Goal: Task Accomplishment & Management: Complete application form

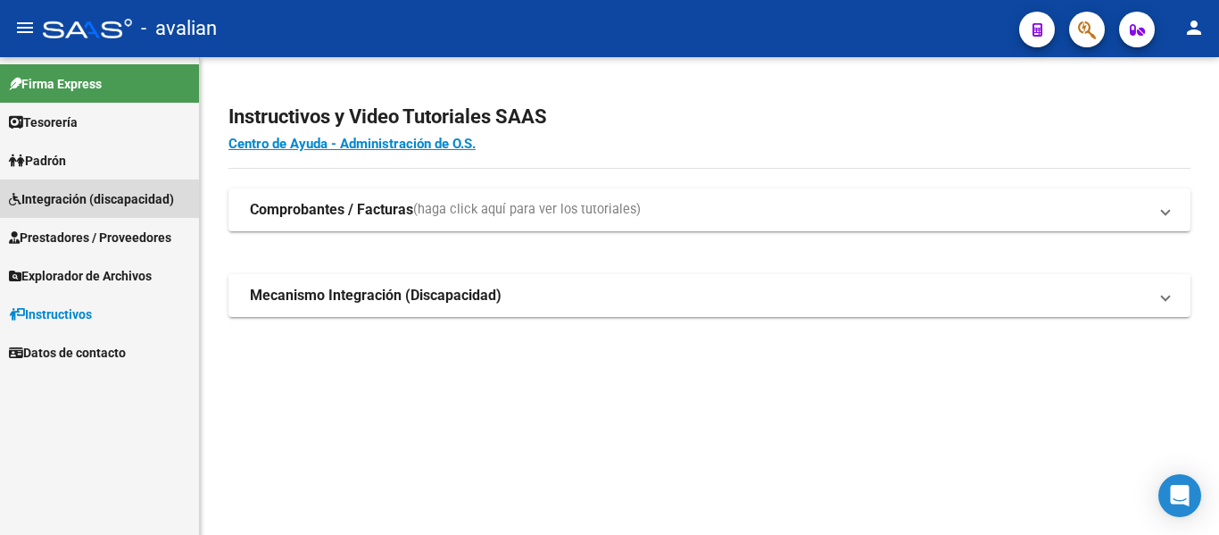
click at [69, 201] on span "Integración (discapacidad)" at bounding box center [91, 199] width 165 height 20
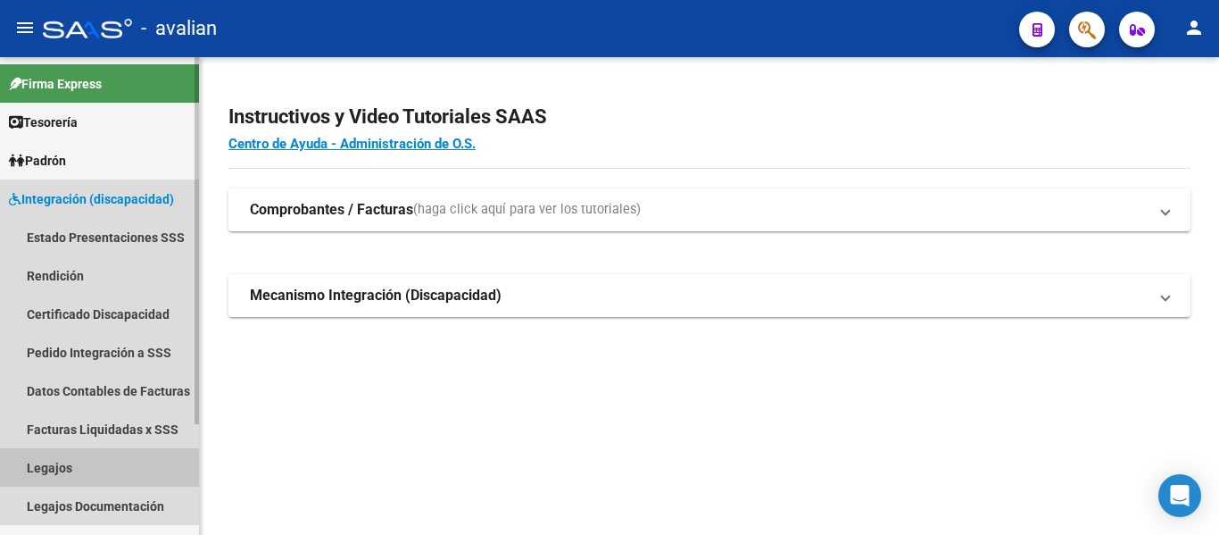
click at [62, 457] on link "Legajos" at bounding box center [99, 467] width 199 height 38
click at [54, 459] on link "Legajos" at bounding box center [99, 467] width 199 height 38
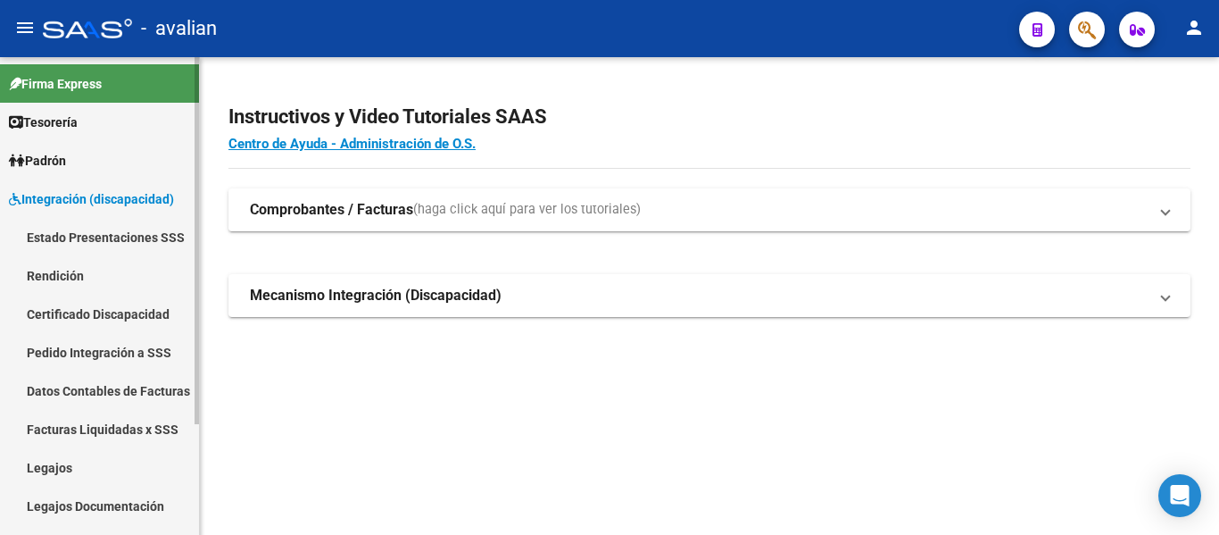
click at [46, 468] on link "Legajos" at bounding box center [99, 467] width 199 height 38
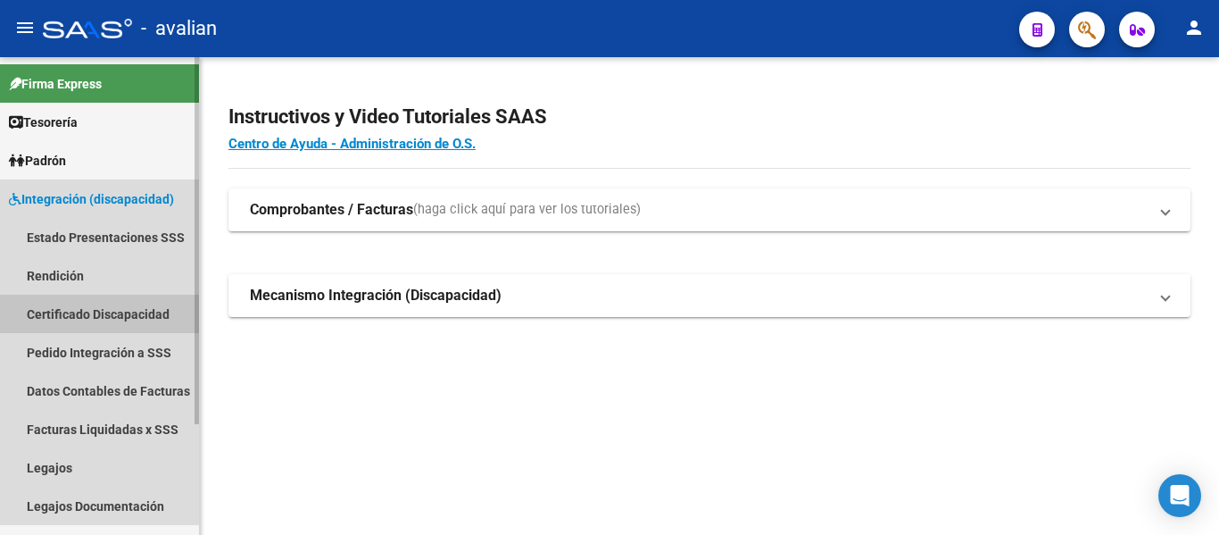
click at [54, 304] on link "Certificado Discapacidad" at bounding box center [99, 314] width 199 height 38
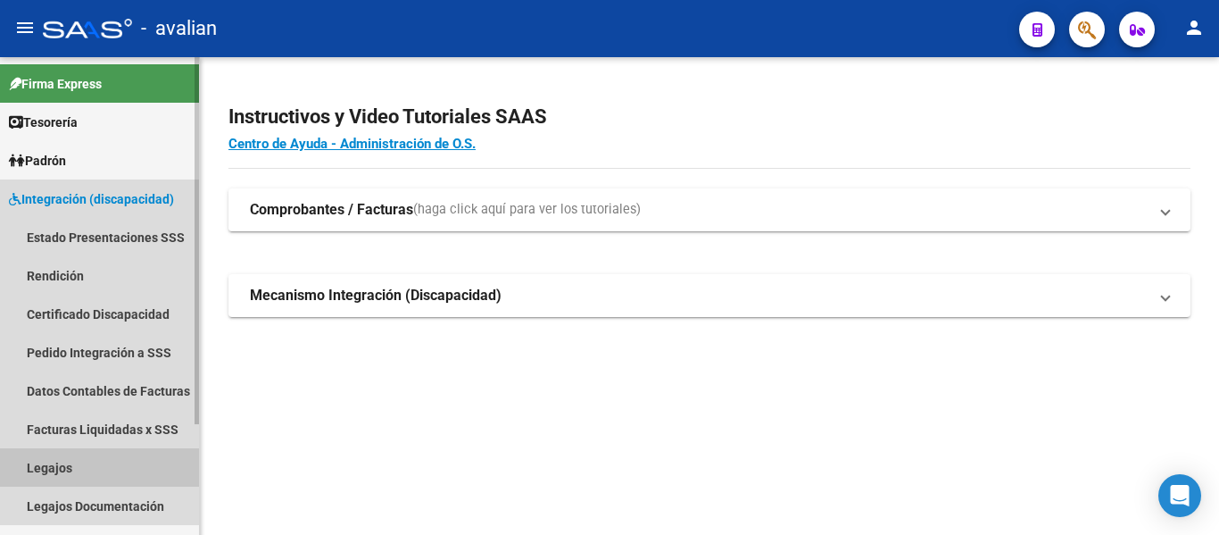
click at [38, 465] on link "Legajos" at bounding box center [99, 467] width 199 height 38
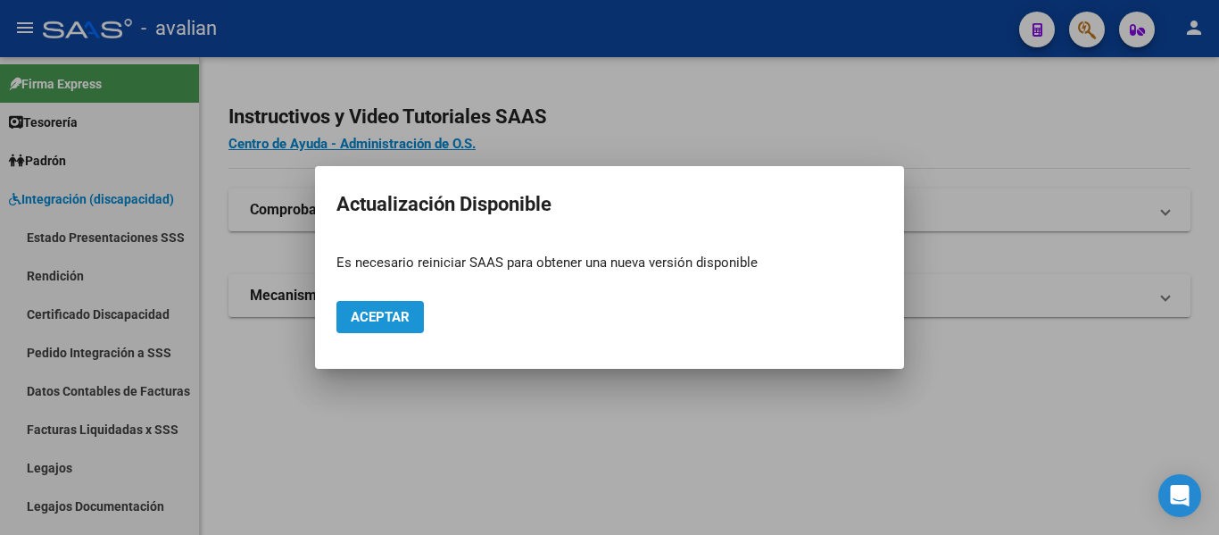
click at [367, 319] on span "Aceptar" at bounding box center [380, 317] width 59 height 16
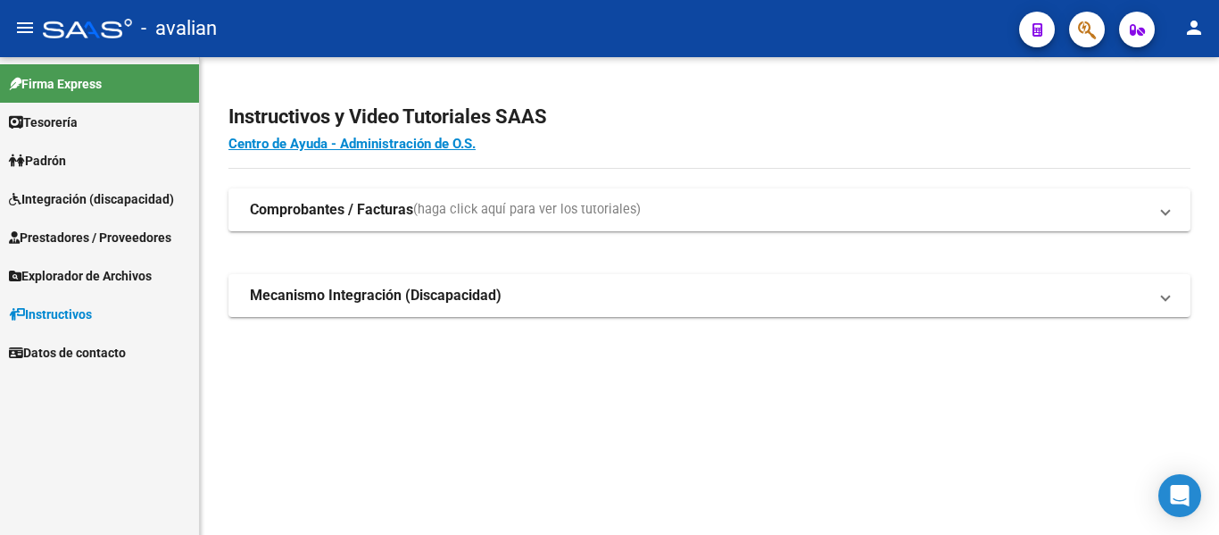
click at [63, 192] on span "Integración (discapacidad)" at bounding box center [91, 199] width 165 height 20
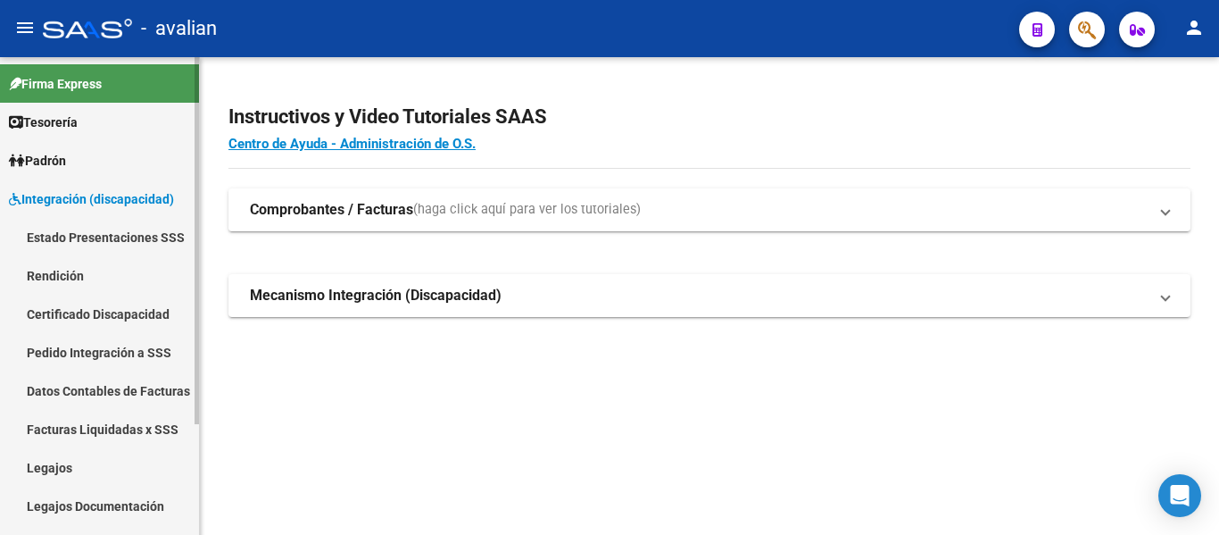
click at [46, 469] on link "Legajos" at bounding box center [99, 467] width 199 height 38
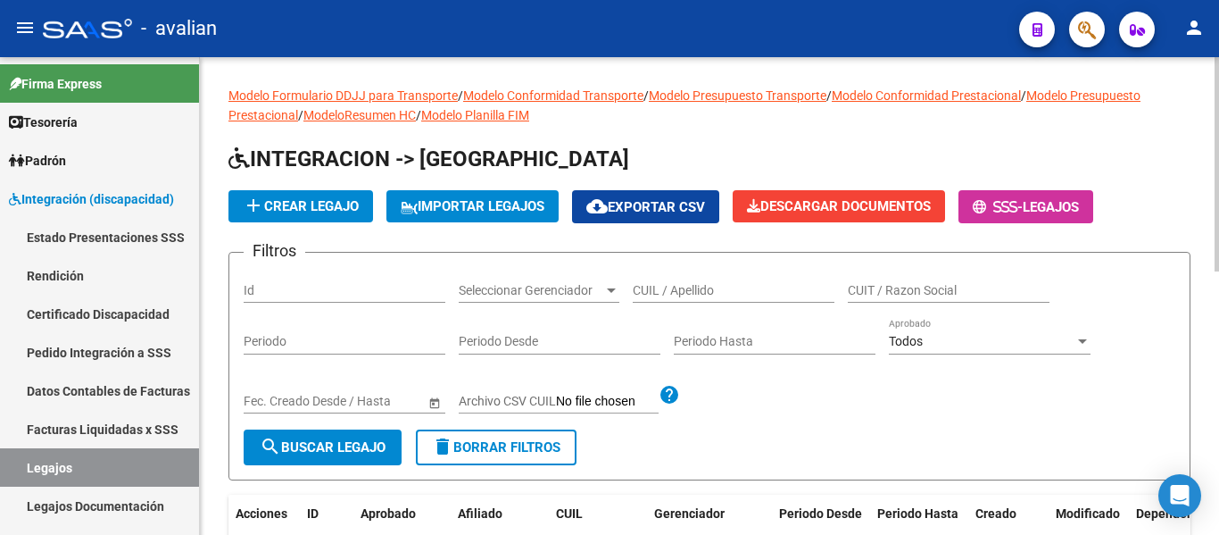
click at [652, 291] on input "CUIL / Apellido" at bounding box center [734, 290] width 202 height 15
paste input "20581753498"
type input "20581753498"
click at [316, 451] on span "search Buscar Legajo" at bounding box center [323, 447] width 126 height 16
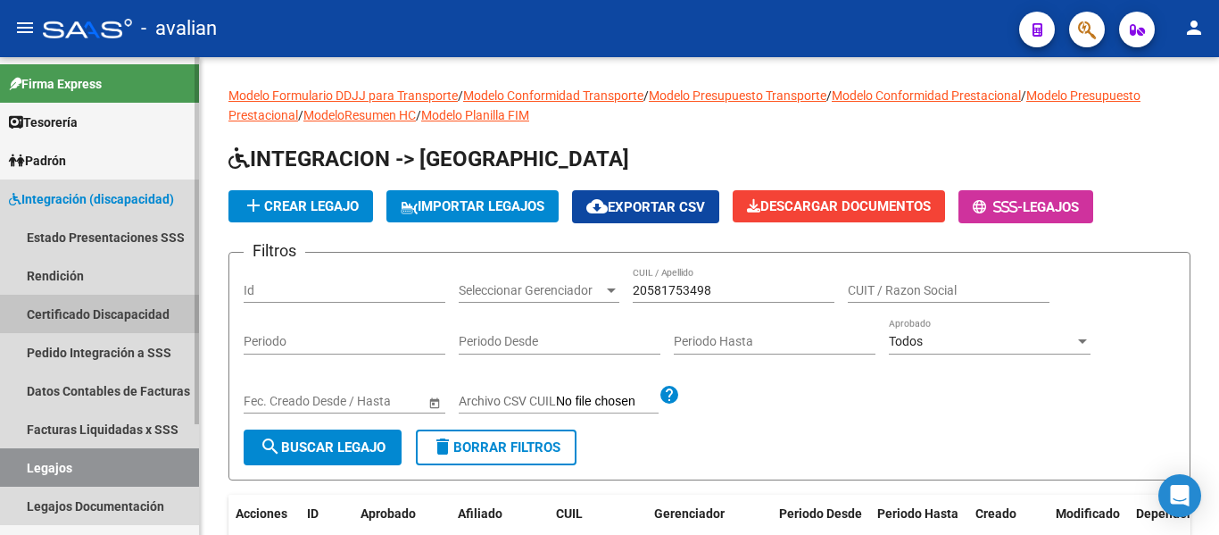
click at [61, 306] on link "Certificado Discapacidad" at bounding box center [99, 314] width 199 height 38
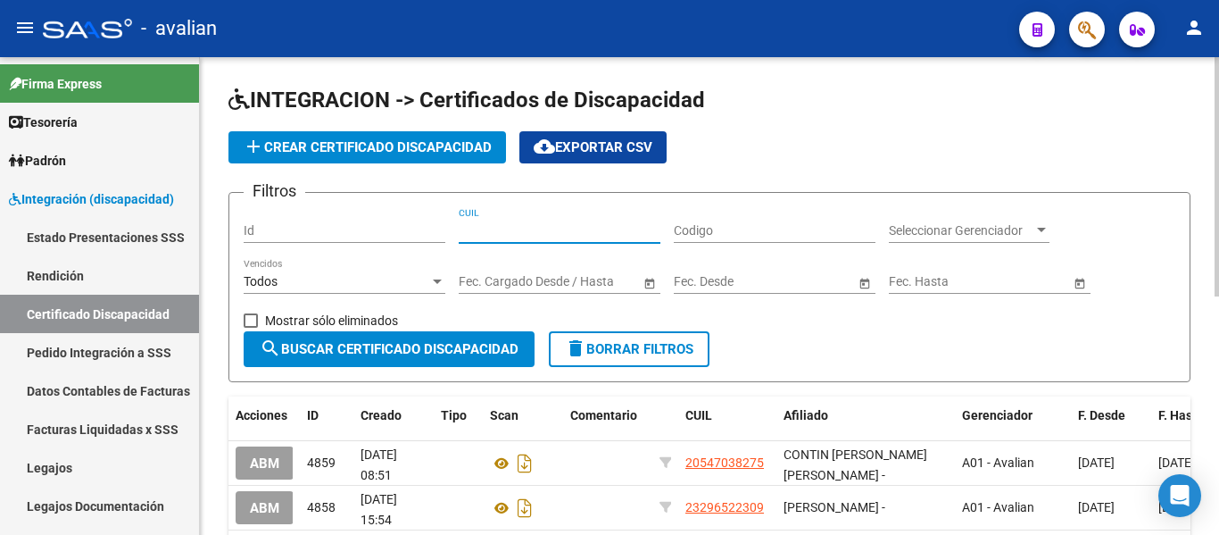
click at [555, 227] on input "CUIL" at bounding box center [560, 230] width 202 height 15
paste input "20-58175349-8"
type input "20-58175349-8"
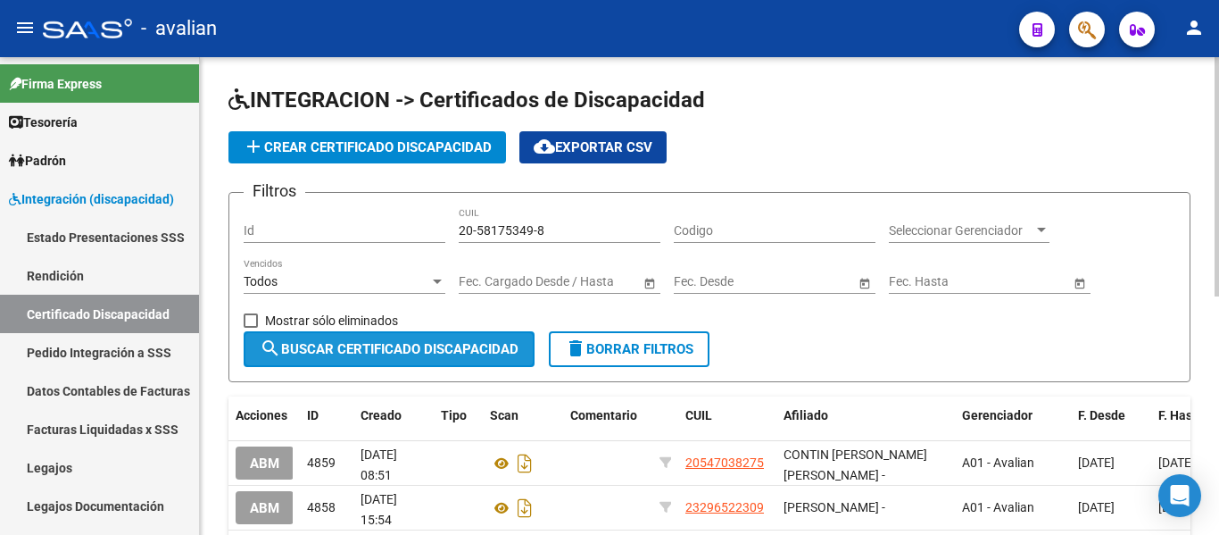
click at [403, 356] on span "search Buscar Certificado Discapacidad" at bounding box center [389, 349] width 259 height 16
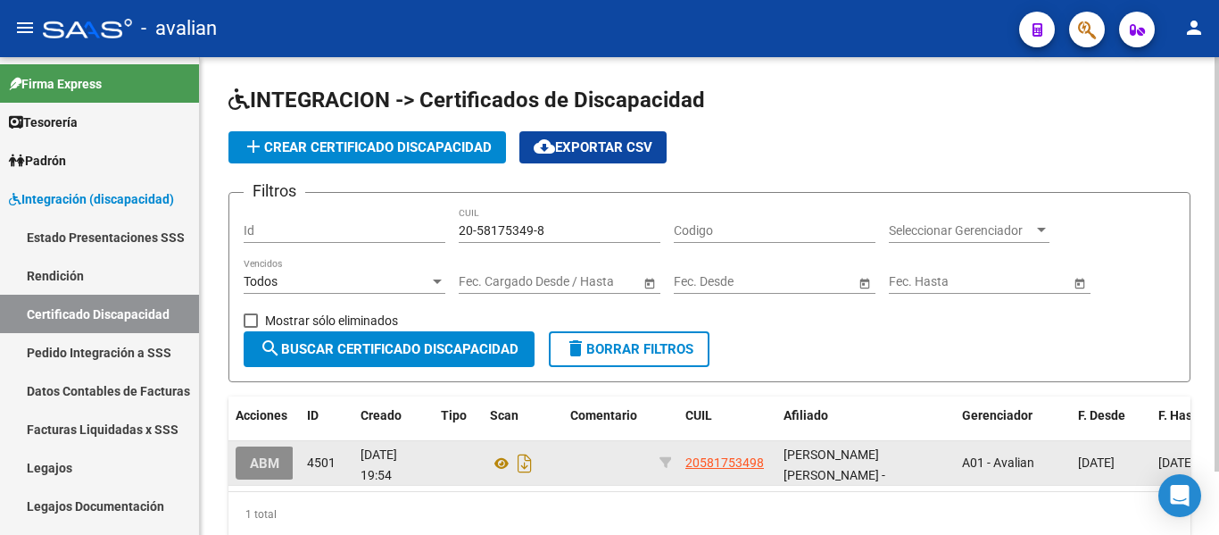
click at [271, 463] on span "ABM" at bounding box center [264, 463] width 29 height 16
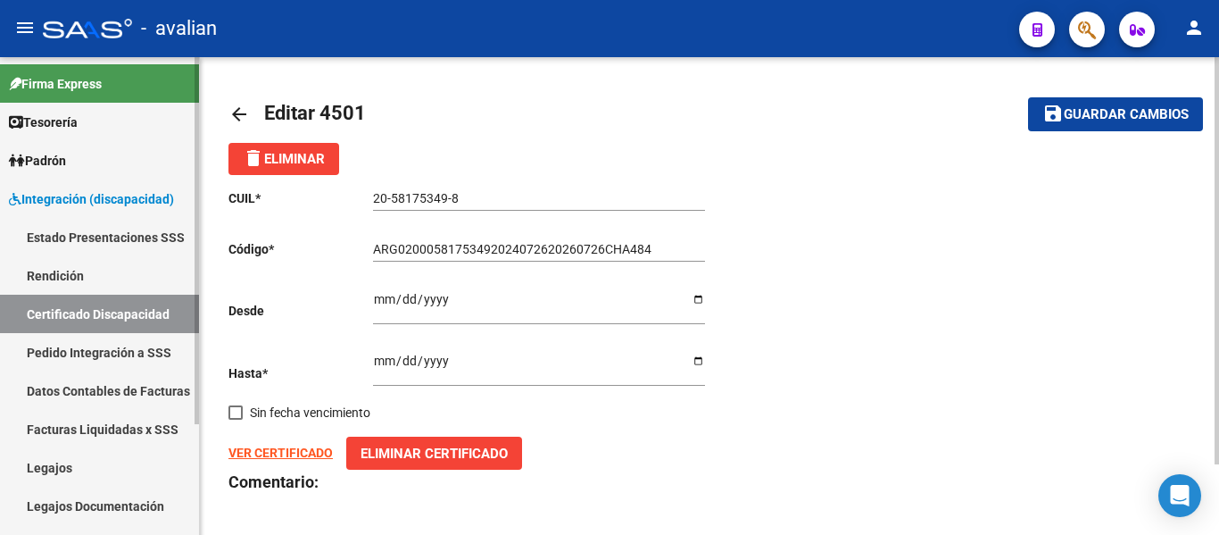
click at [47, 465] on link "Legajos" at bounding box center [99, 467] width 199 height 38
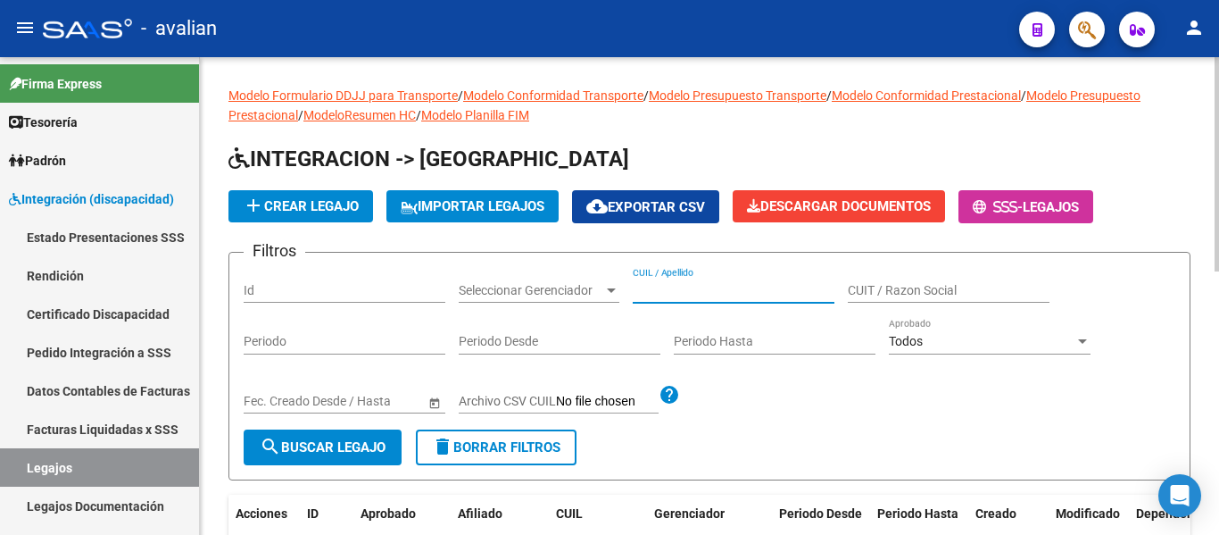
click at [711, 295] on input "CUIL / Apellido" at bounding box center [734, 290] width 202 height 15
paste input "20581753498"
click at [647, 281] on div "20581753498 CUIL / Apellido" at bounding box center [734, 285] width 202 height 36
drag, startPoint x: 648, startPoint y: 292, endPoint x: 661, endPoint y: 293, distance: 13.4
click at [650, 293] on input "20581753498" at bounding box center [734, 290] width 202 height 15
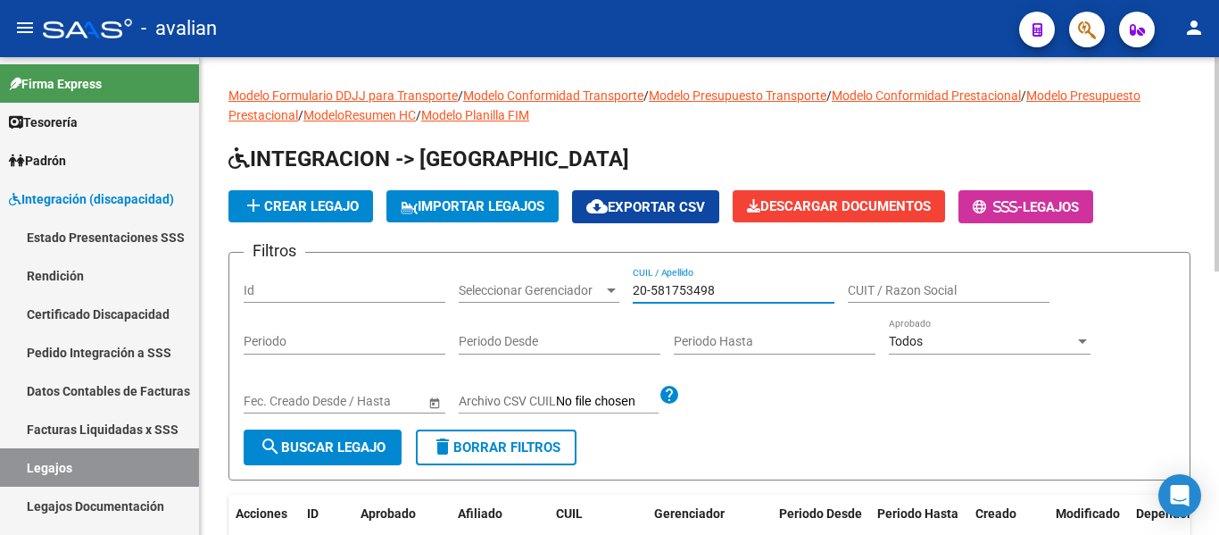
click at [707, 289] on input "20-581753498" at bounding box center [734, 290] width 202 height 15
type input "20-58175349-8"
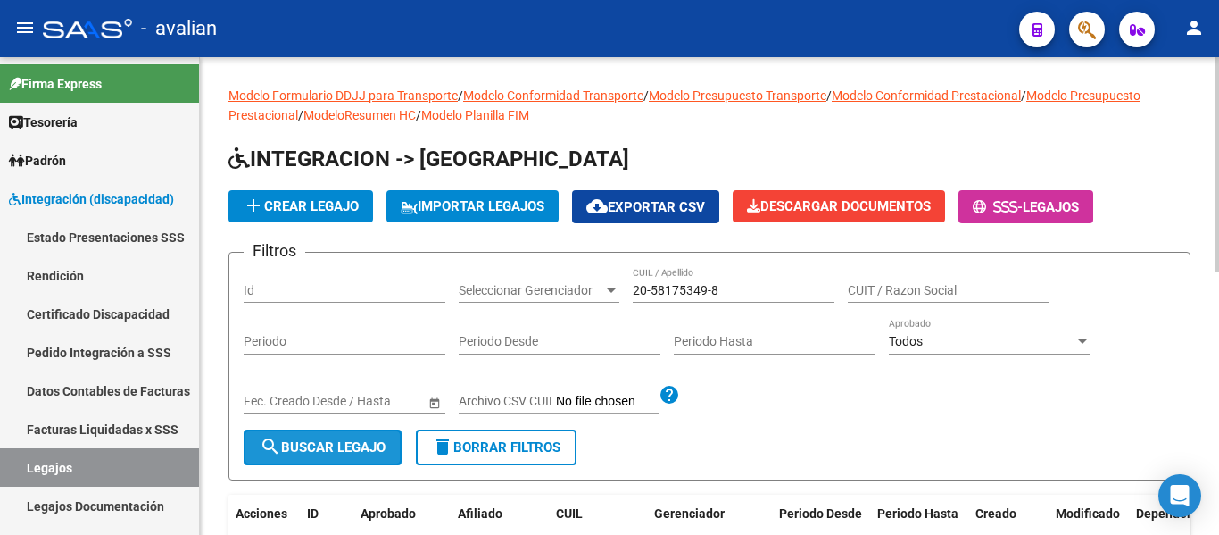
click at [292, 461] on button "search Buscar Legajo" at bounding box center [323, 447] width 158 height 36
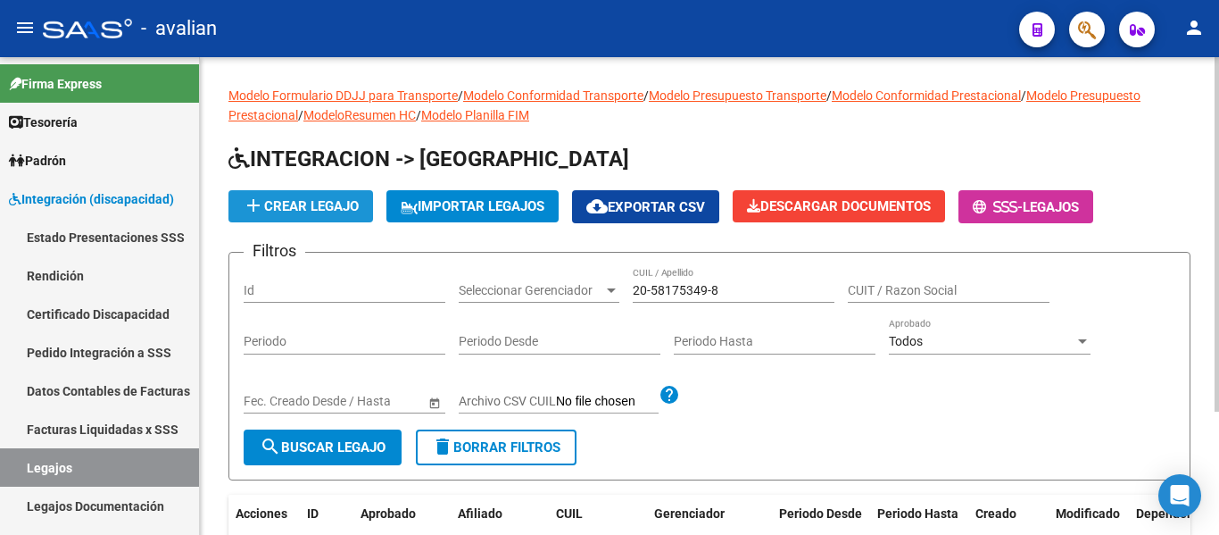
click at [299, 211] on span "add Crear Legajo" at bounding box center [301, 206] width 116 height 16
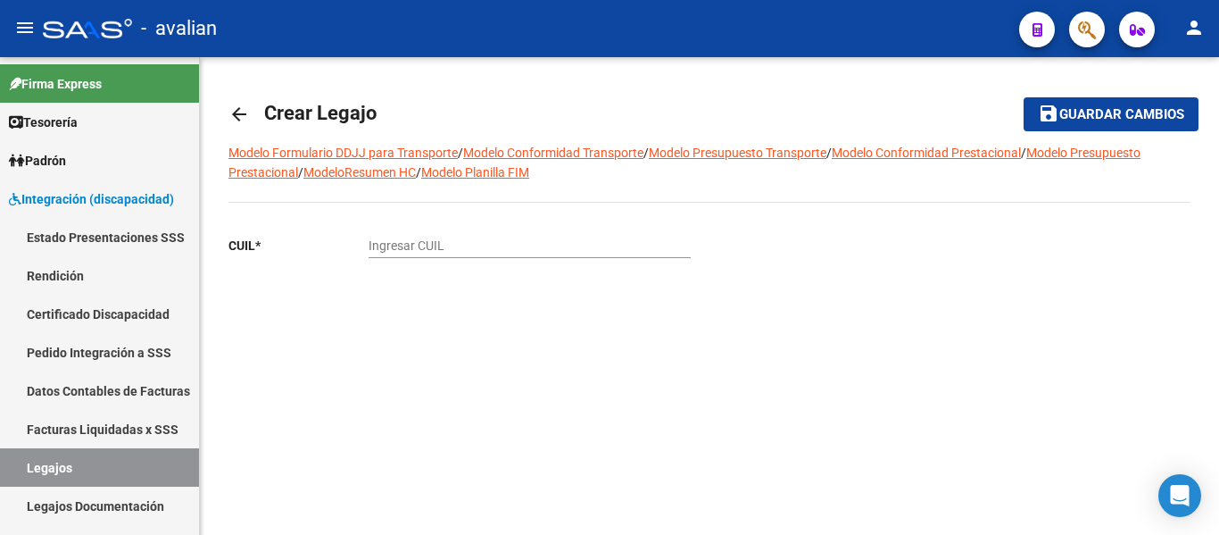
click at [398, 242] on input "Ingresar CUIL" at bounding box center [530, 245] width 322 height 15
paste input "20-58175349-8"
type input "20-58175349-8"
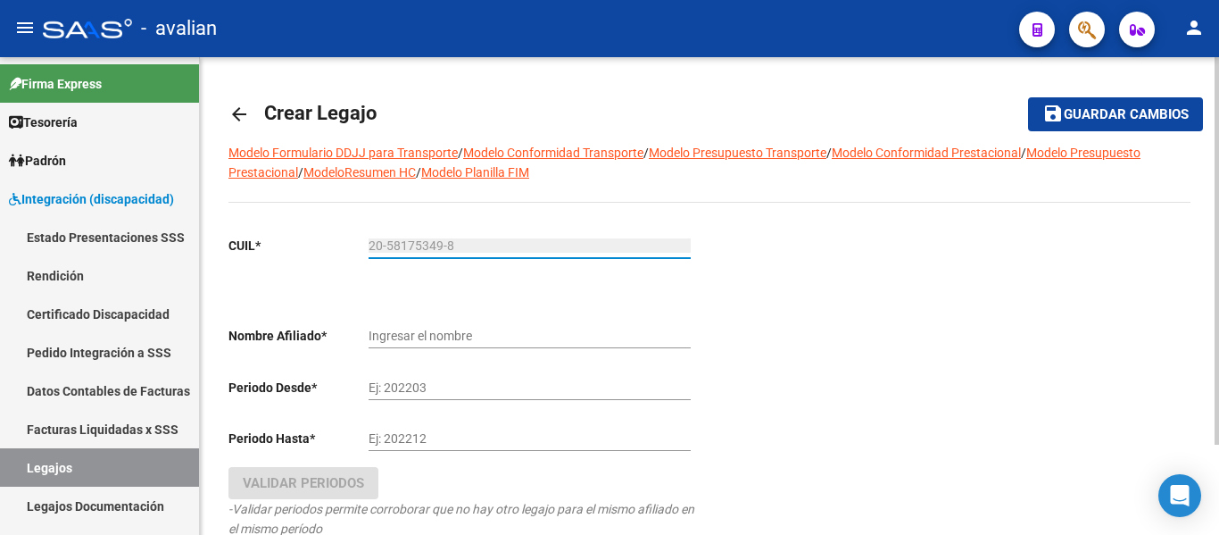
type input "[PERSON_NAME] [PERSON_NAME]"
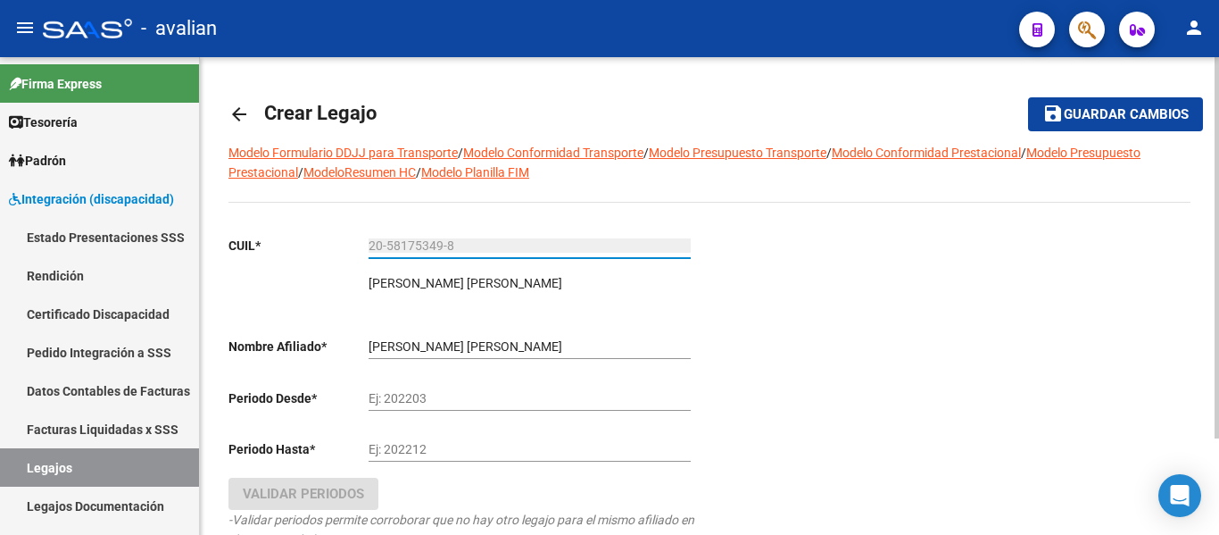
type input "20-58175349-8"
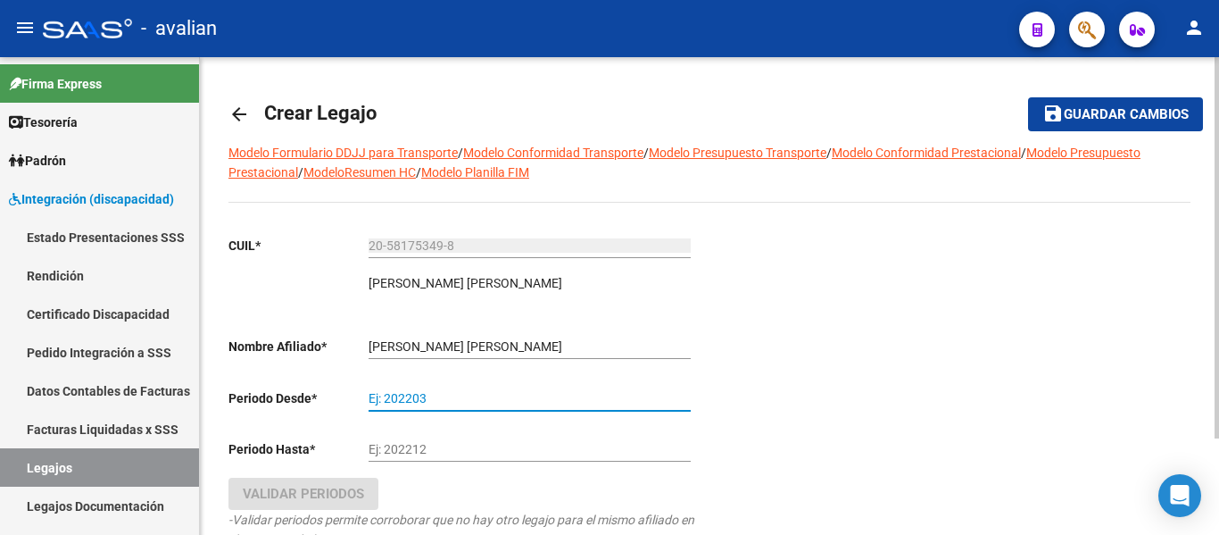
click at [394, 400] on input "Ej: 202203" at bounding box center [530, 398] width 322 height 15
type input "202501"
click at [391, 441] on div "Ej: 202212" at bounding box center [530, 444] width 322 height 36
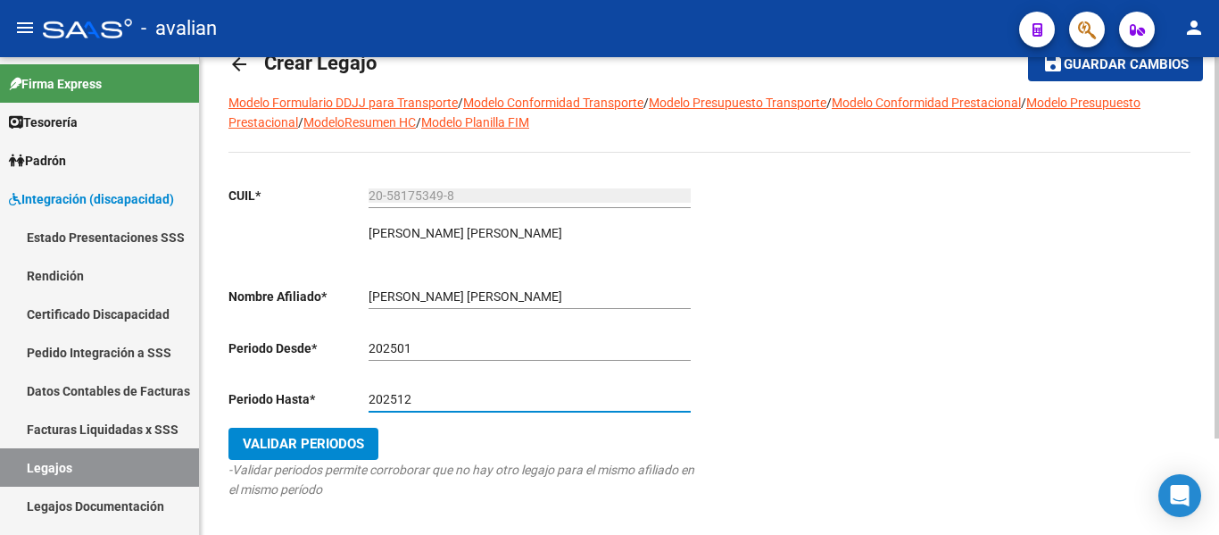
scroll to position [121, 0]
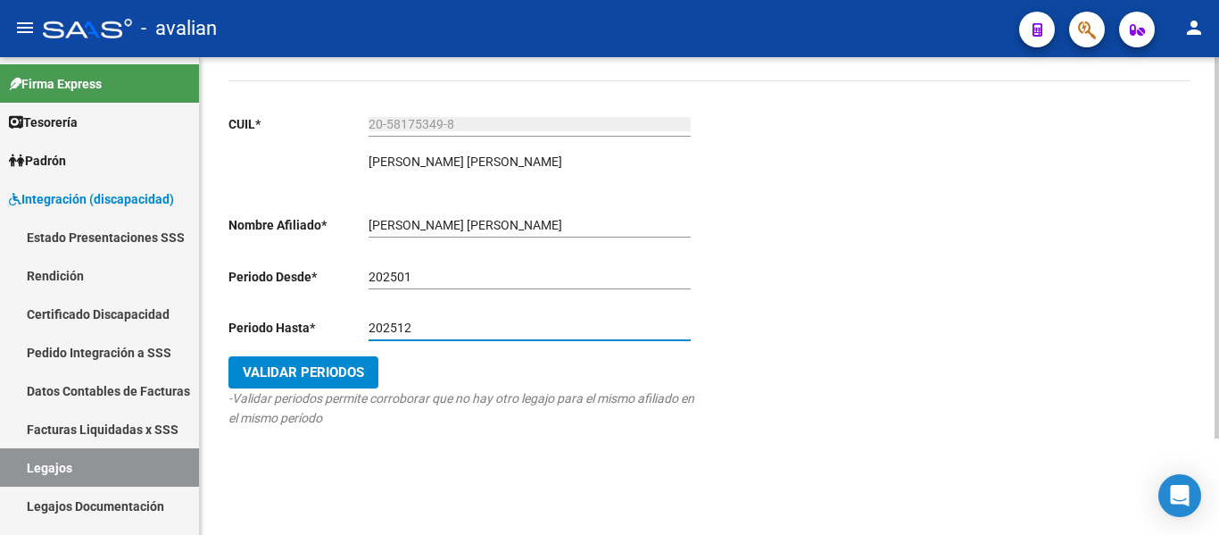
type input "202512"
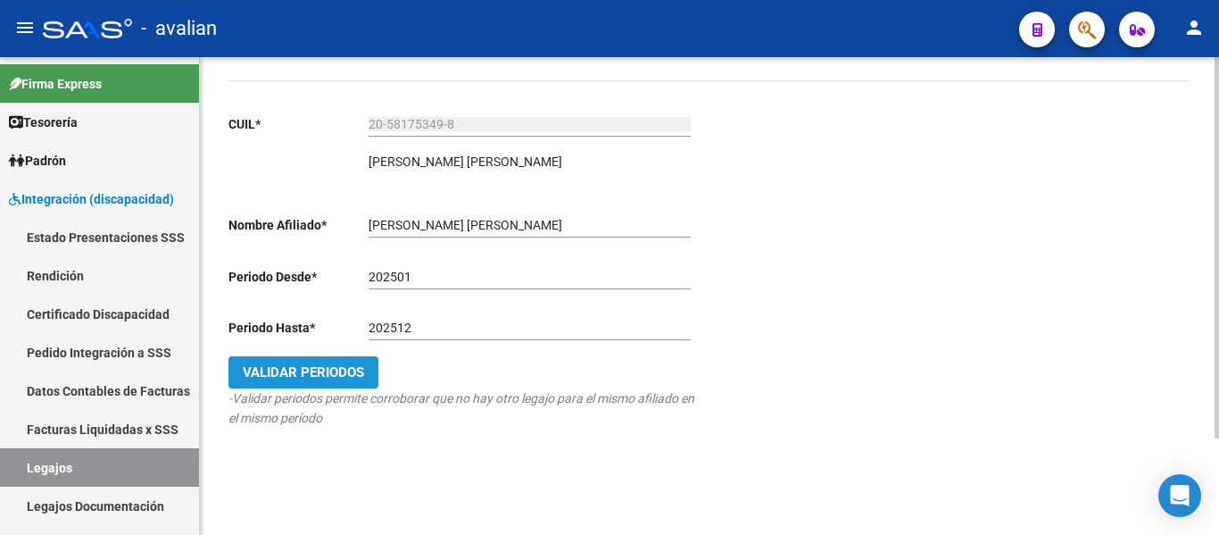
click at [331, 383] on button "Validar Periodos" at bounding box center [303, 372] width 150 height 32
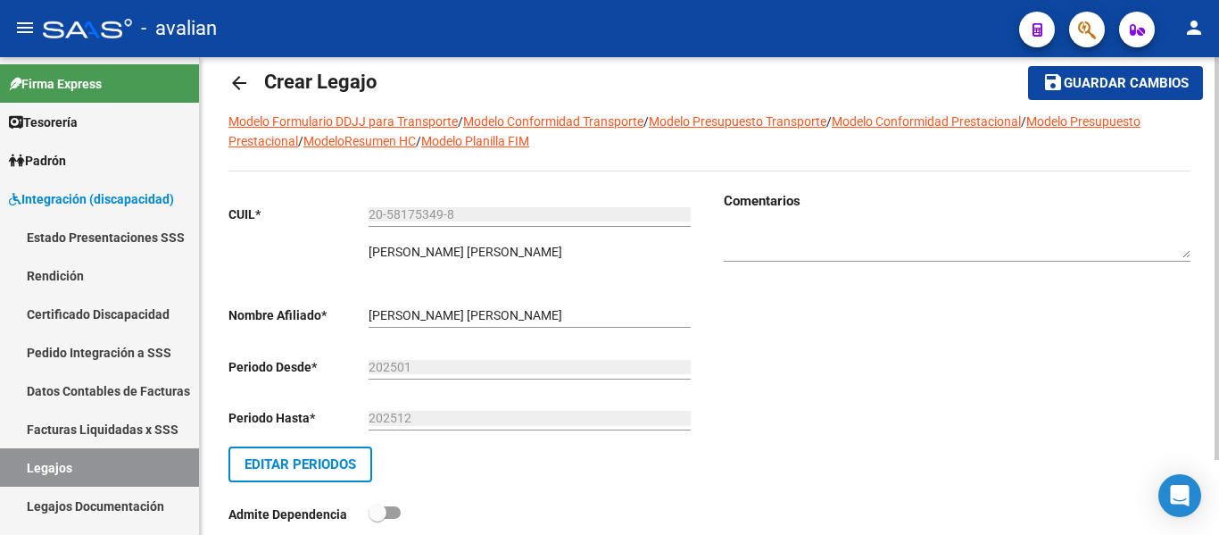
scroll to position [0, 0]
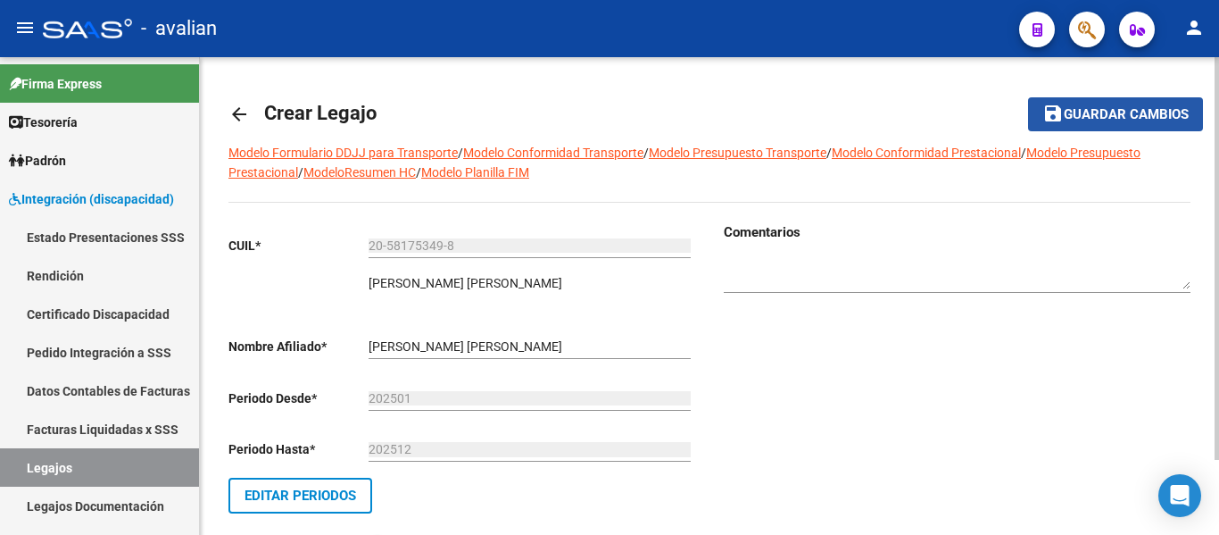
click at [1158, 122] on span "Guardar cambios" at bounding box center [1126, 115] width 125 height 16
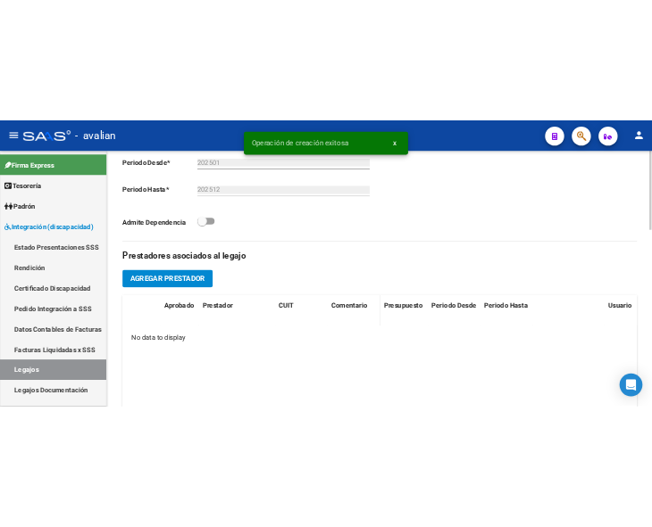
scroll to position [535, 0]
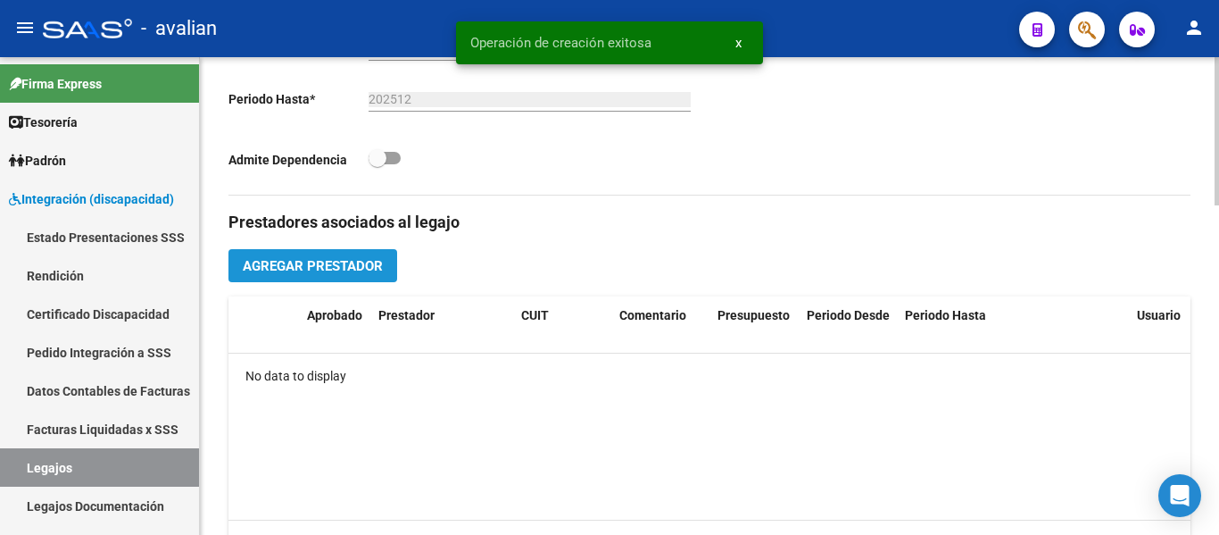
click at [317, 266] on span "Agregar Prestador" at bounding box center [313, 266] width 140 height 16
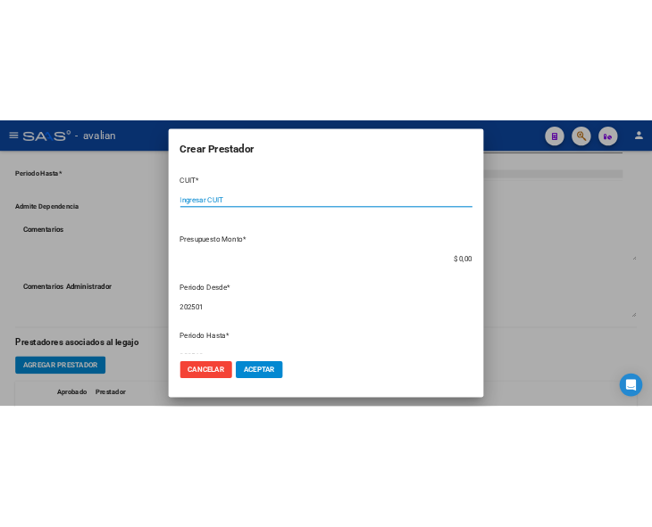
scroll to position [732, 0]
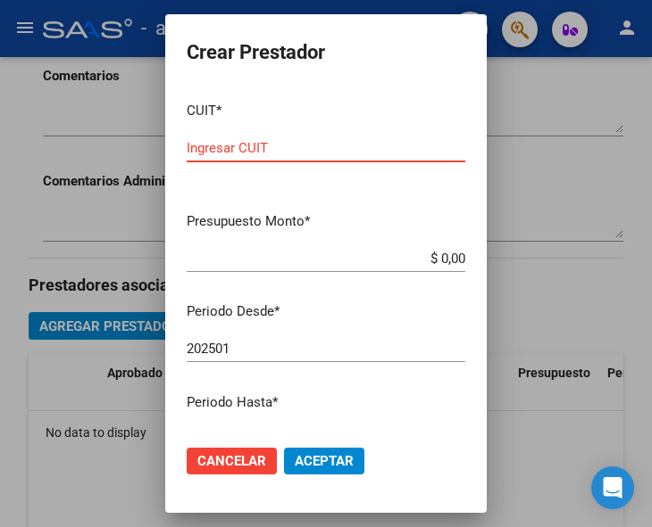
click at [241, 148] on input "Ingresar CUIT" at bounding box center [326, 148] width 278 height 16
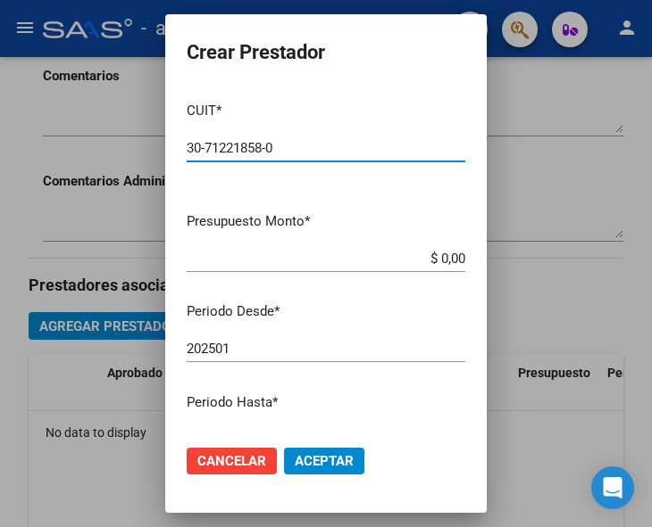
type input "30-71221858-0"
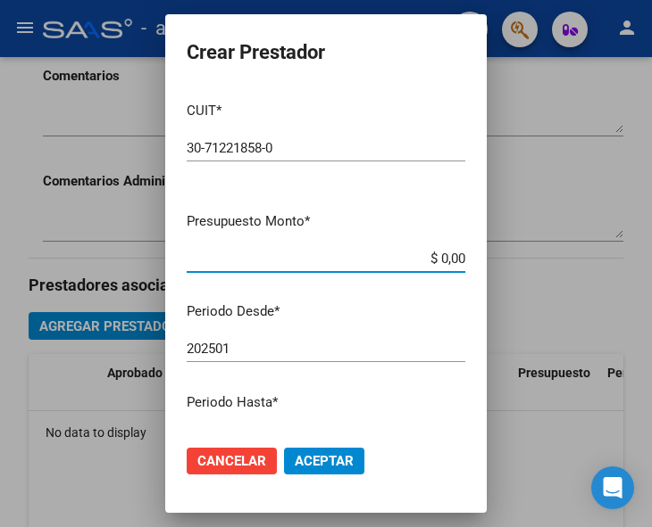
drag, startPoint x: 403, startPoint y: 263, endPoint x: 511, endPoint y: 268, distance: 108.1
click at [510, 270] on div "Crear Prestador CUIT * 30-71221858-0 Ingresar CUIT ARCA Padrón Presupuesto Mont…" at bounding box center [326, 263] width 652 height 527
type input "$ 475.830,36"
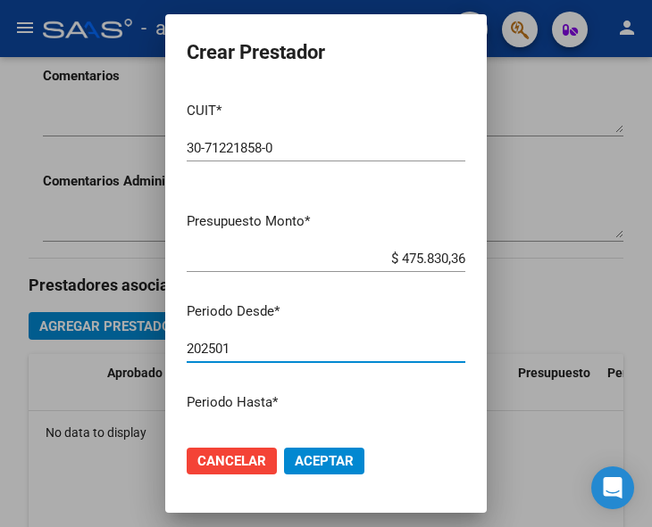
click at [280, 344] on input "202501" at bounding box center [326, 349] width 278 height 16
type input "202502"
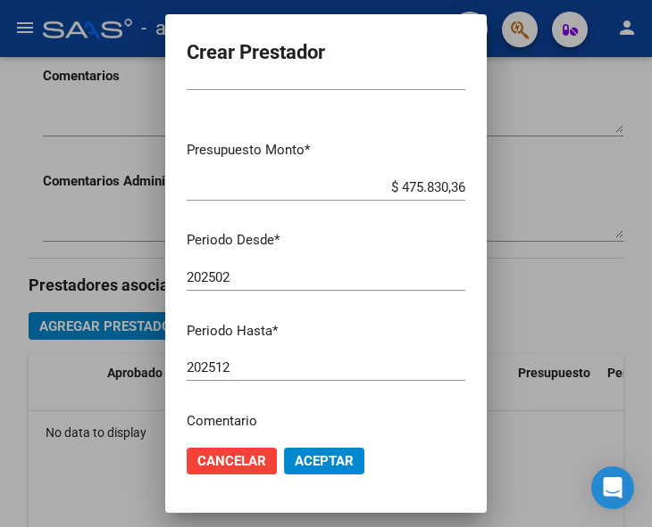
scroll to position [178, 0]
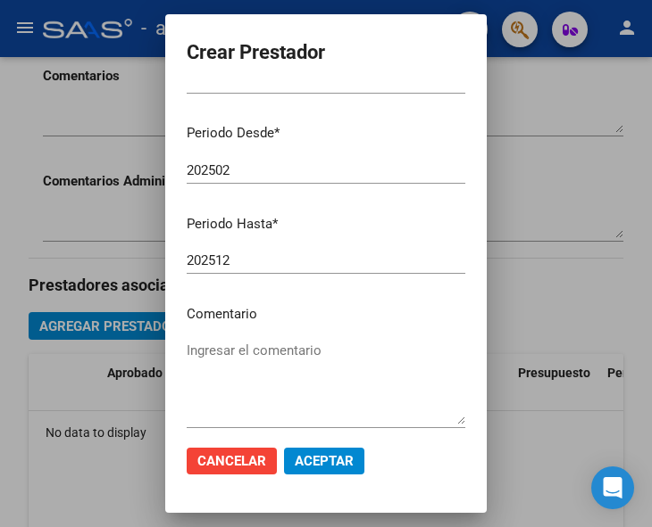
click at [262, 354] on textarea "Ingresar el comentario" at bounding box center [326, 383] width 278 height 84
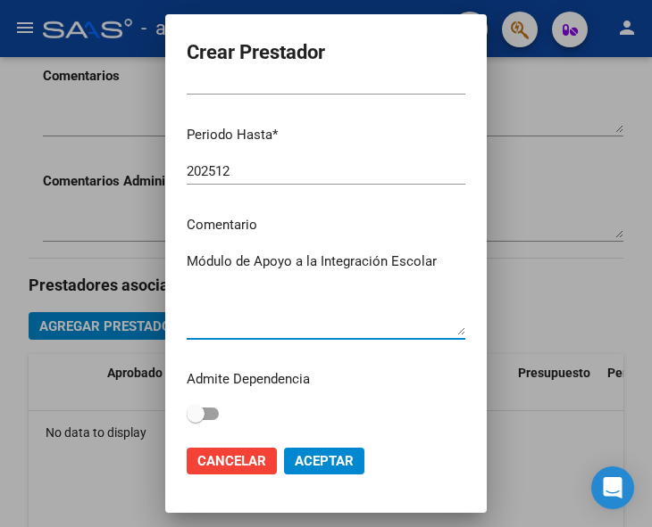
type textarea "Módulo de Apoyo a la Integración Escolar"
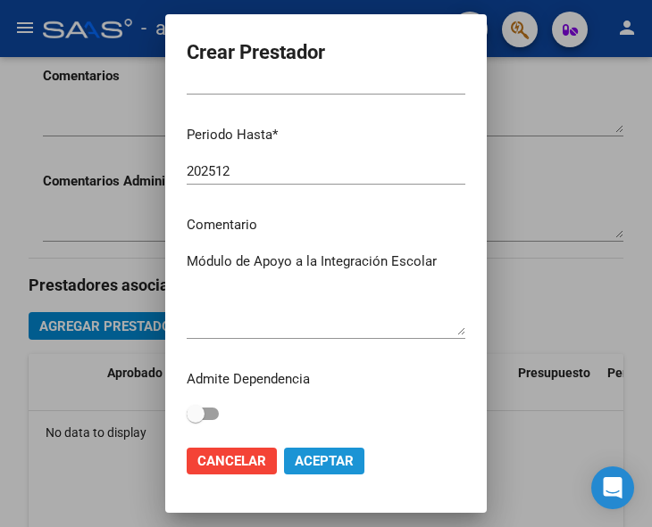
click at [329, 450] on button "Aceptar" at bounding box center [324, 461] width 80 height 27
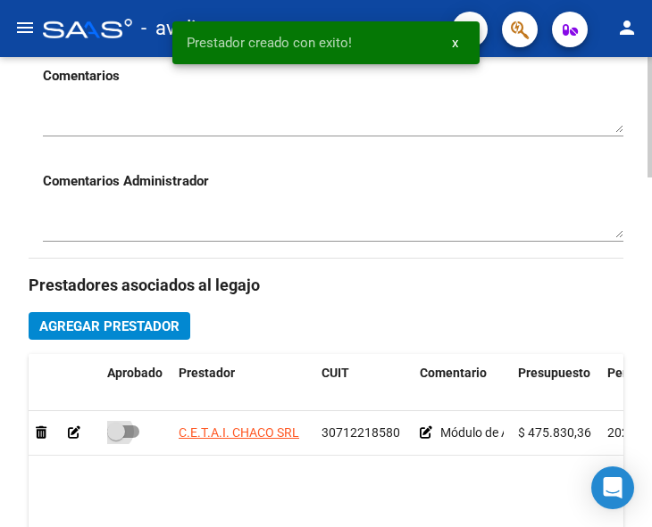
click at [135, 434] on span at bounding box center [123, 432] width 32 height 12
click at [116, 438] on input "checkbox" at bounding box center [115, 438] width 1 height 1
checkbox input "true"
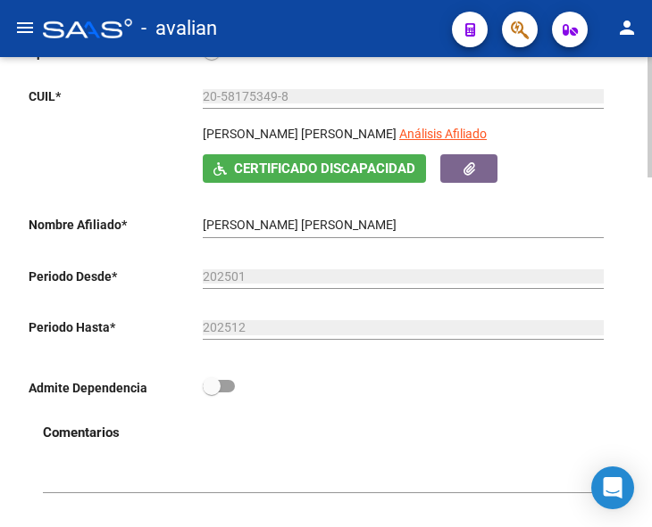
scroll to position [464, 0]
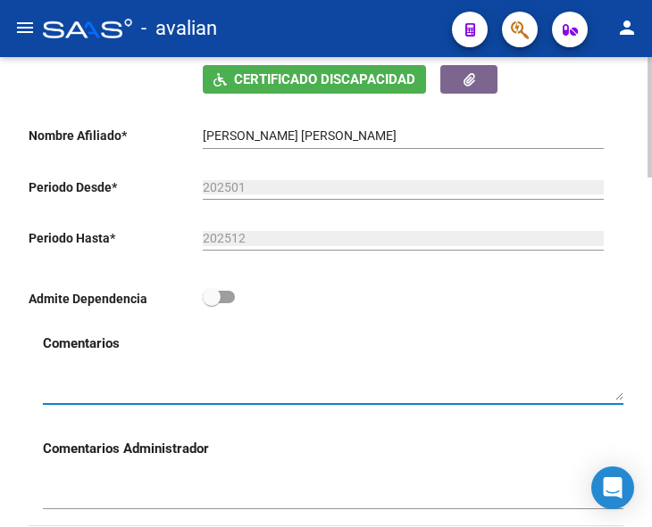
click at [143, 380] on textarea at bounding box center [333, 385] width 580 height 34
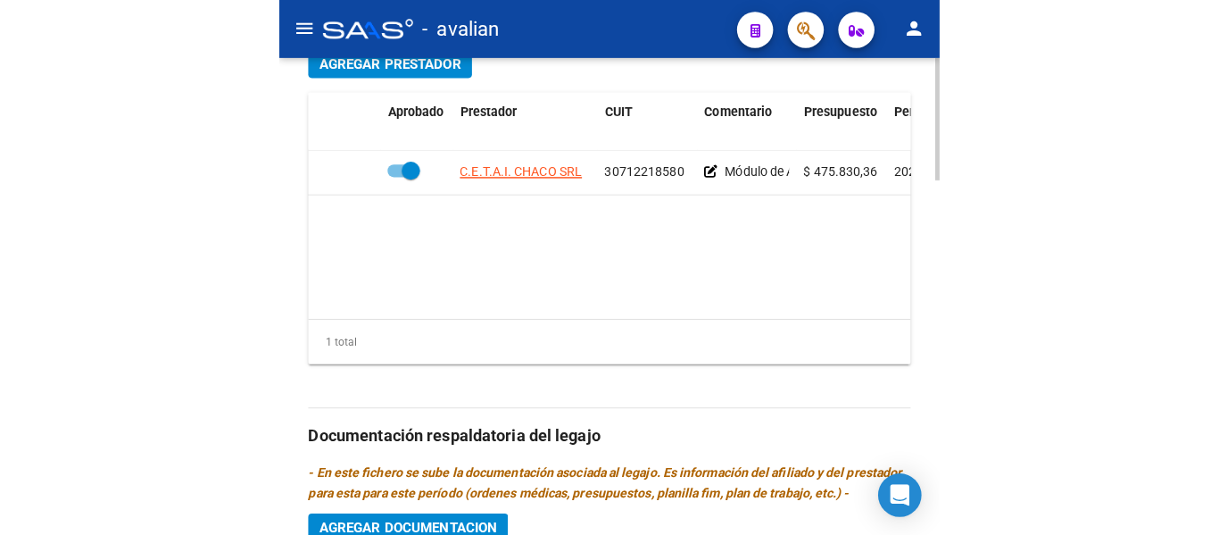
scroll to position [1000, 0]
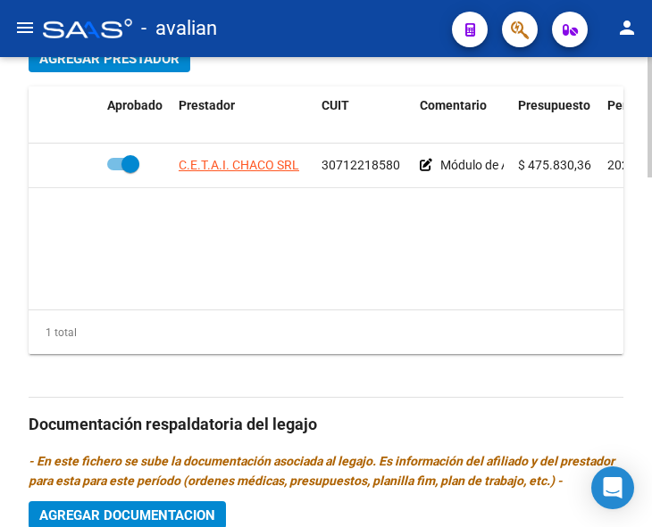
type textarea "Sólo se presenta el Módulo de Apoyo a la Integración Escolar, las terapias debe…"
click at [462, 294] on div "Prestadores asociados al legajo Agregar Prestador Aprobado Prestador CUIT Comen…" at bounding box center [326, 422] width 594 height 863
click at [600, 278] on div "Prestadores asociados al legajo Agregar Prestador Aprobado Prestador CUIT Comen…" at bounding box center [326, 422] width 594 height 863
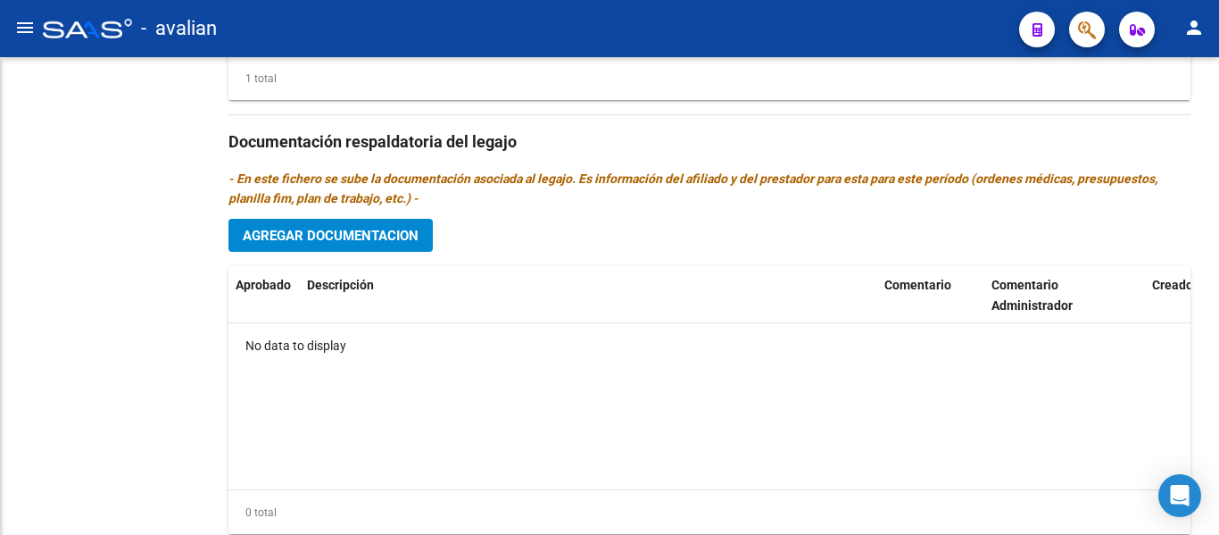
scroll to position [808, 0]
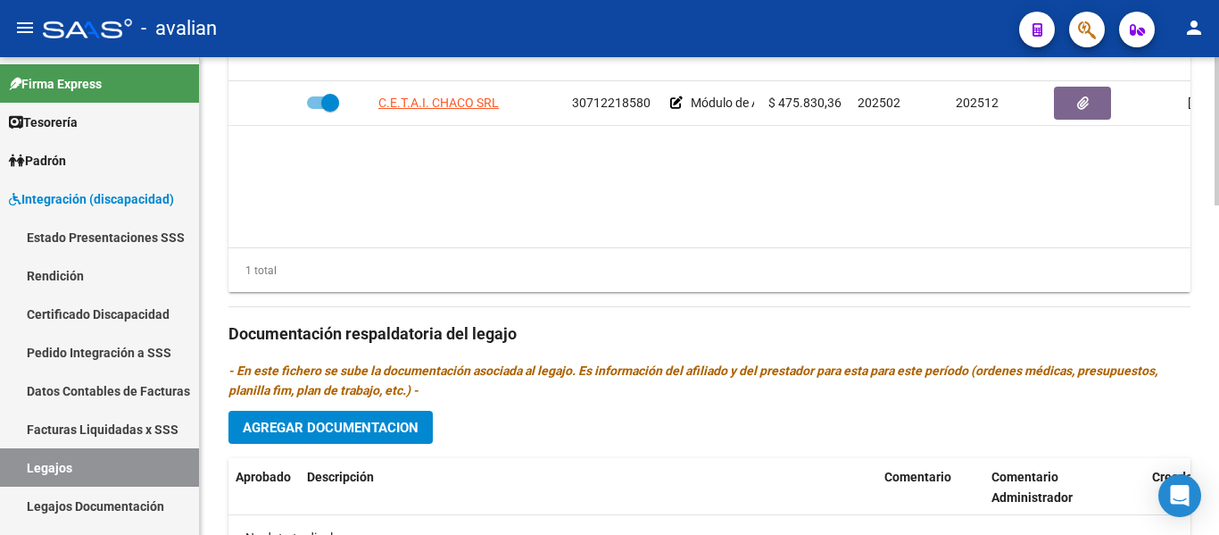
drag, startPoint x: 977, startPoint y: 79, endPoint x: 687, endPoint y: 220, distance: 322.5
click at [687, 220] on datatable-body "C.E.T.A.I. CHACO SRL 30712218580 Módulo de Apoyo a la Integración Escolar $ 475…" at bounding box center [809, 164] width 1162 height 166
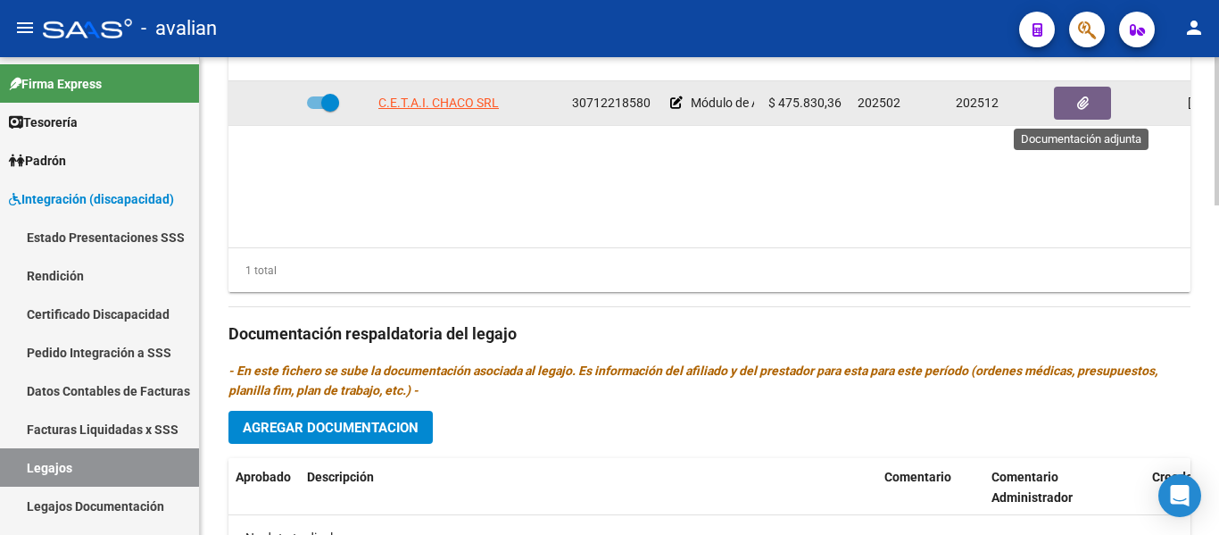
click at [1094, 104] on button "button" at bounding box center [1082, 103] width 57 height 33
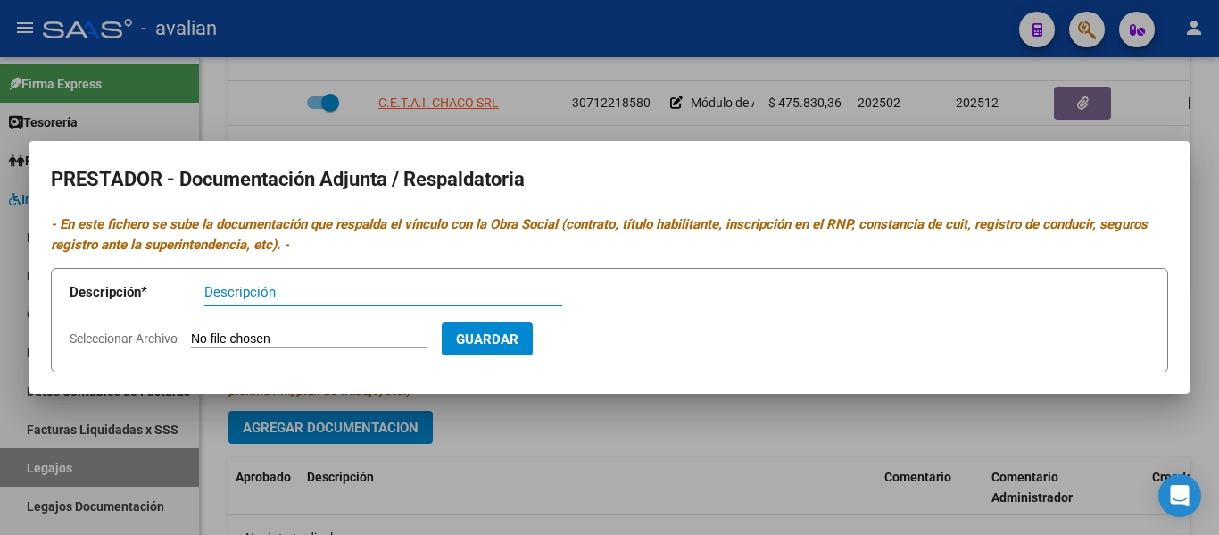
click at [280, 342] on input "Seleccionar Archivo" at bounding box center [309, 339] width 237 height 17
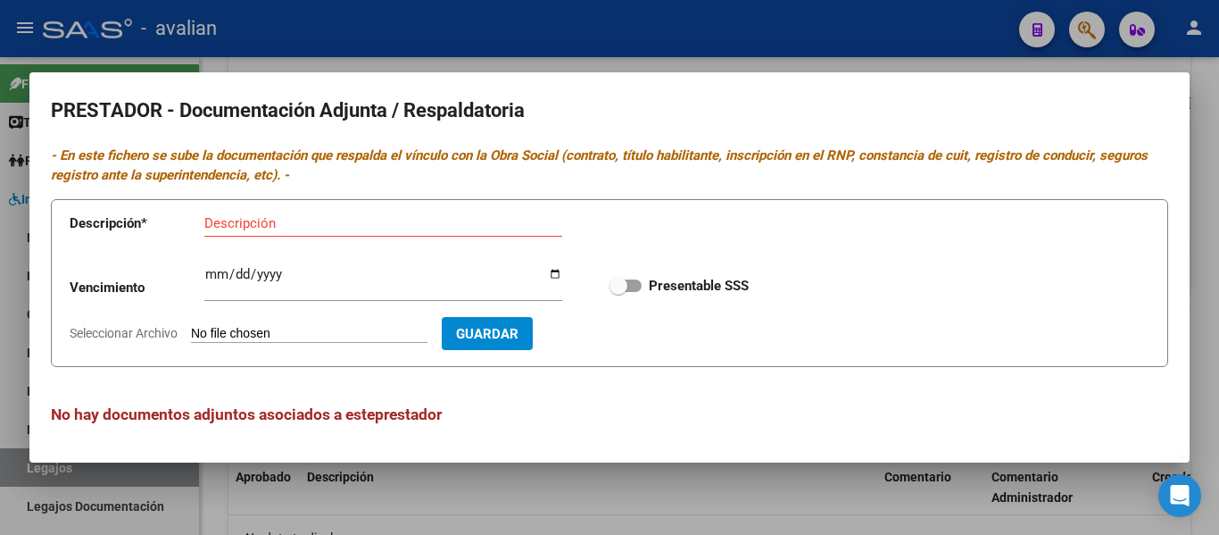
type input "C:\fakepath\AIE CBU.jpg"
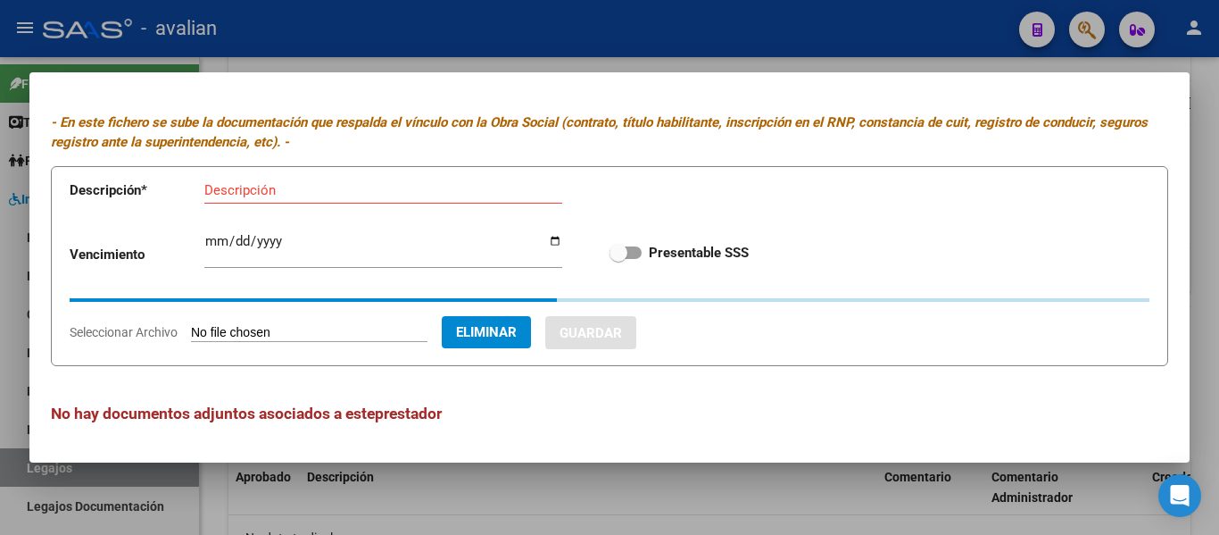
scroll to position [1, 0]
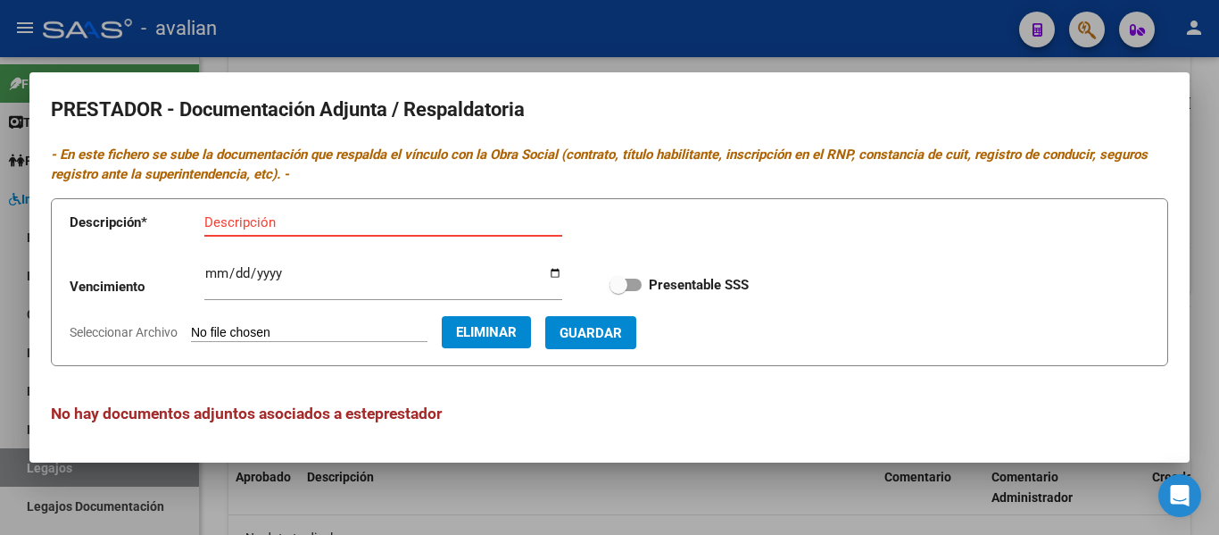
click at [314, 223] on input "Descripción" at bounding box center [383, 222] width 358 height 16
type input "CBU"
click at [622, 332] on span "Guardar" at bounding box center [591, 333] width 62 height 16
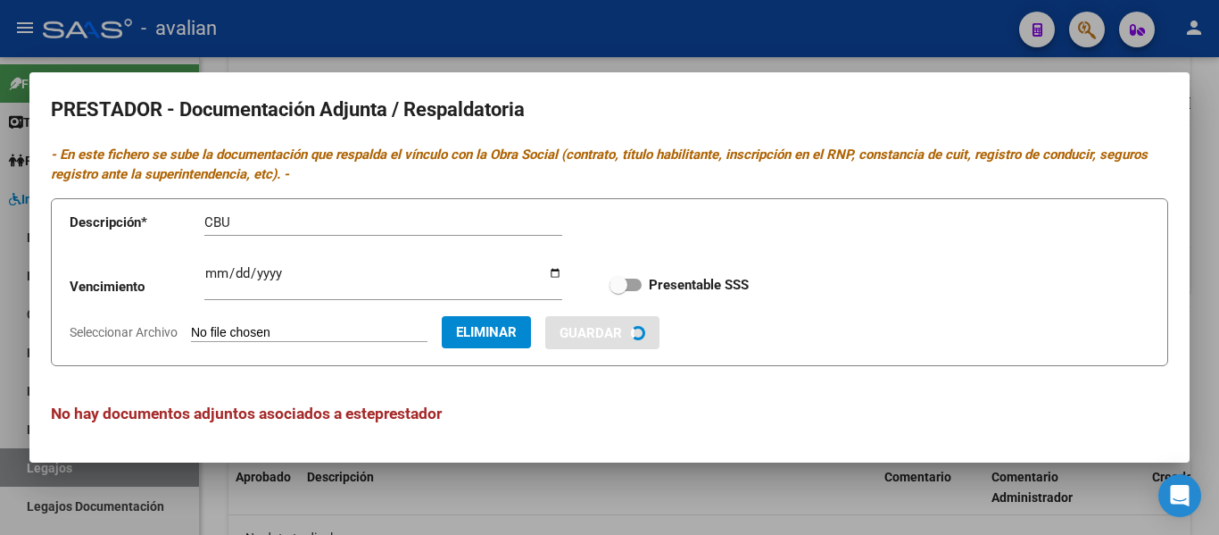
checkbox input "true"
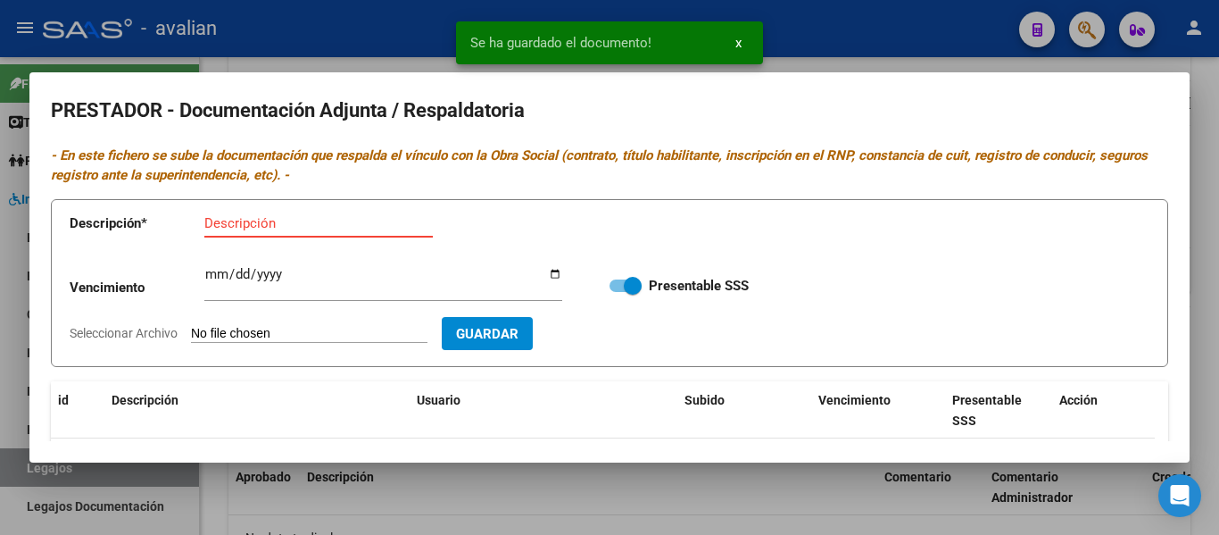
click at [278, 222] on input "Descripción" at bounding box center [318, 223] width 228 height 16
type input "ARCA"
click at [253, 342] on input "Seleccionar Archivo" at bounding box center [309, 334] width 237 height 17
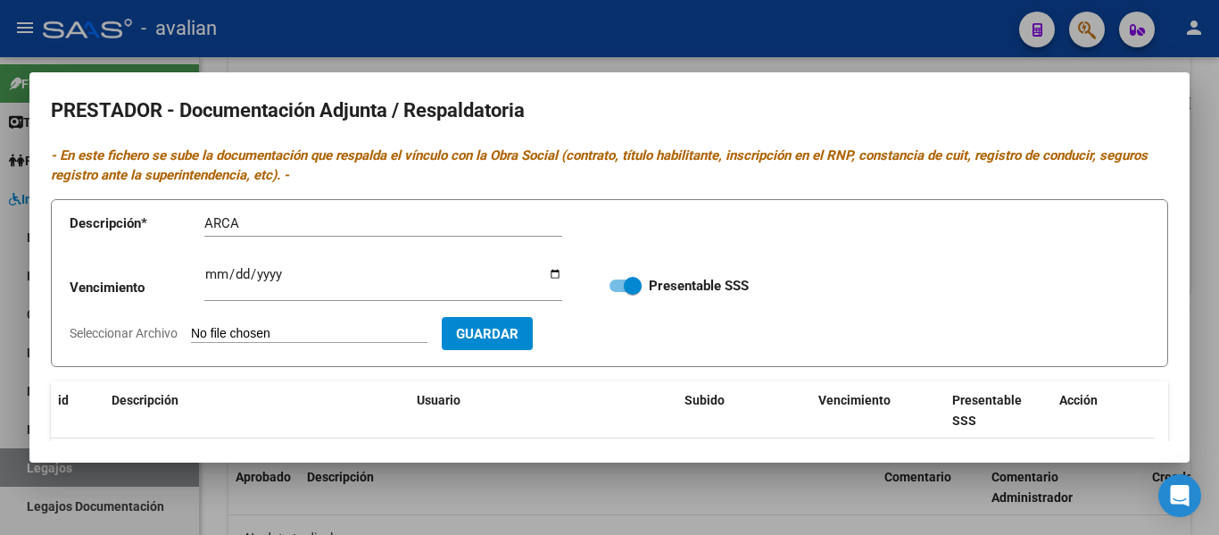
type input "C:\fakepath\AIE ARCA.jpg"
click at [622, 340] on span "Guardar" at bounding box center [591, 334] width 62 height 16
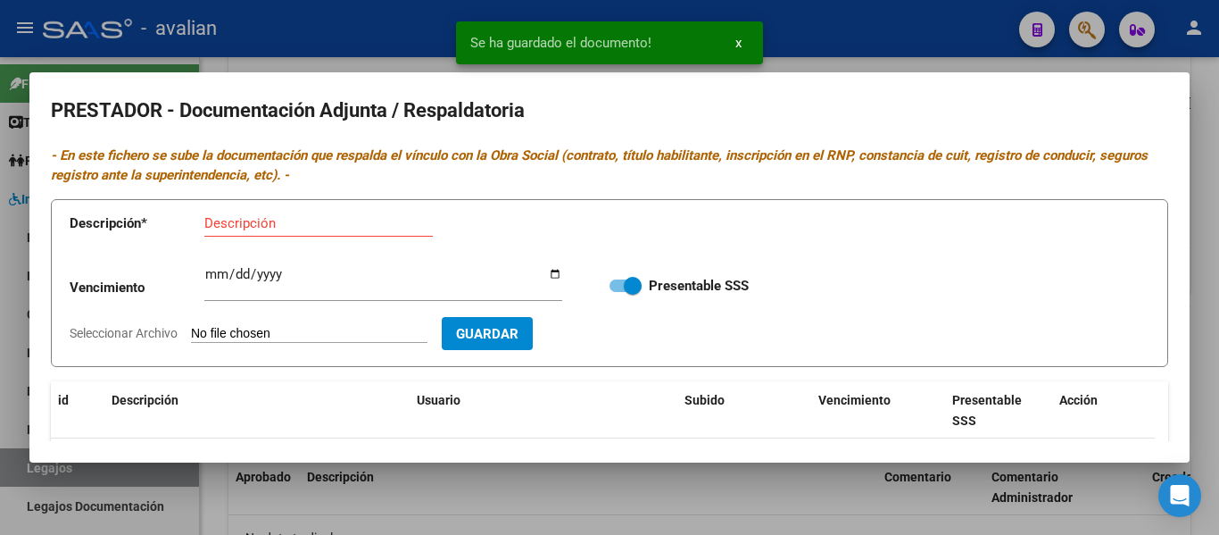
click at [226, 222] on input "Descripción" at bounding box center [318, 223] width 228 height 16
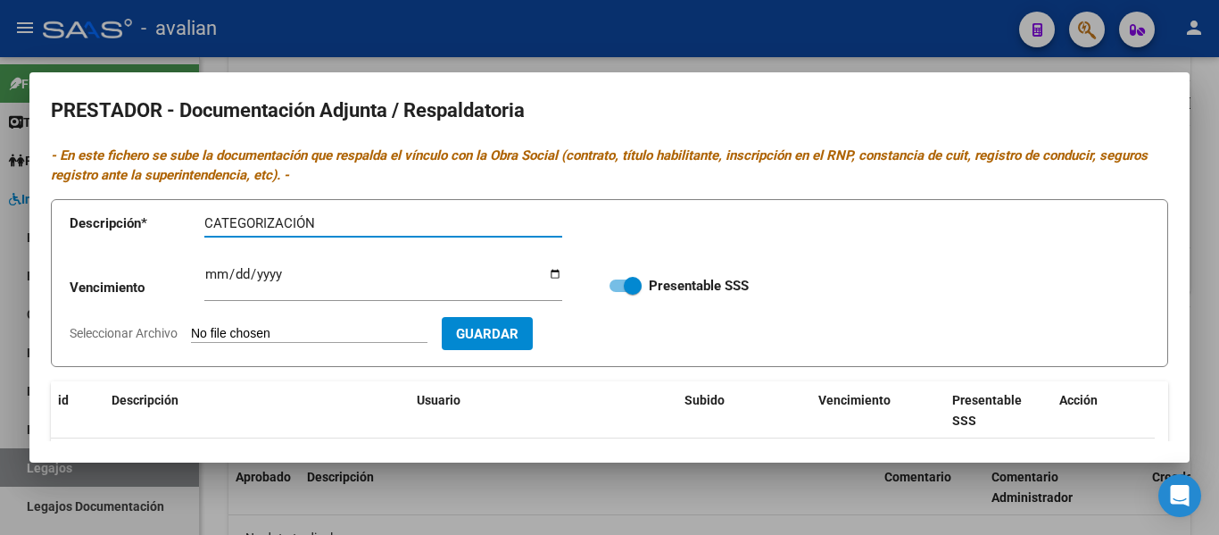
type input "CATEGORIZACIÓN"
click at [225, 325] on app-file-uploader "Seleccionar Archivo" at bounding box center [256, 333] width 372 height 16
click at [262, 327] on input "Seleccionar Archivo" at bounding box center [309, 334] width 237 height 17
type input "C:\fakepath\Doc prestadores instituciones-4-7.pdf"
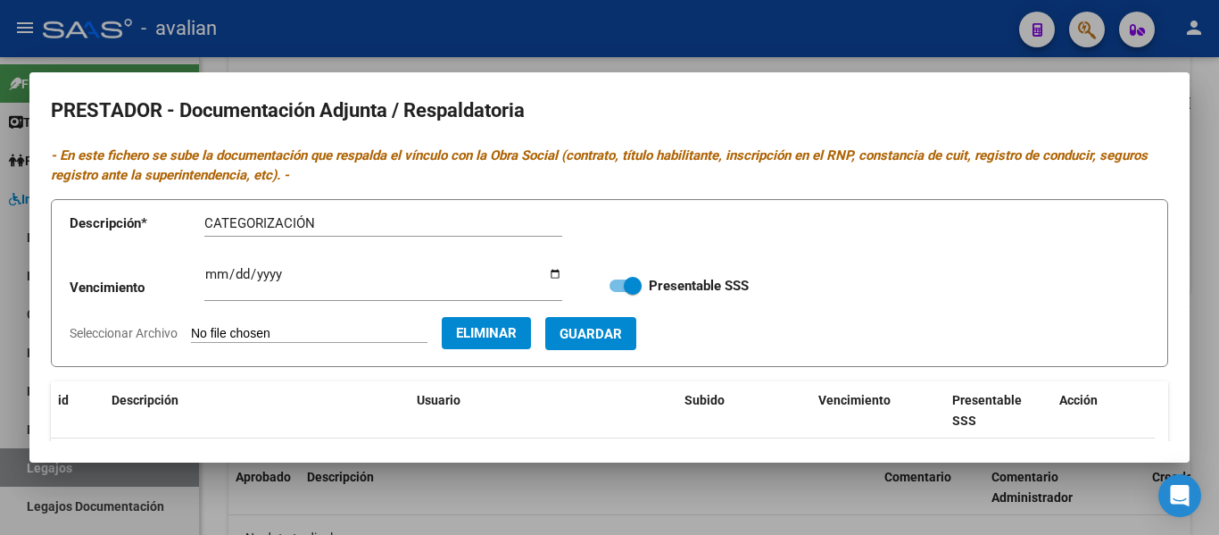
click at [626, 351] on form "Descripción * CATEGORIZACIÓN Descripción Vencimiento Ingresar vencimiento Prese…" at bounding box center [609, 283] width 1117 height 169
click at [622, 340] on span "Guardar" at bounding box center [591, 334] width 62 height 16
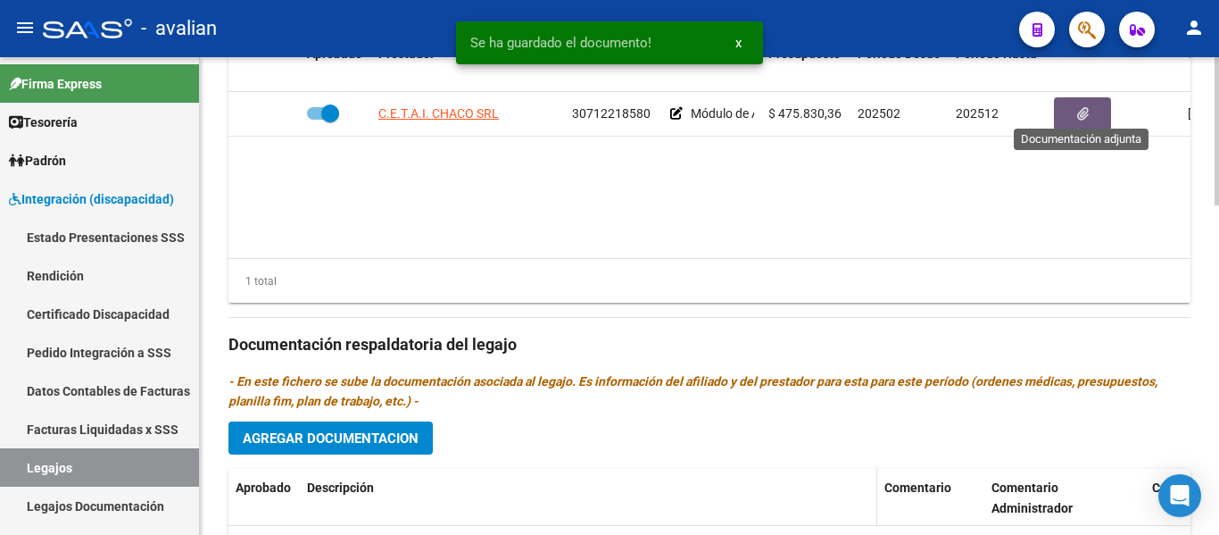
scroll to position [897, 0]
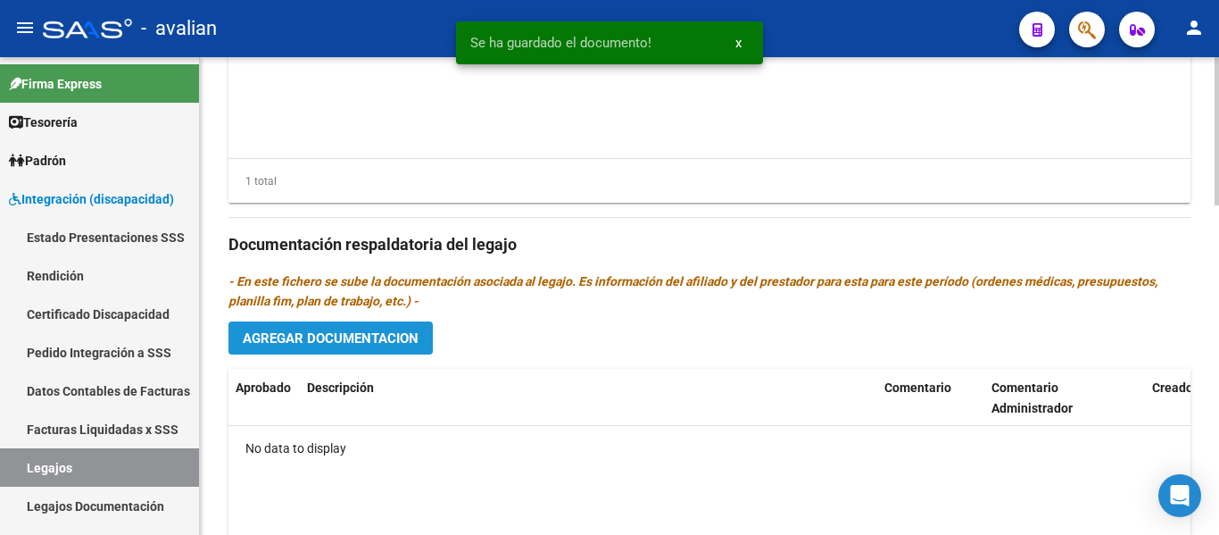
click at [366, 338] on span "Agregar Documentacion" at bounding box center [331, 338] width 176 height 16
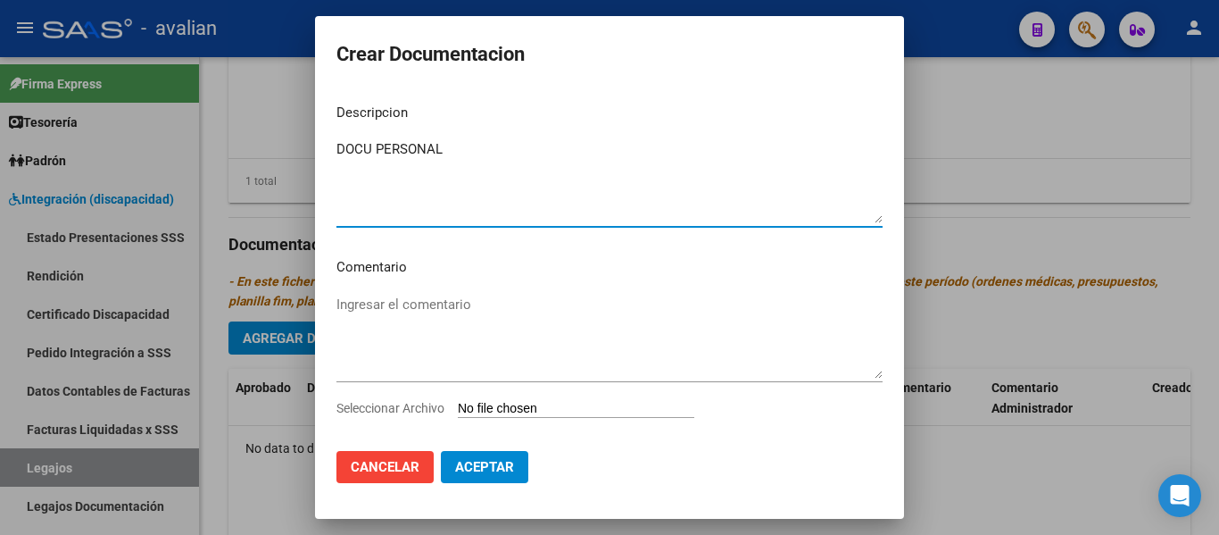
type textarea "DOCU PERSONAL"
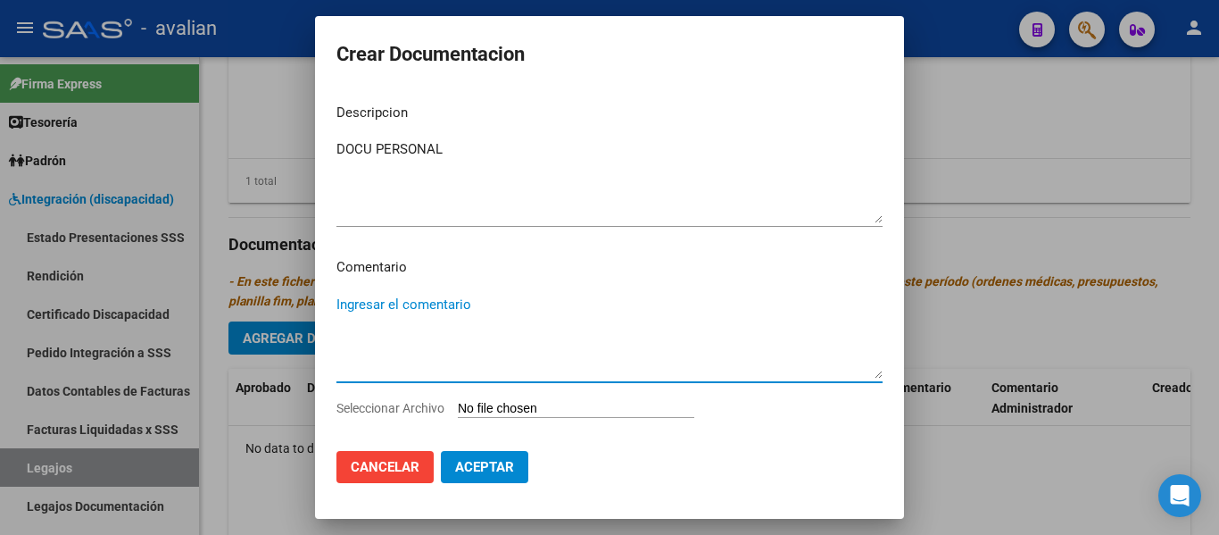
click at [371, 313] on textarea "Ingresar el comentario" at bounding box center [609, 337] width 546 height 84
paste textarea "Febrero a Diciembre - Módulo de apoyo a la integración escolar. Centro CETAI CH…"
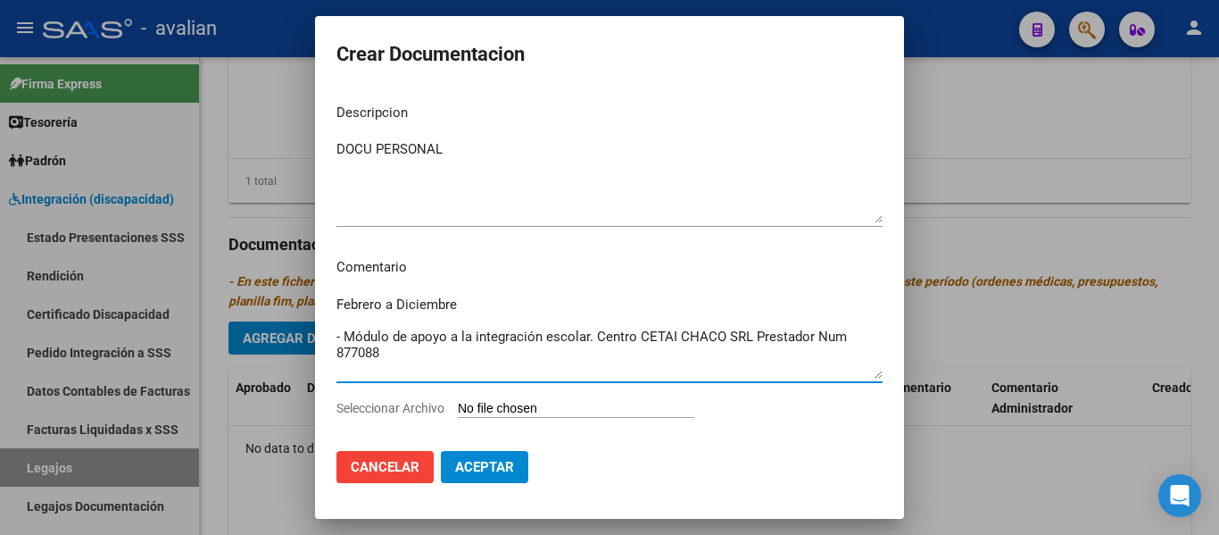
type textarea "Febrero a Diciembre - Módulo de apoyo a la integración escolar. Centro CETAI CH…"
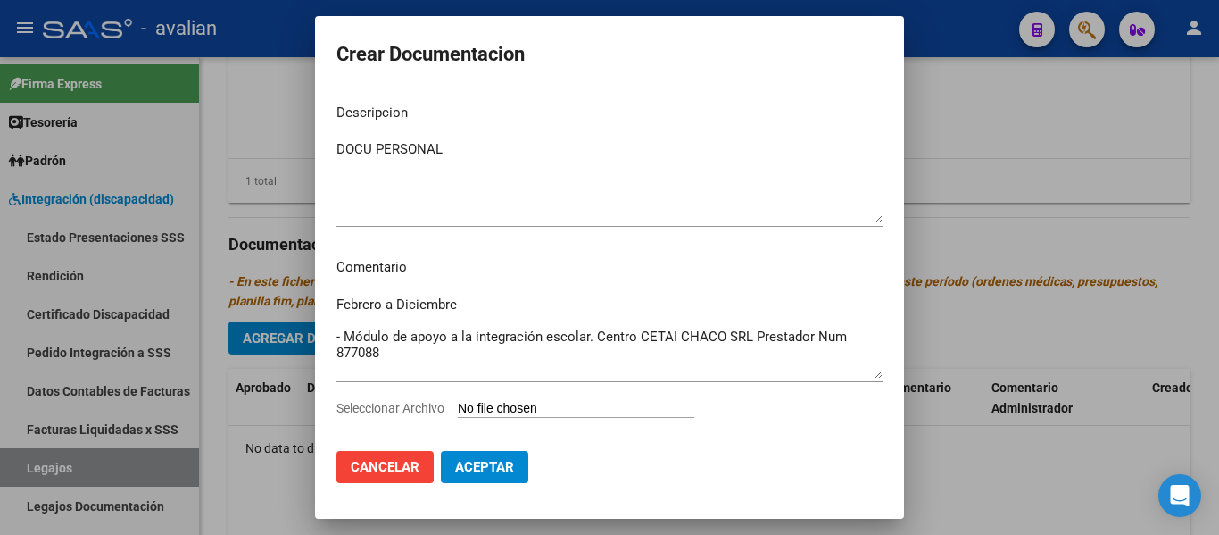
click at [525, 406] on input "Seleccionar Archivo" at bounding box center [576, 409] width 237 height 17
type input "C:\fakepath\Docu personal (12).pdf"
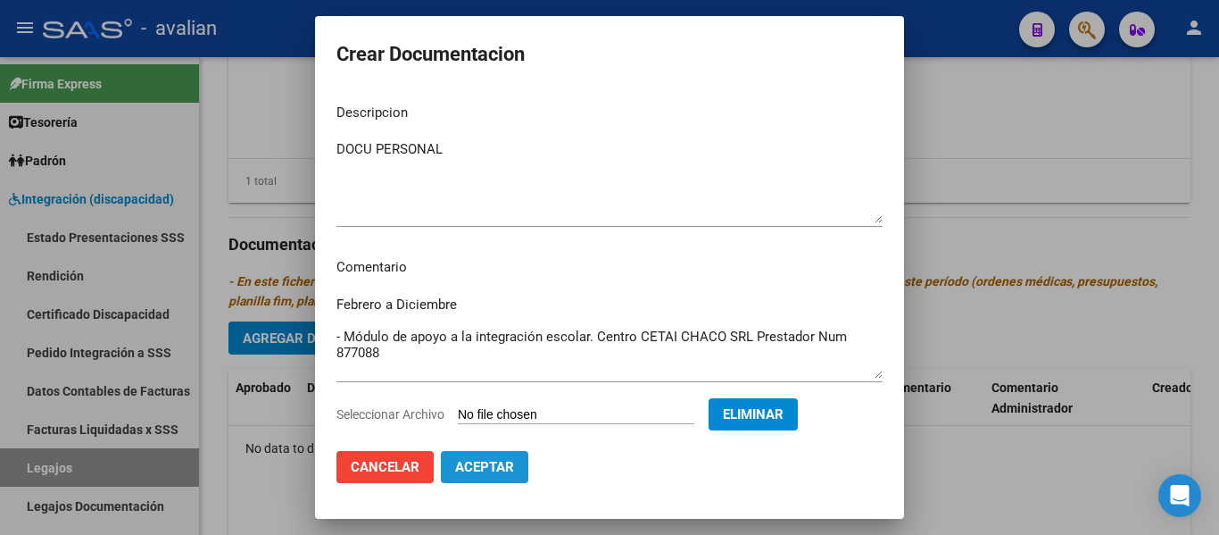
click at [504, 462] on span "Aceptar" at bounding box center [484, 467] width 59 height 16
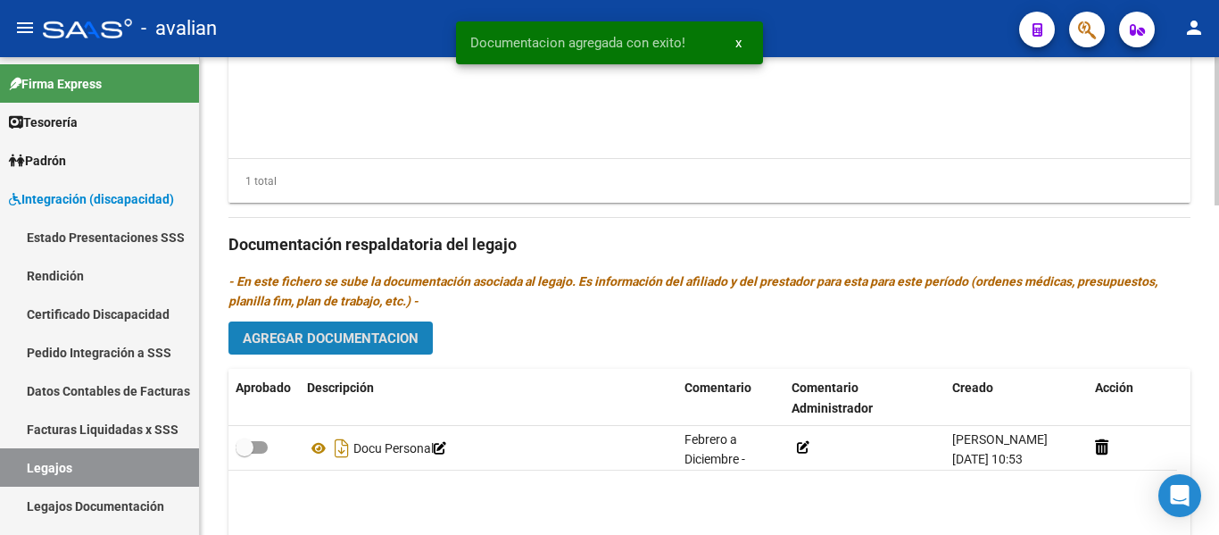
click at [326, 339] on span "Agregar Documentacion" at bounding box center [331, 338] width 176 height 16
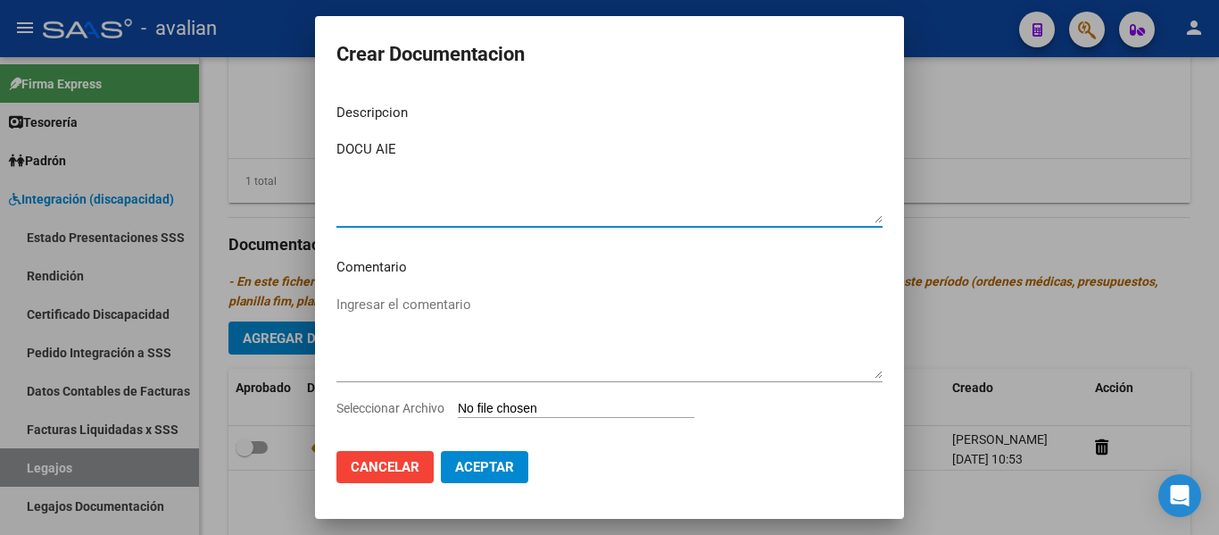
type textarea "DOCU AIE"
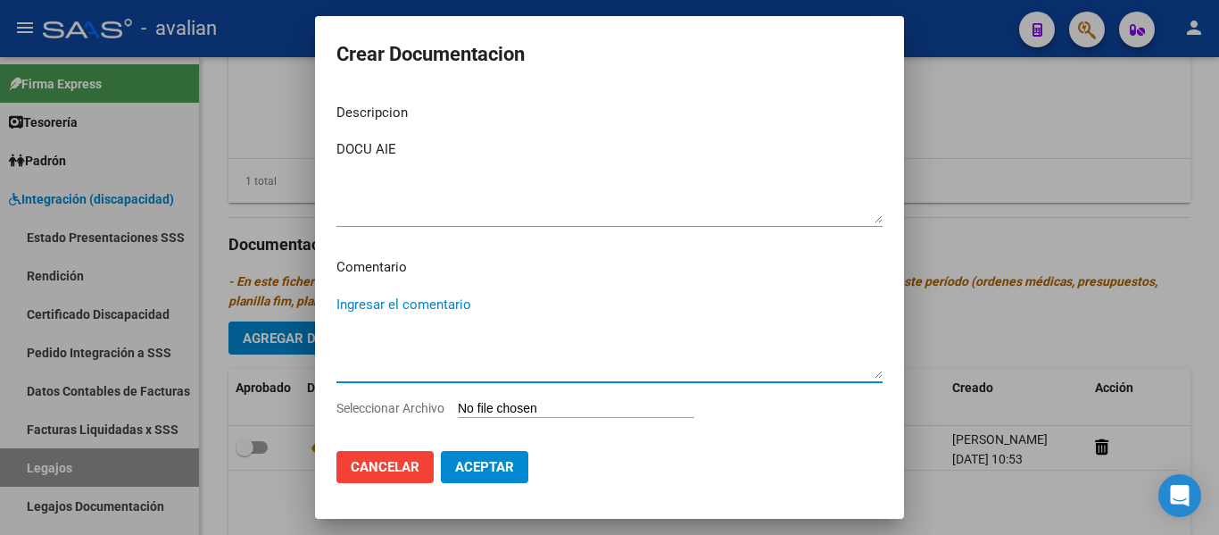
click at [361, 312] on textarea "Ingresar el comentario" at bounding box center [609, 337] width 546 height 84
paste textarea "Febrero a Diciembre - Módulo de apoyo a la integración escolar. Centro CETAI CH…"
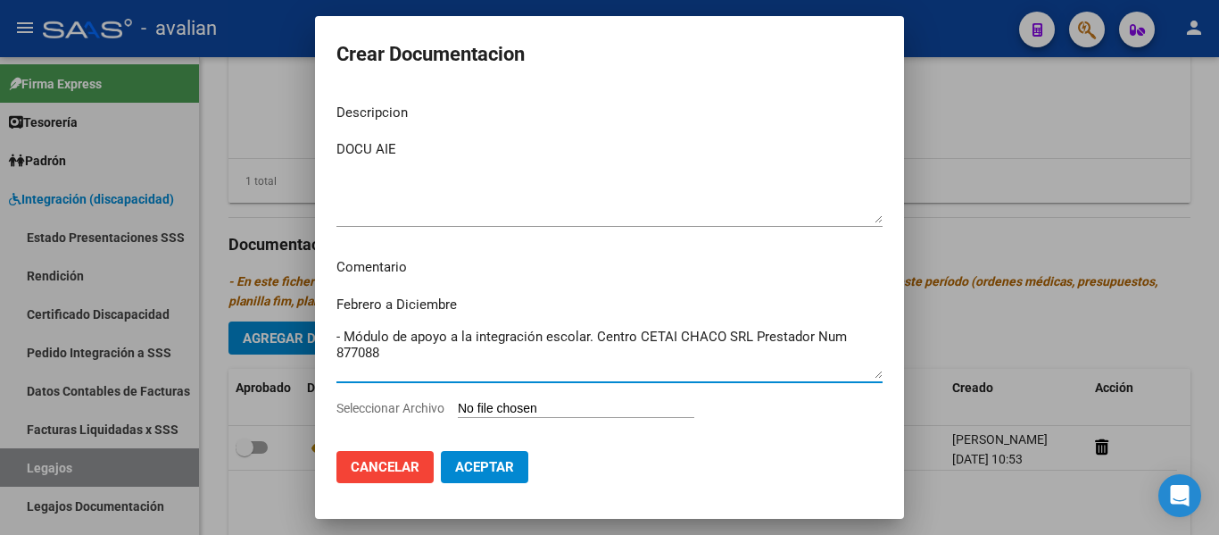
type textarea "Febrero a Diciembre - Módulo de apoyo a la integración escolar. Centro CETAI CH…"
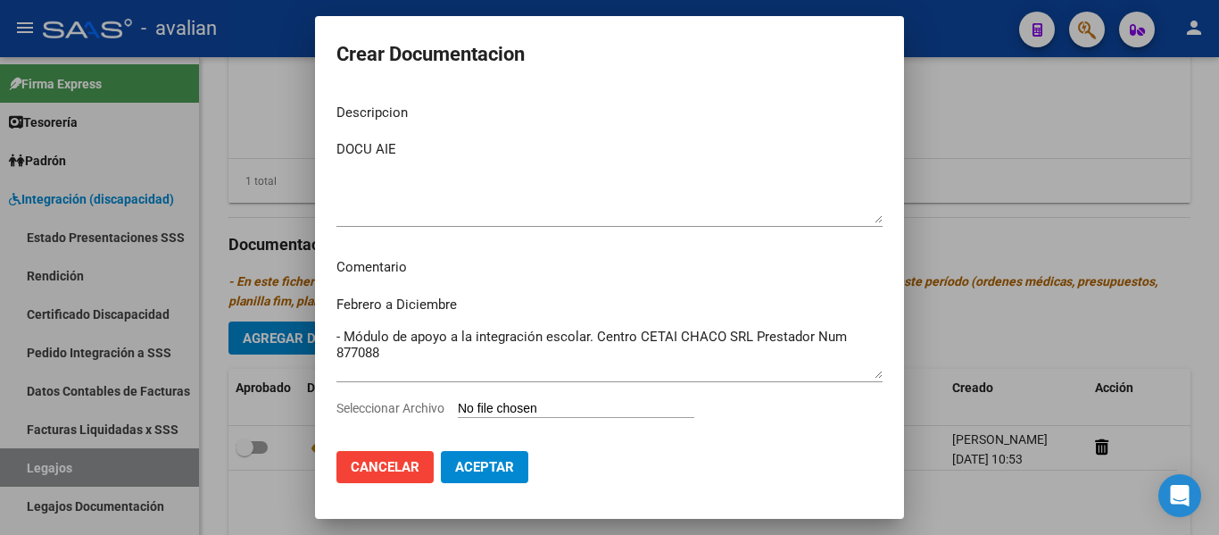
click at [535, 409] on input "Seleccionar Archivo" at bounding box center [576, 409] width 237 height 17
type input "C:\fakepath\Docu AIE (2).pdf"
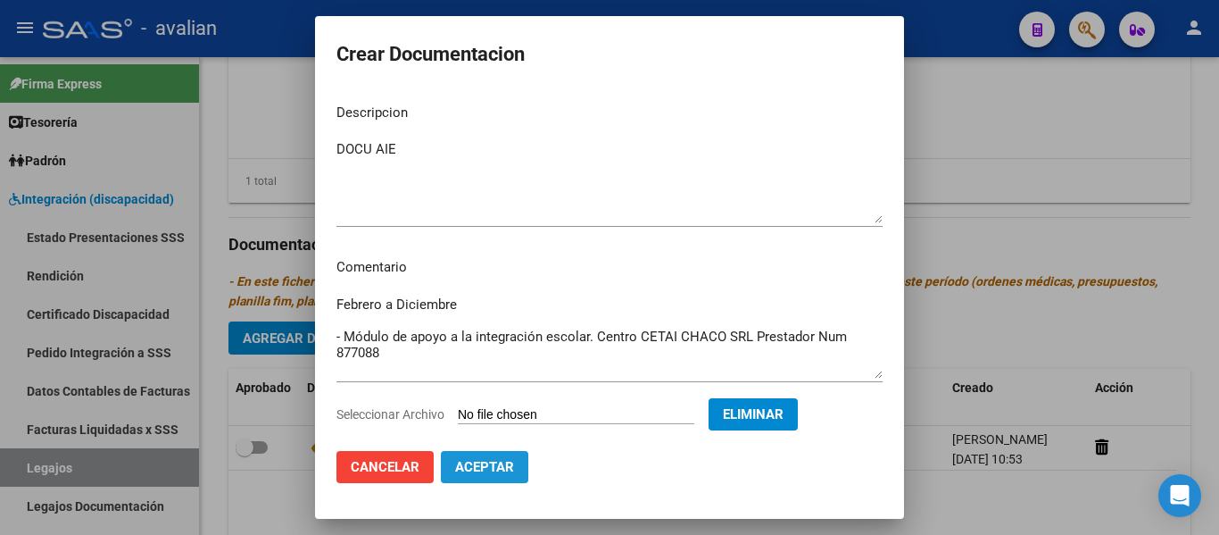
click at [471, 465] on span "Aceptar" at bounding box center [484, 467] width 59 height 16
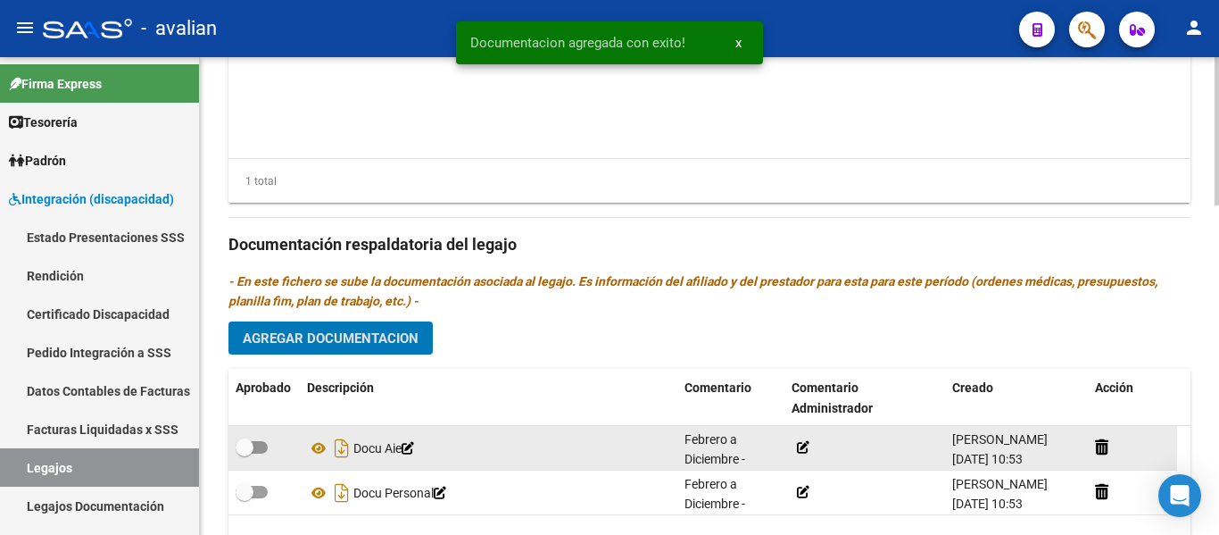
click at [267, 444] on span at bounding box center [252, 447] width 32 height 12
click at [245, 453] on input "checkbox" at bounding box center [244, 453] width 1 height 1
checkbox input "true"
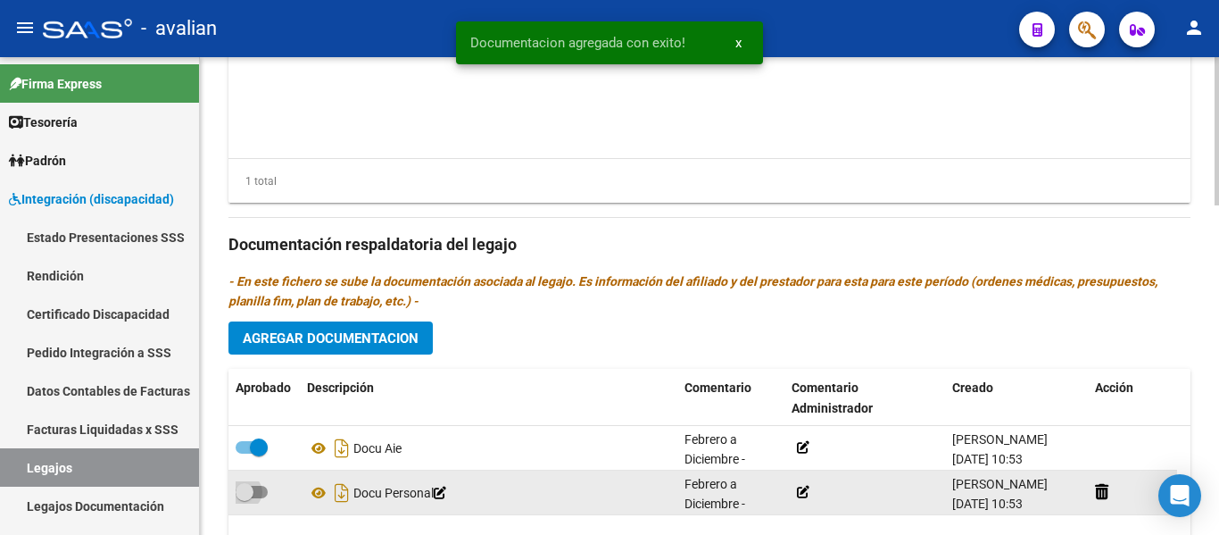
click at [264, 493] on span at bounding box center [252, 492] width 32 height 12
click at [245, 498] on input "checkbox" at bounding box center [244, 498] width 1 height 1
checkbox input "true"
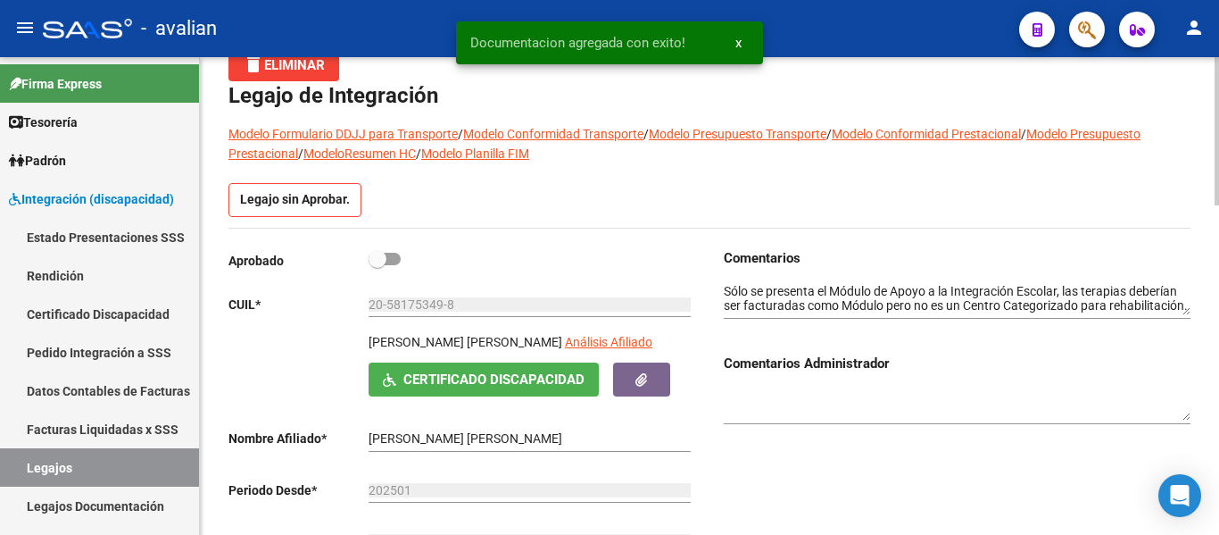
scroll to position [0, 0]
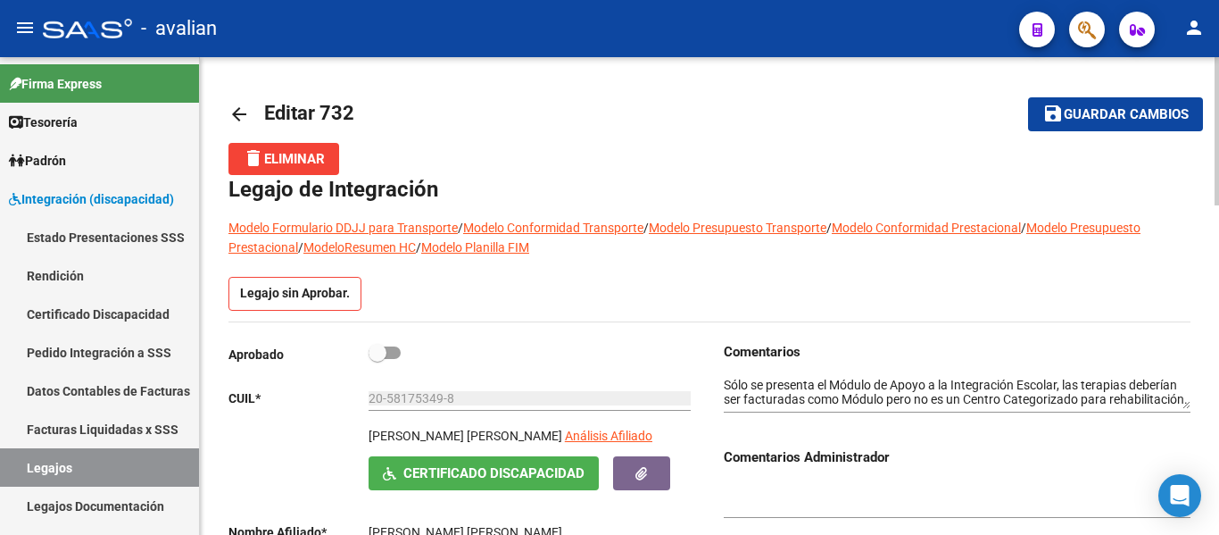
click at [399, 356] on span at bounding box center [385, 352] width 32 height 12
click at [378, 359] on input "checkbox" at bounding box center [377, 359] width 1 height 1
checkbox input "true"
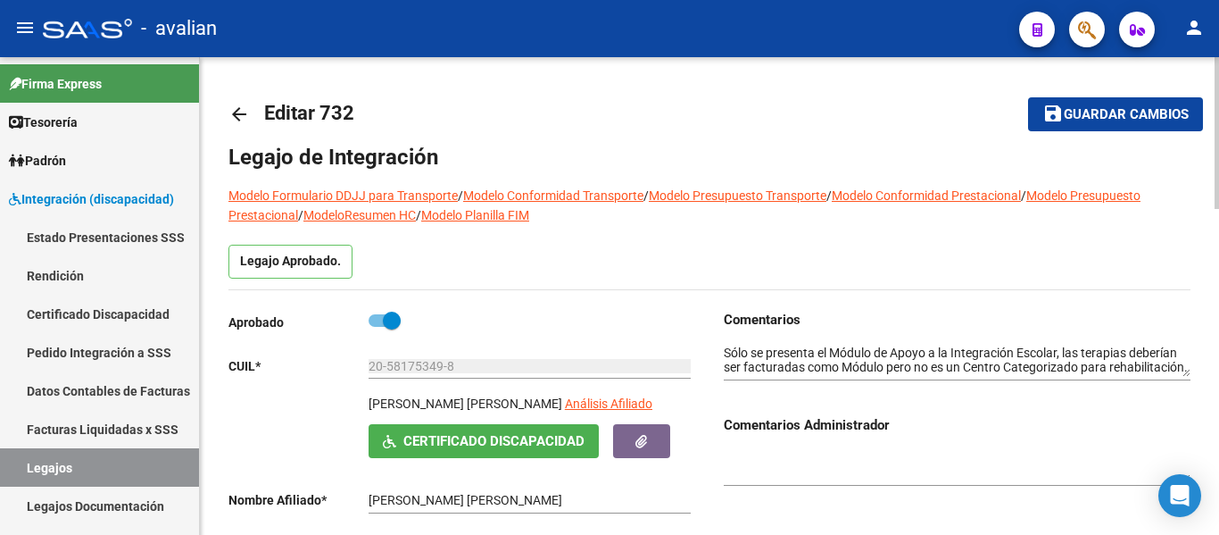
click at [1100, 114] on span "Guardar cambios" at bounding box center [1126, 115] width 125 height 16
click at [238, 112] on mat-icon "arrow_back" at bounding box center [238, 114] width 21 height 21
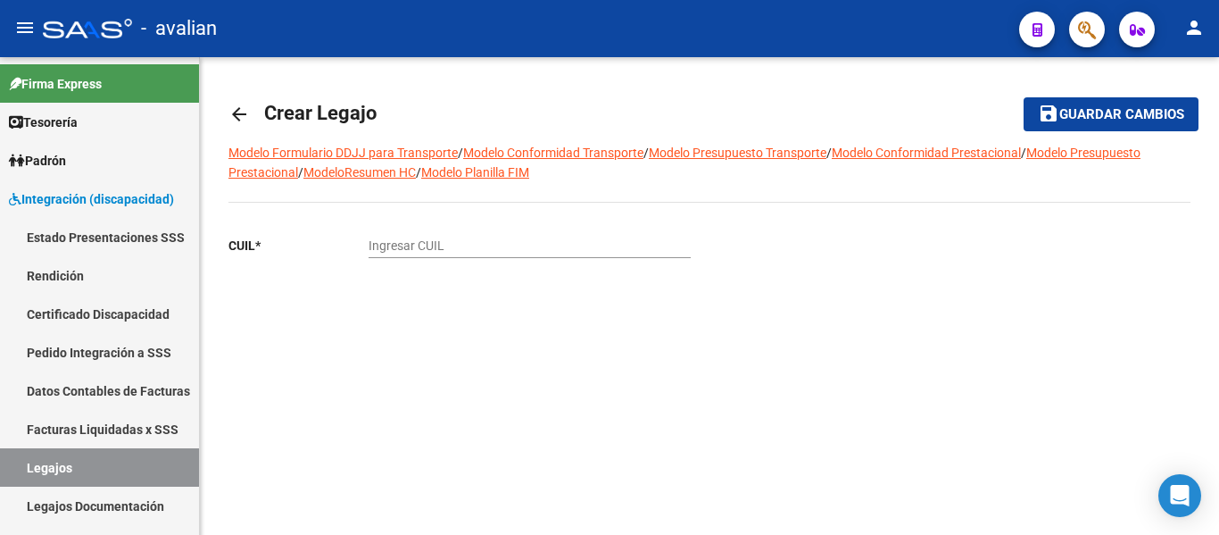
click at [240, 115] on mat-icon "arrow_back" at bounding box center [238, 114] width 21 height 21
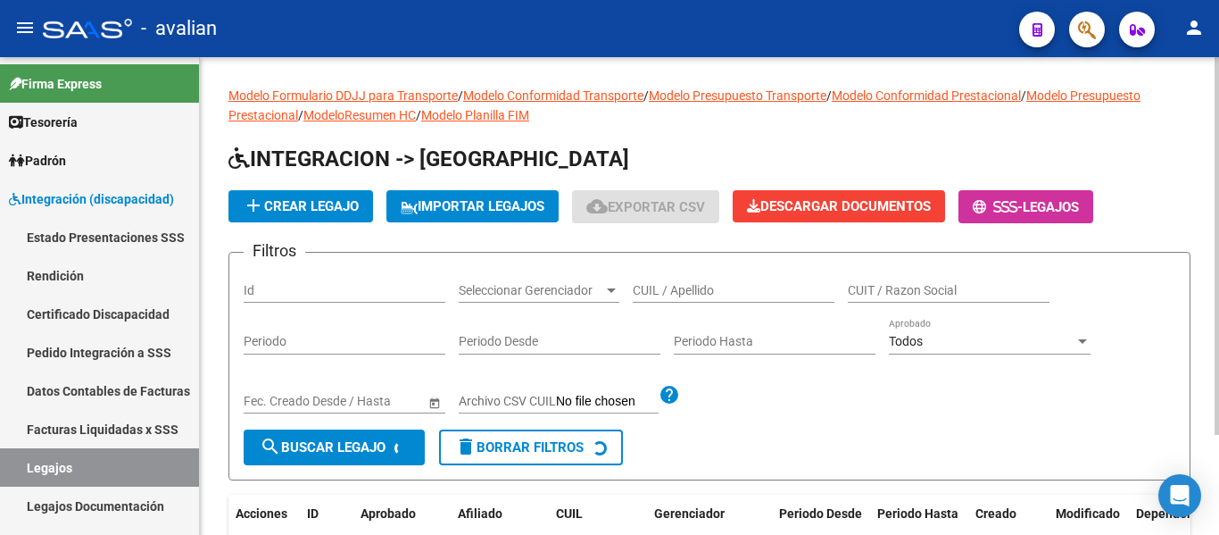
click at [666, 283] on input "CUIL / Apellido" at bounding box center [734, 290] width 202 height 15
paste input "27574597272"
type input "27574597272"
click at [311, 451] on span "search Buscar Legajo" at bounding box center [323, 447] width 126 height 16
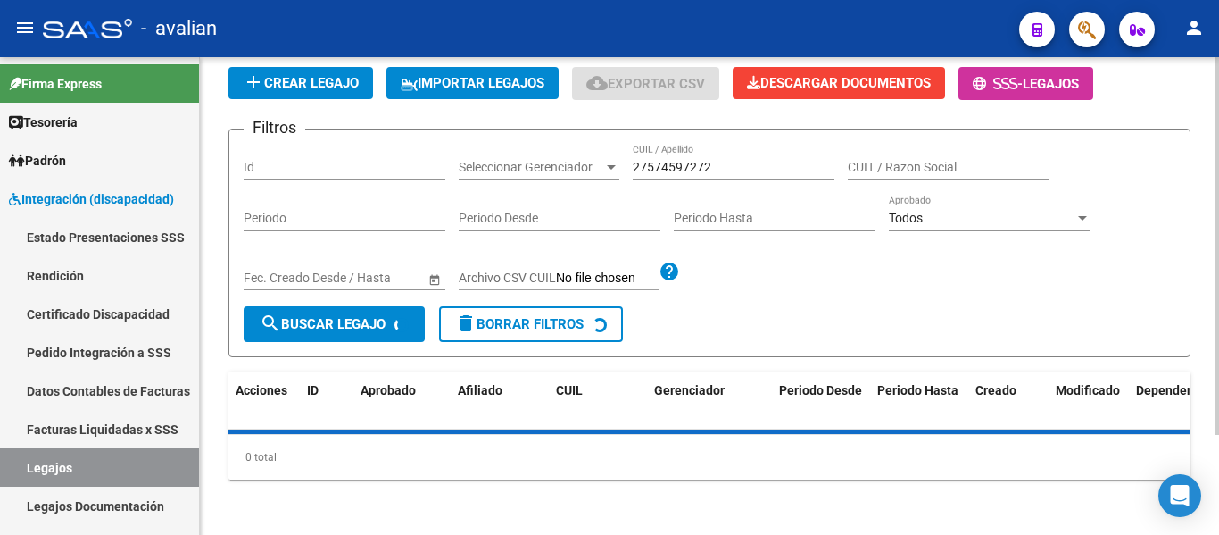
scroll to position [126, 0]
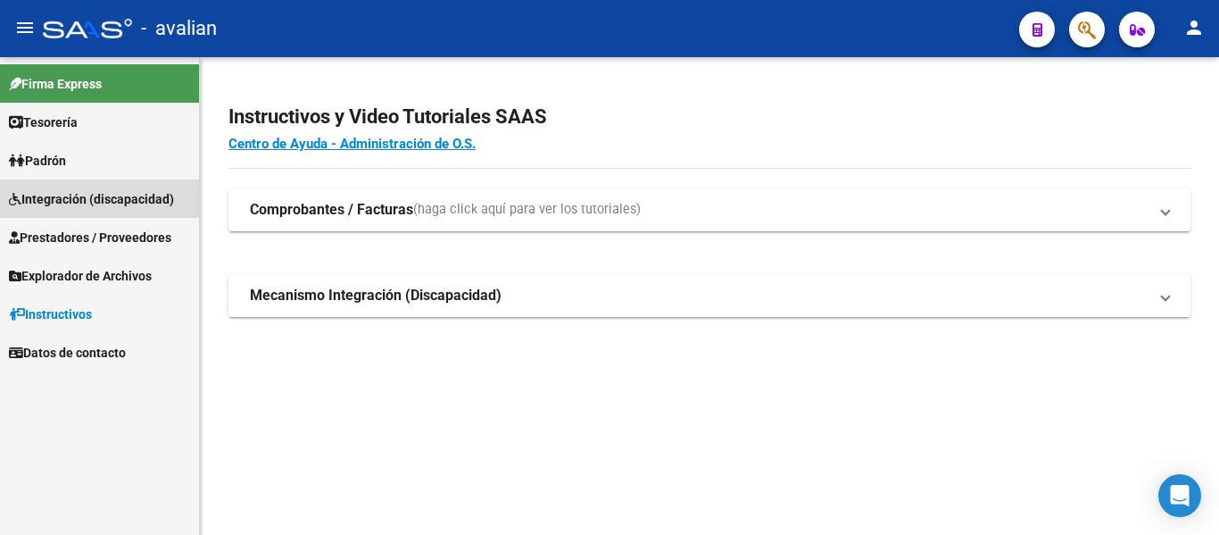
click at [50, 200] on span "Integración (discapacidad)" at bounding box center [91, 199] width 165 height 20
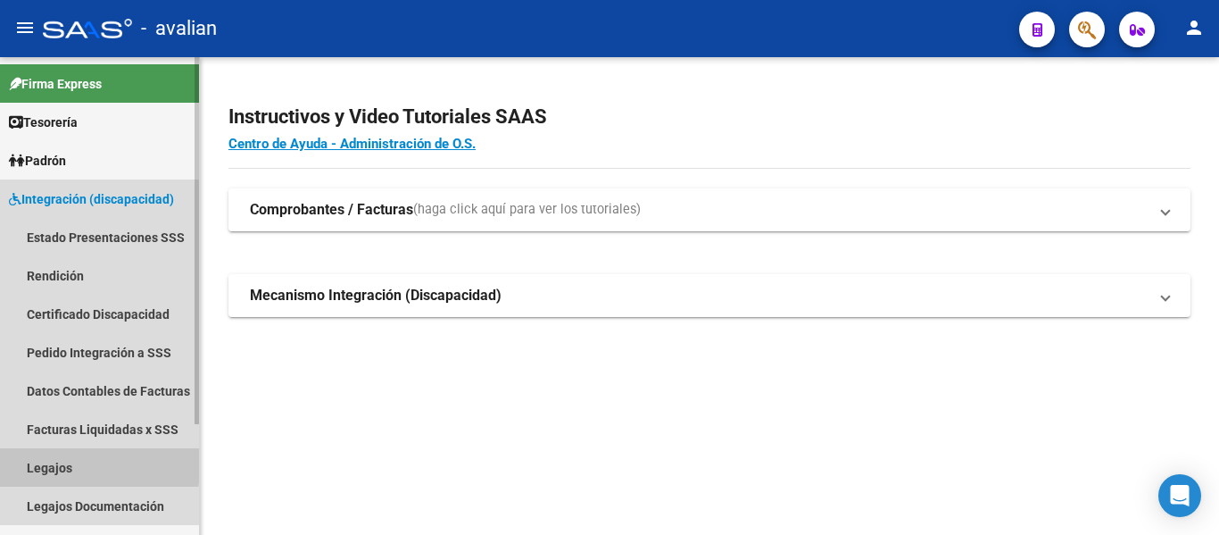
click at [48, 461] on link "Legajos" at bounding box center [99, 467] width 199 height 38
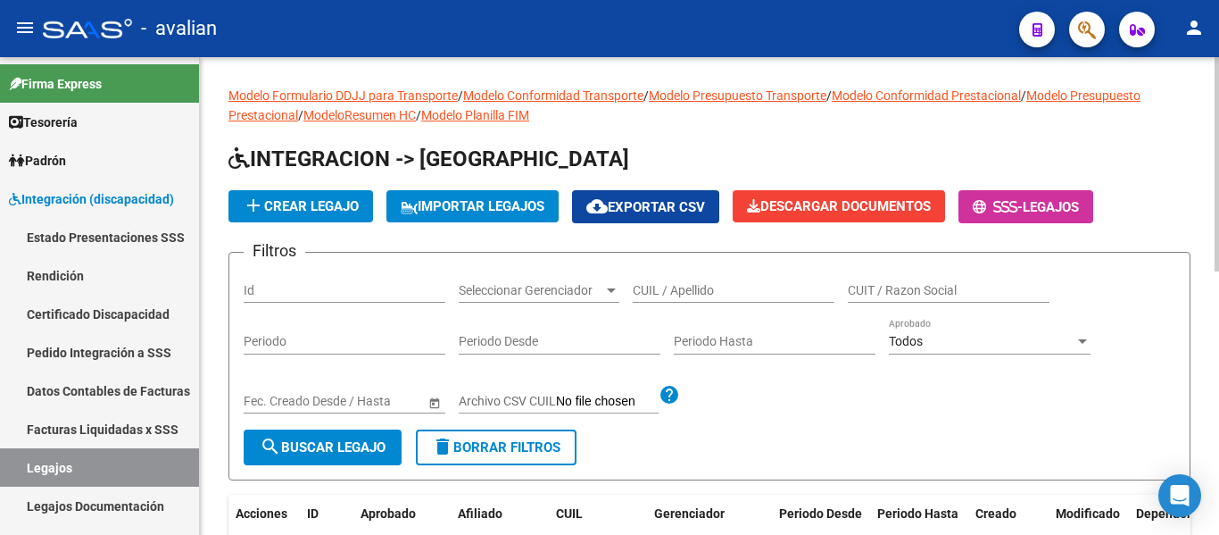
click at [651, 286] on input "CUIL / Apellido" at bounding box center [734, 290] width 202 height 15
paste input "27574597272"
type input "27574597272"
click at [320, 455] on span "search Buscar Legajo" at bounding box center [323, 447] width 126 height 16
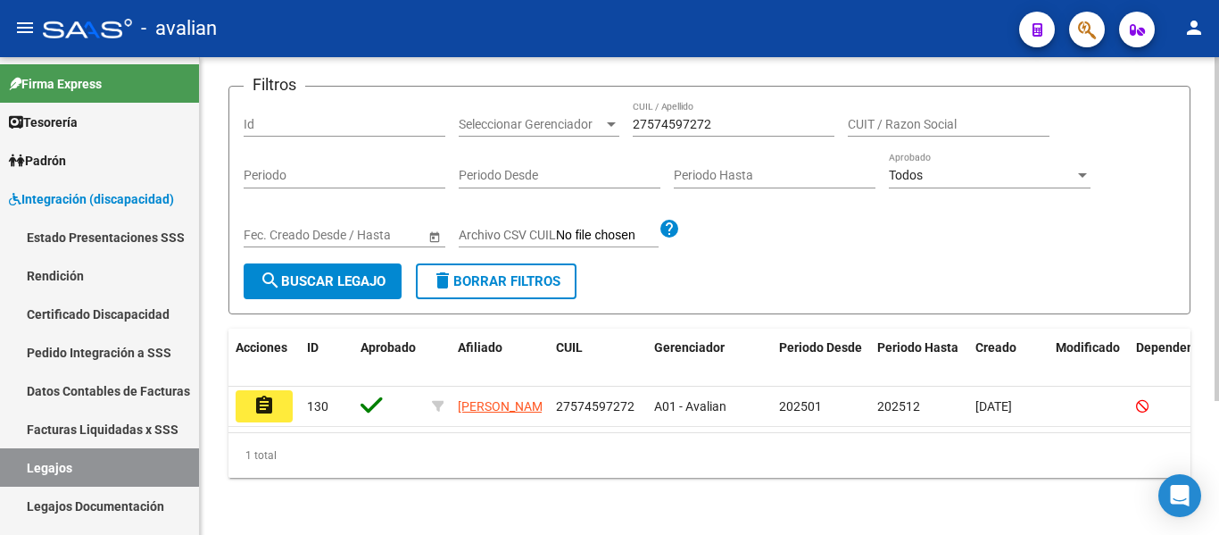
scroll to position [178, 0]
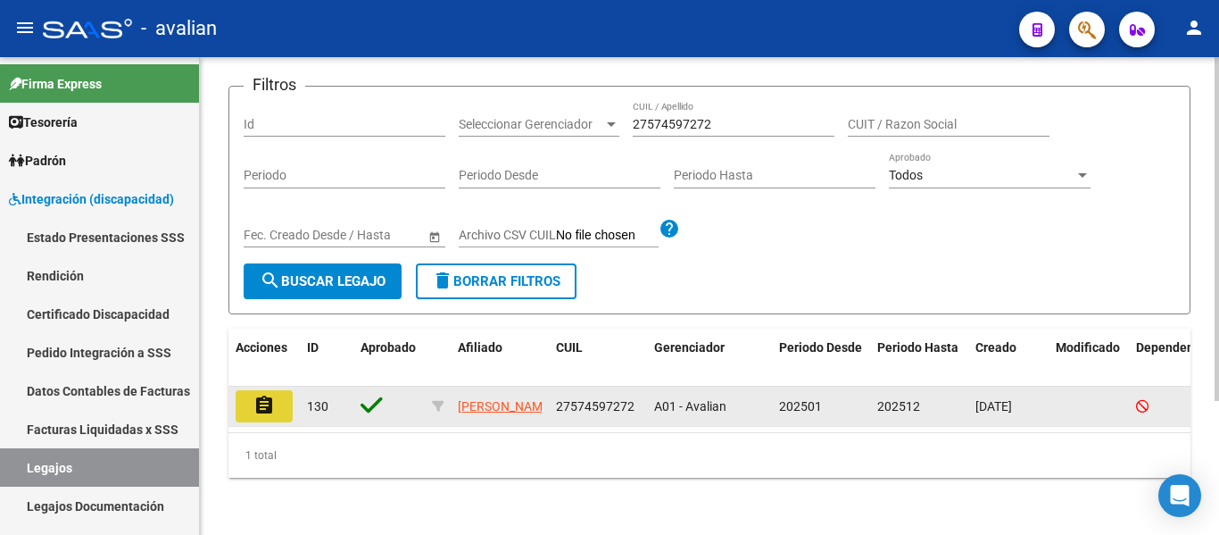
click at [278, 405] on button "assignment" at bounding box center [264, 406] width 57 height 32
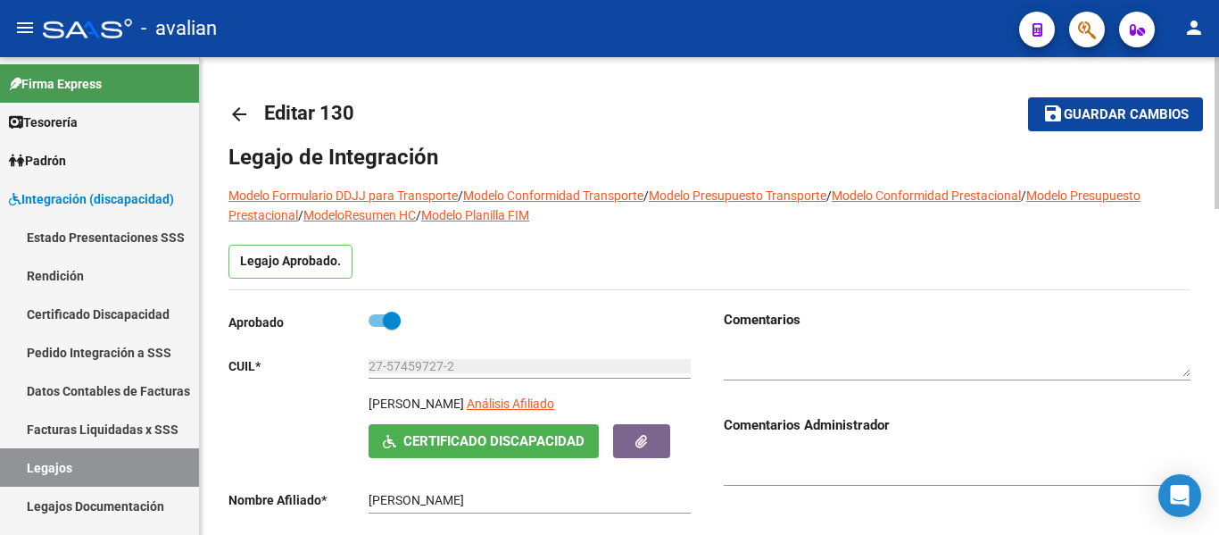
click at [245, 109] on mat-icon "arrow_back" at bounding box center [238, 114] width 21 height 21
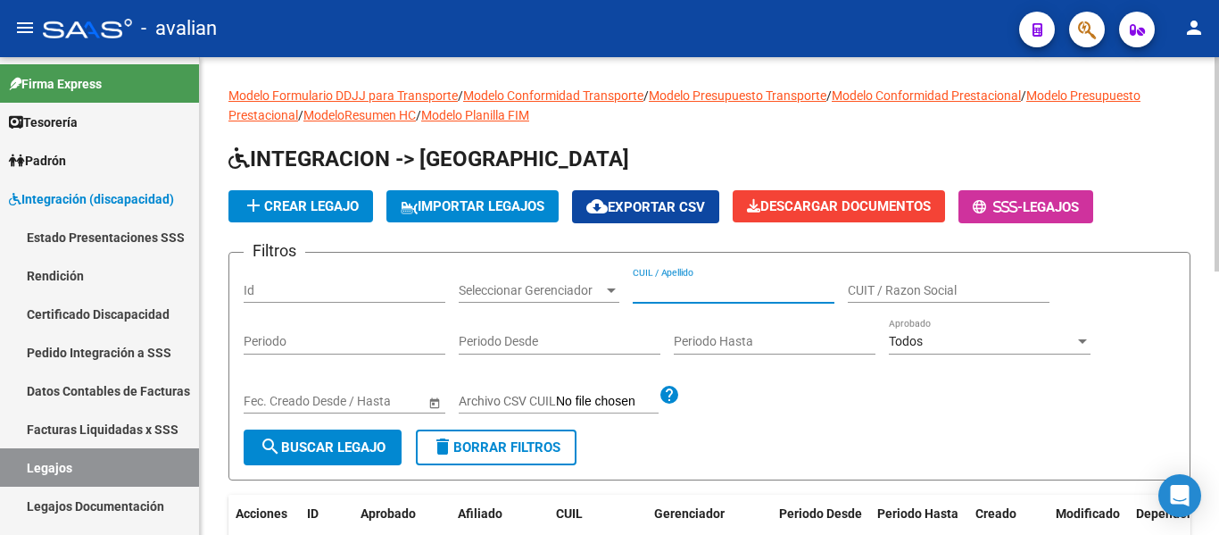
click at [651, 295] on input "CUIL / Apellido" at bounding box center [734, 290] width 202 height 15
paste input "20583335944"
type input "20583335944"
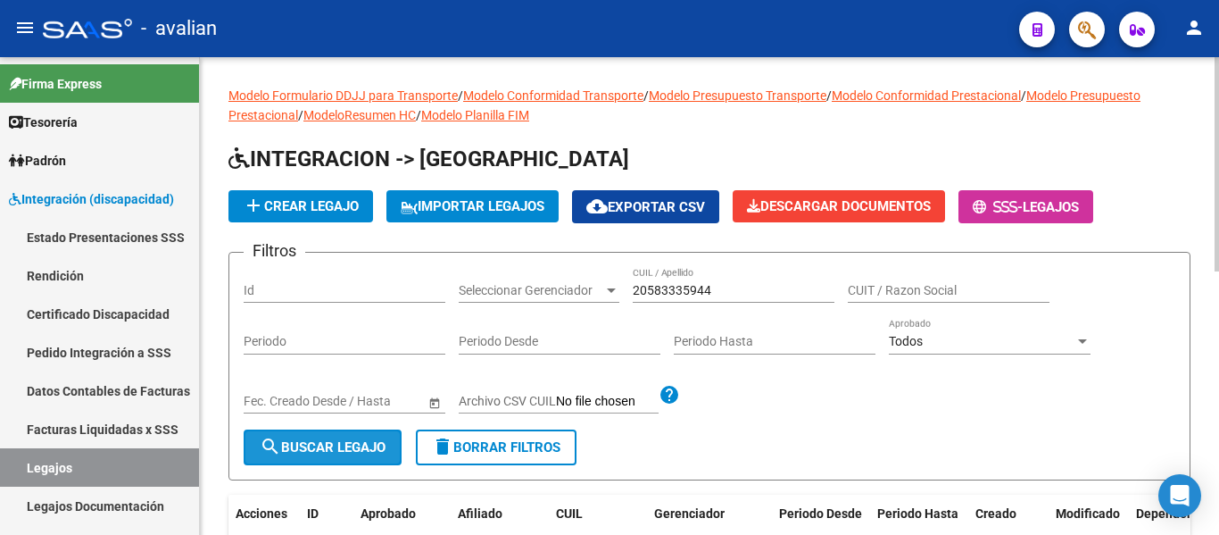
click at [369, 444] on span "search Buscar Legajo" at bounding box center [323, 447] width 126 height 16
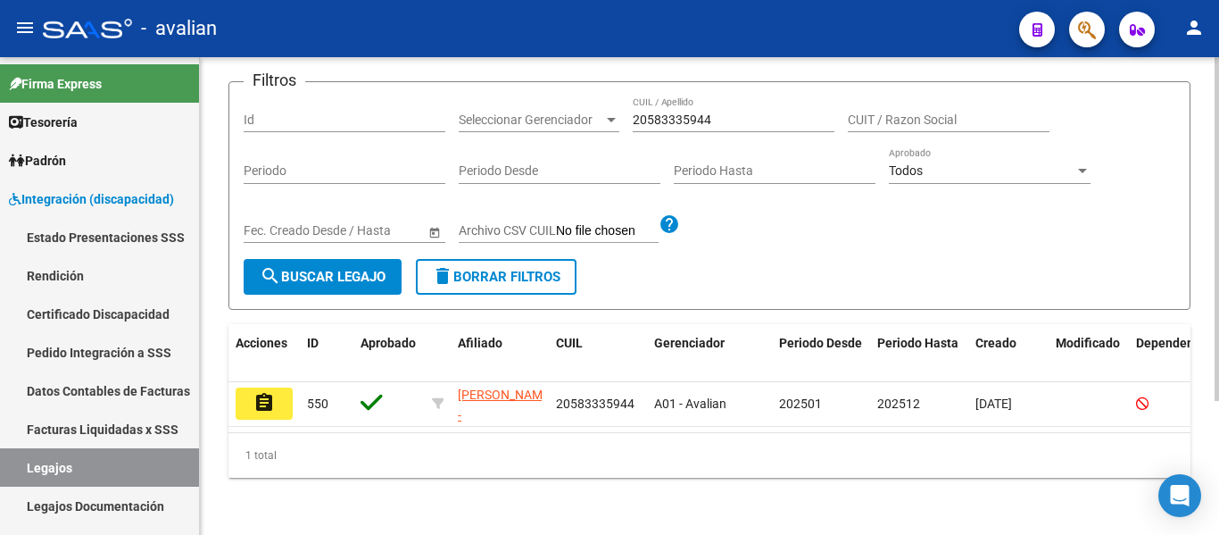
scroll to position [178, 0]
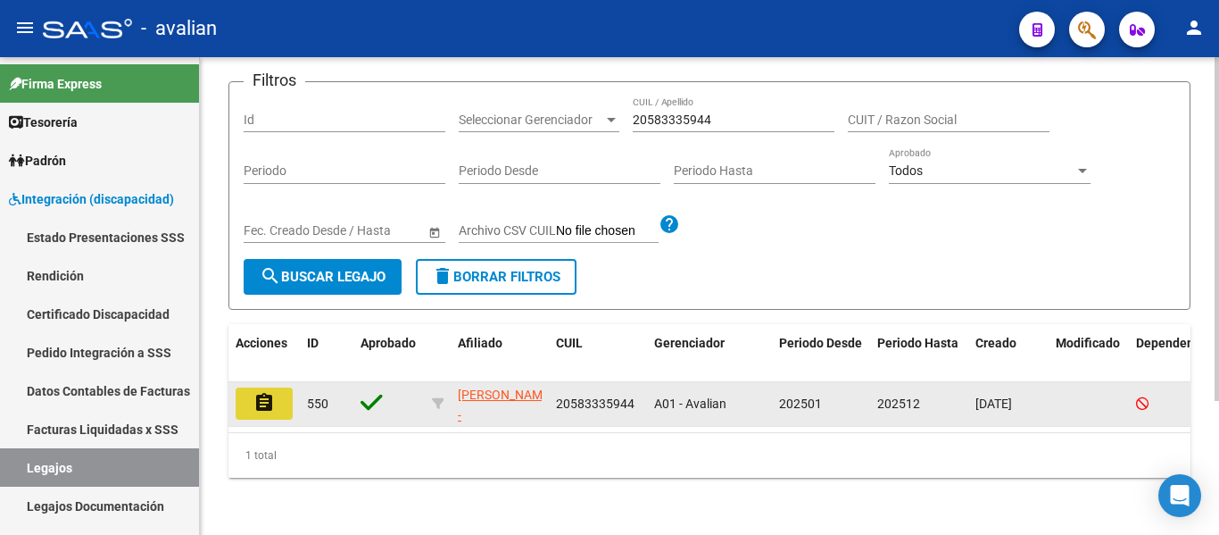
click at [276, 387] on button "assignment" at bounding box center [264, 403] width 57 height 32
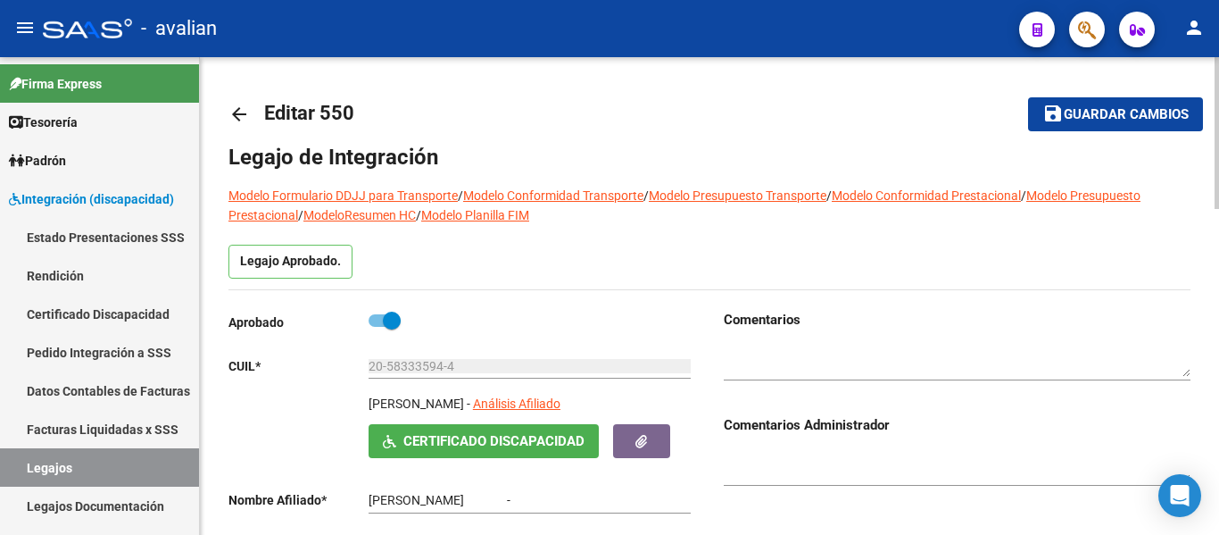
type input "FERRARI AUGUSTO"
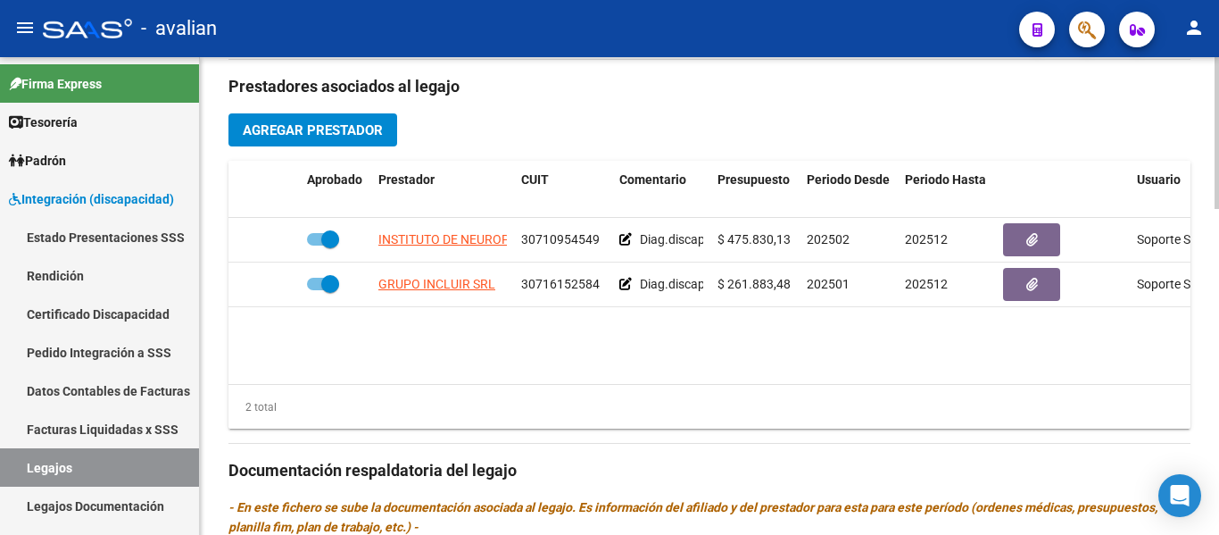
scroll to position [625, 0]
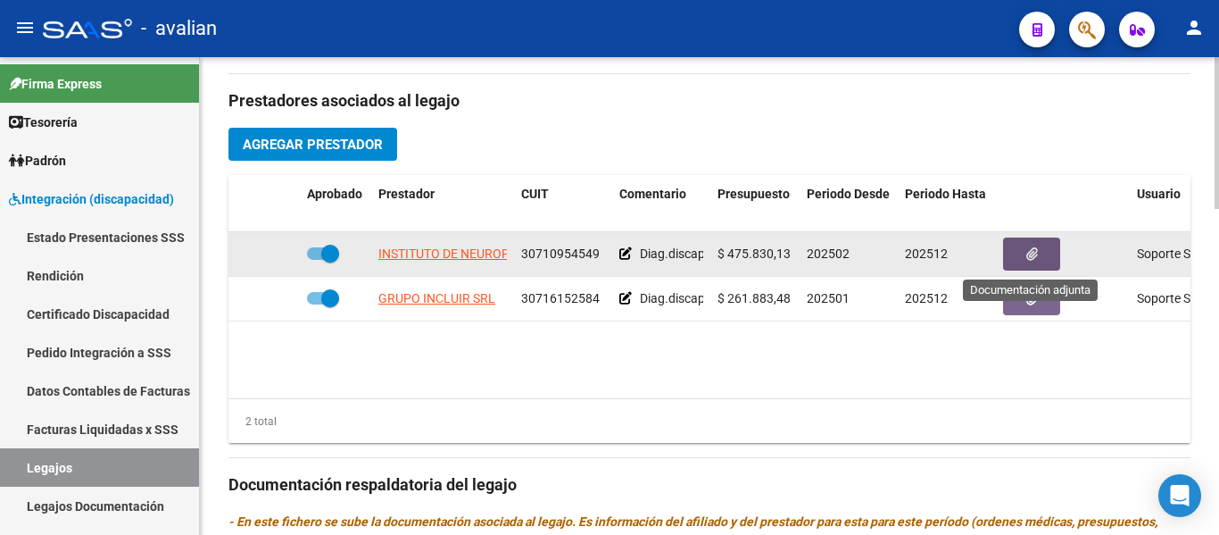
click at [651, 253] on button "button" at bounding box center [1031, 253] width 57 height 33
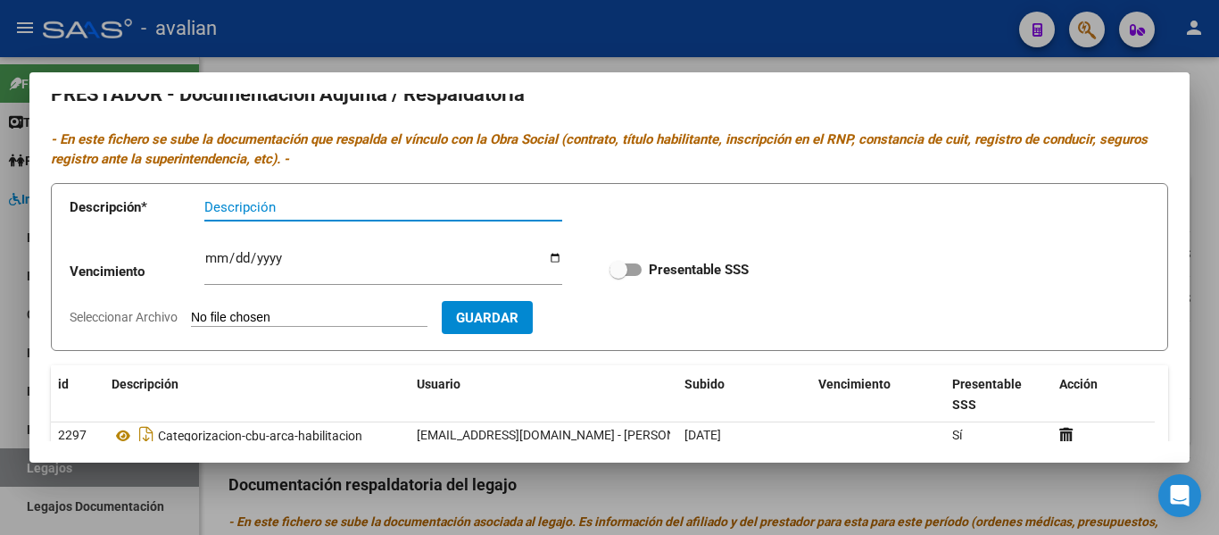
scroll to position [0, 0]
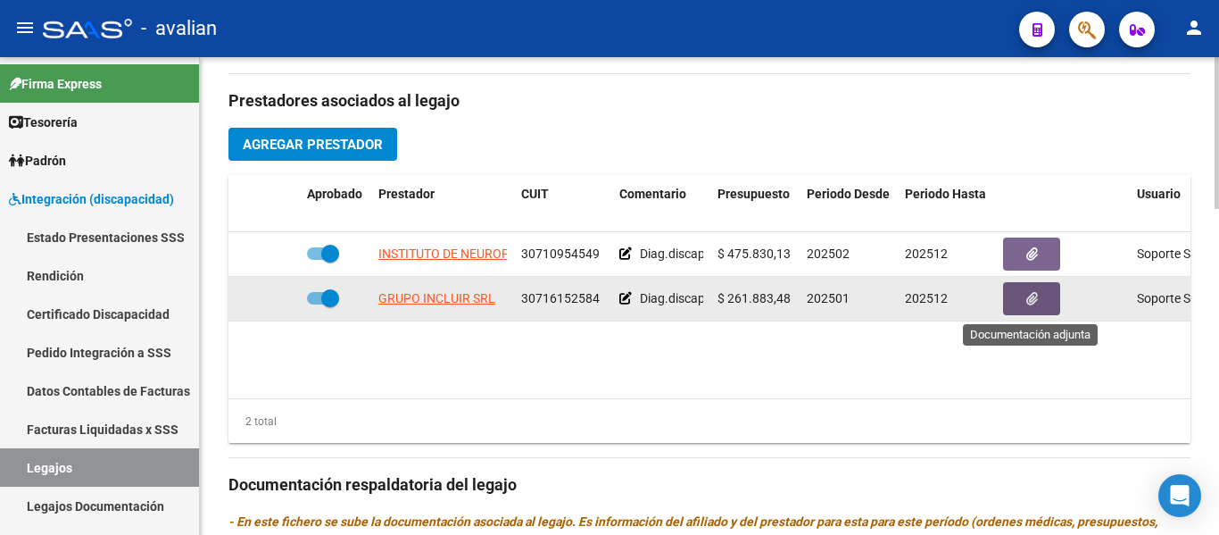
click at [651, 304] on button "button" at bounding box center [1031, 298] width 57 height 33
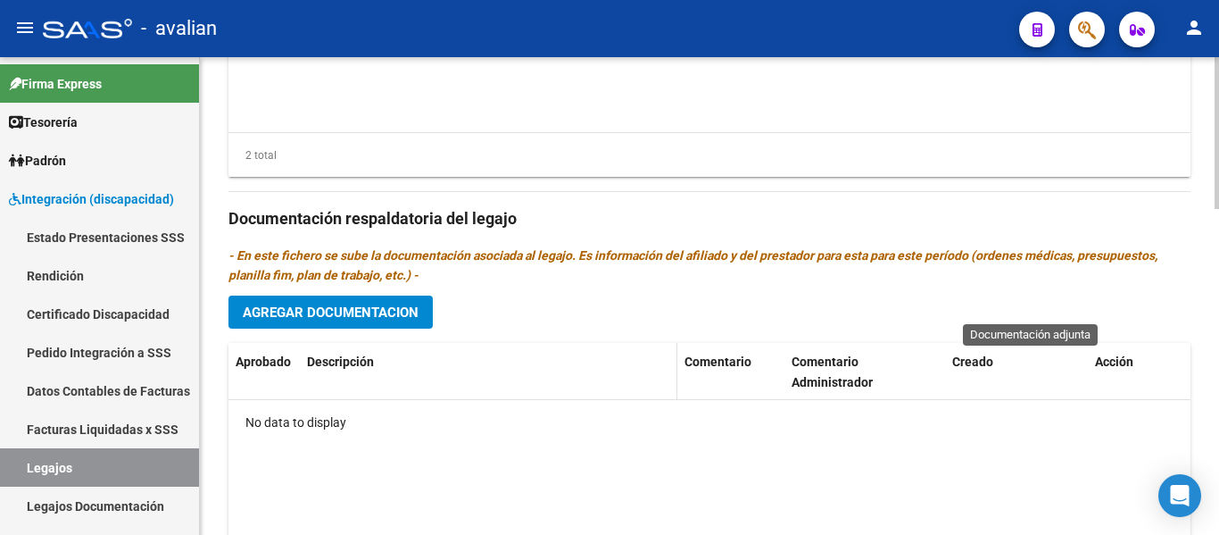
scroll to position [892, 0]
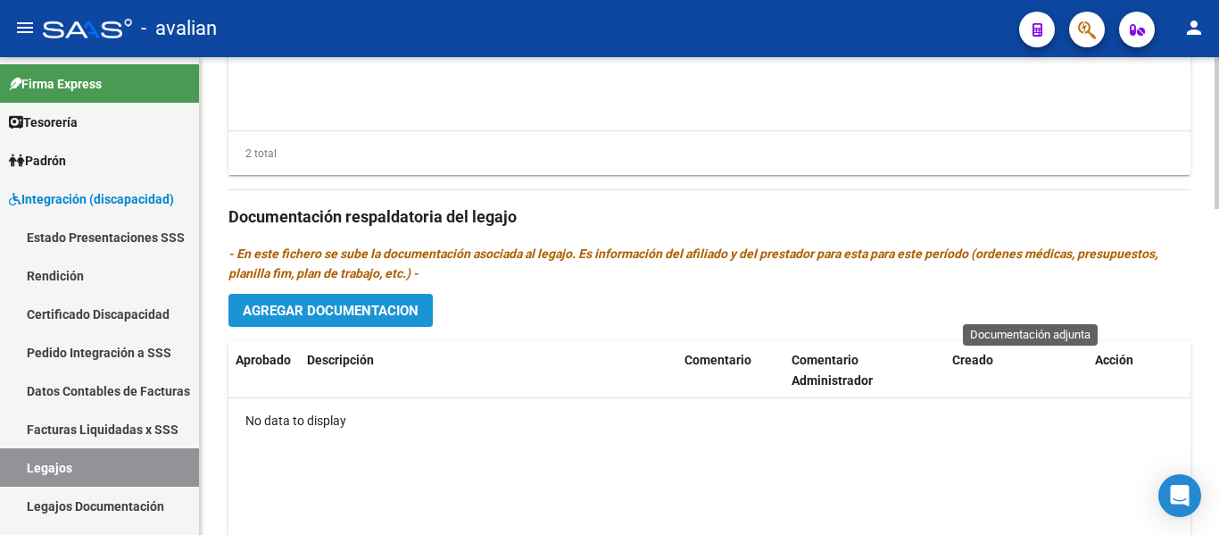
click at [332, 310] on span "Agregar Documentacion" at bounding box center [331, 311] width 176 height 16
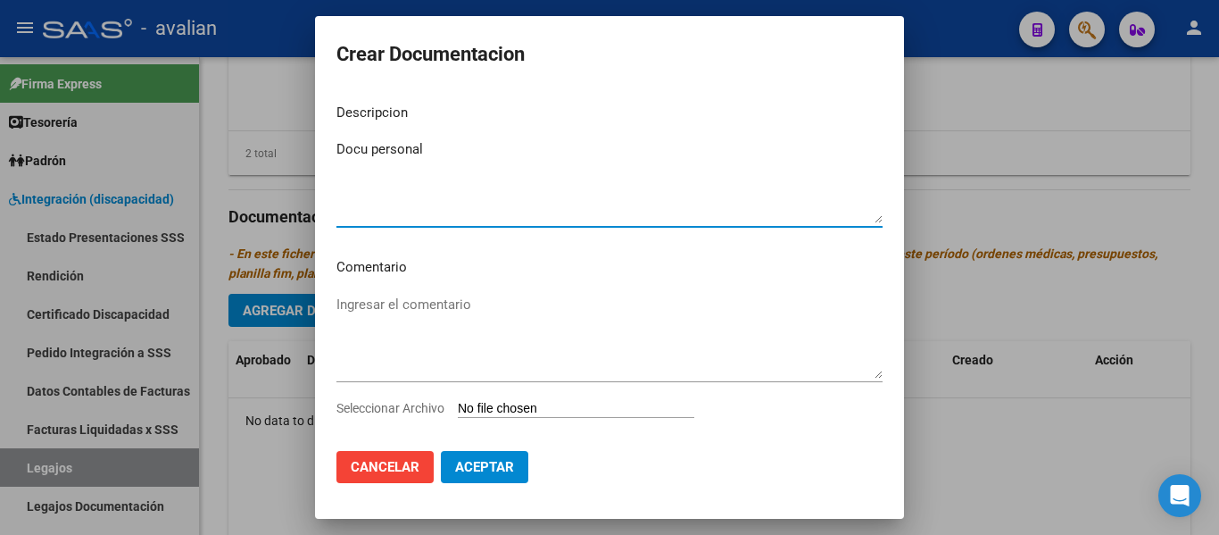
type textarea "Docu personal"
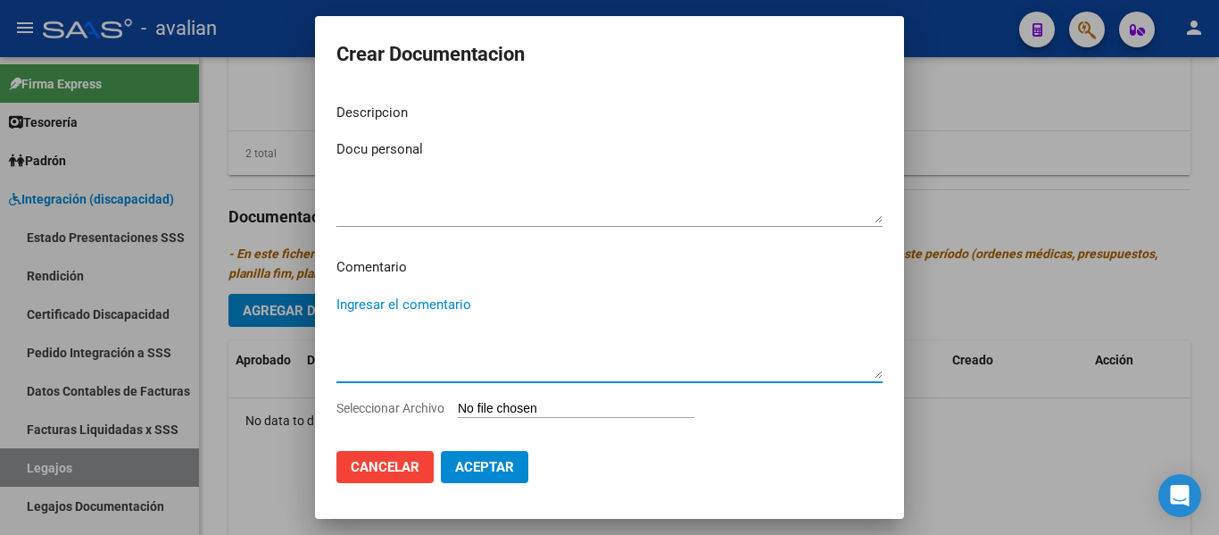
click at [384, 311] on textarea "Ingresar el comentario" at bounding box center [609, 337] width 546 height 84
paste textarea "Febrero a diciembre: - Módulo de rehabilitación simple (2 ss semanales de Fonoa…"
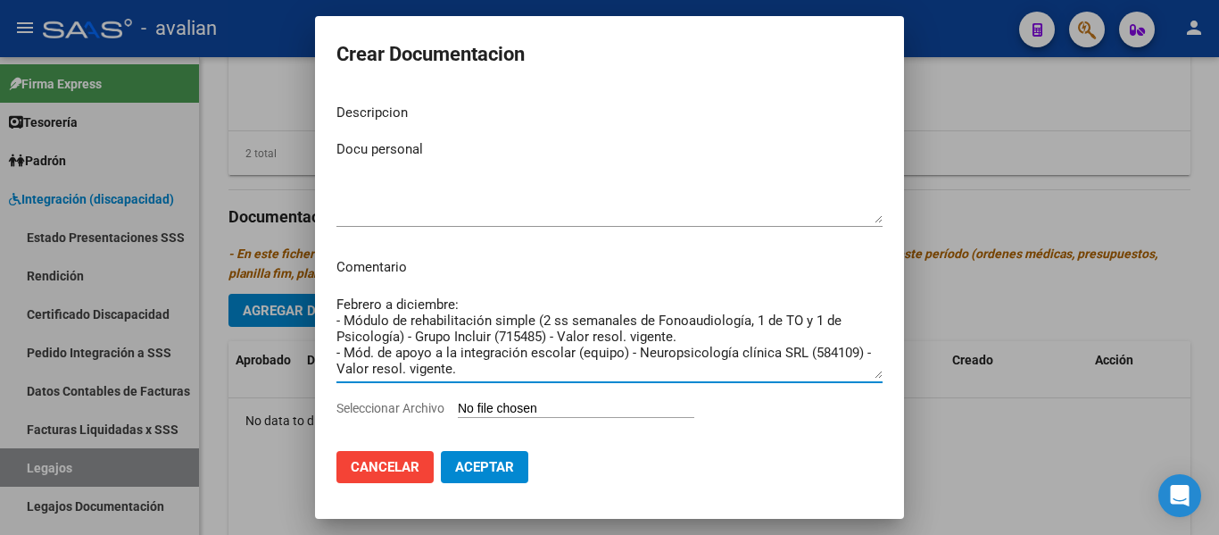
type textarea "Febrero a diciembre: - Módulo de rehabilitación simple (2 ss semanales de Fonoa…"
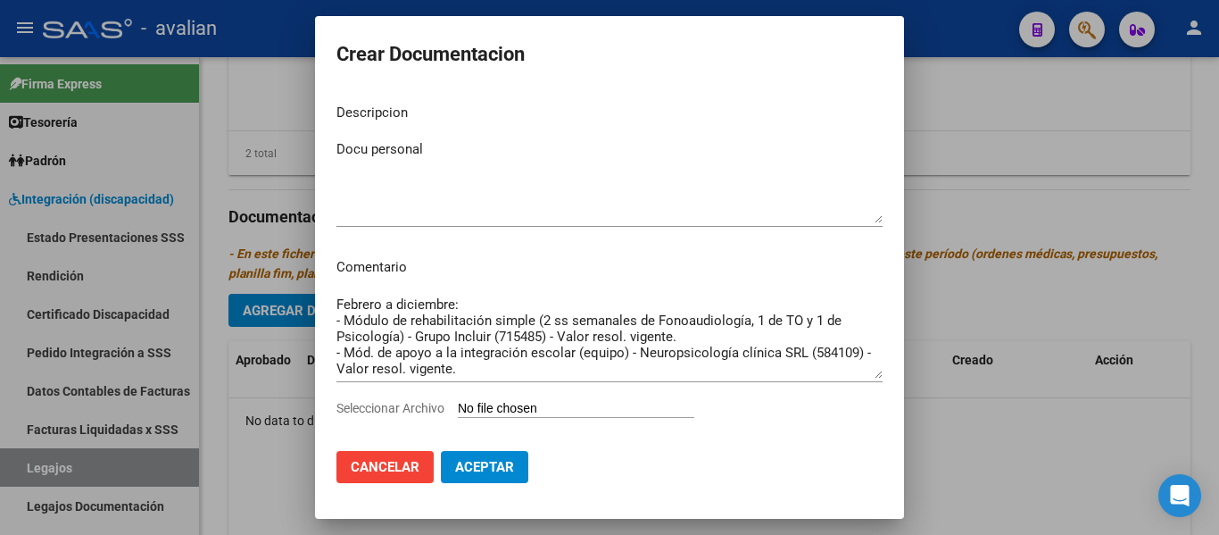
click at [507, 411] on input "Seleccionar Archivo" at bounding box center [576, 409] width 237 height 17
type input "C:\fakepath\Docu Personal (12).pdf"
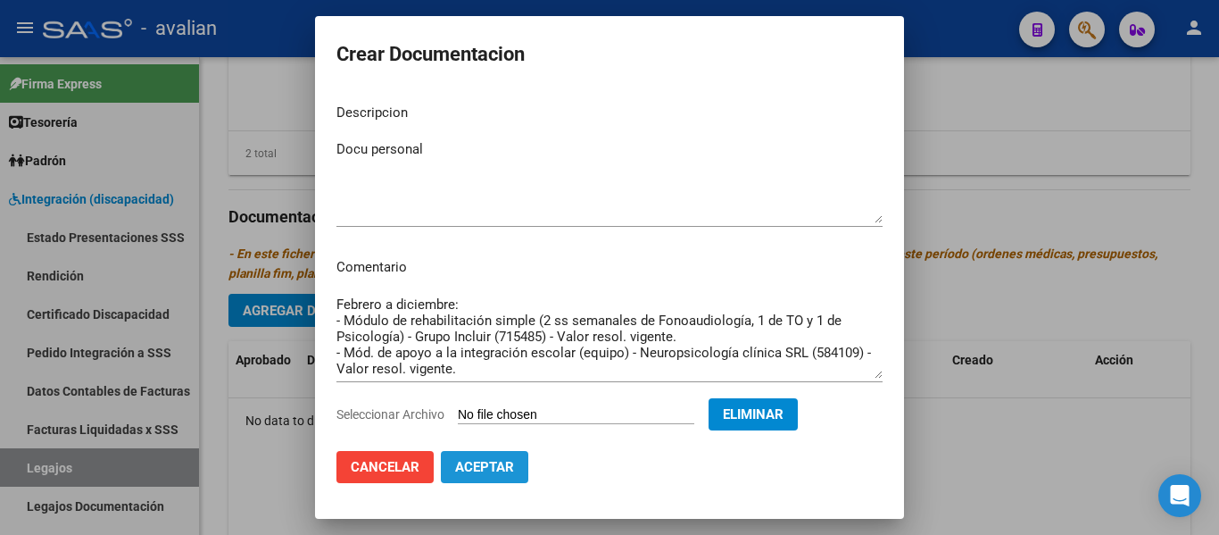
click at [483, 469] on span "Aceptar" at bounding box center [484, 467] width 59 height 16
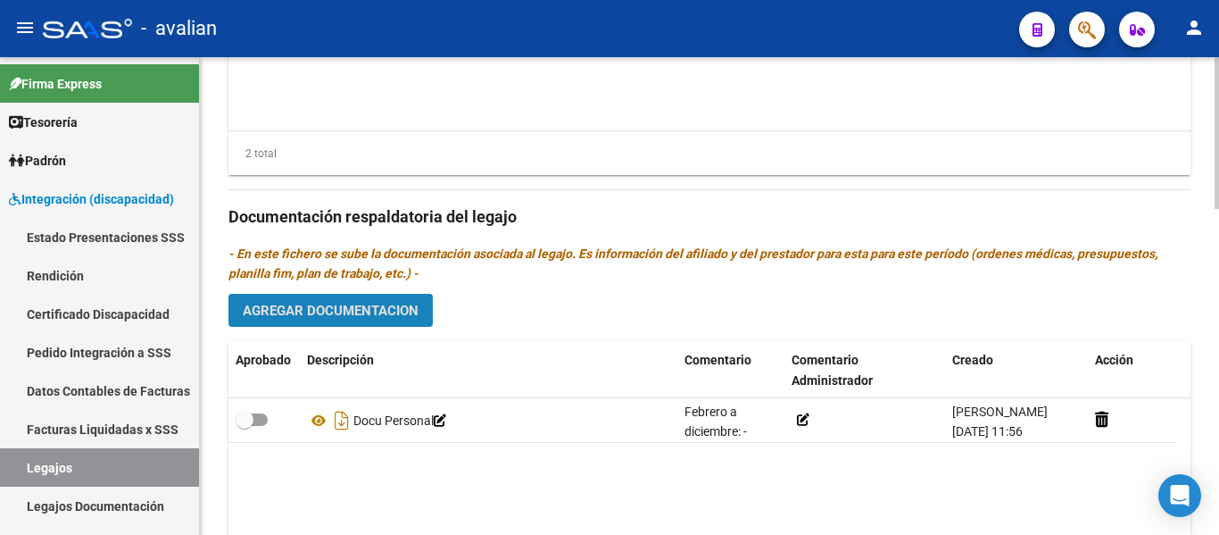
click at [397, 315] on span "Agregar Documentacion" at bounding box center [331, 311] width 176 height 16
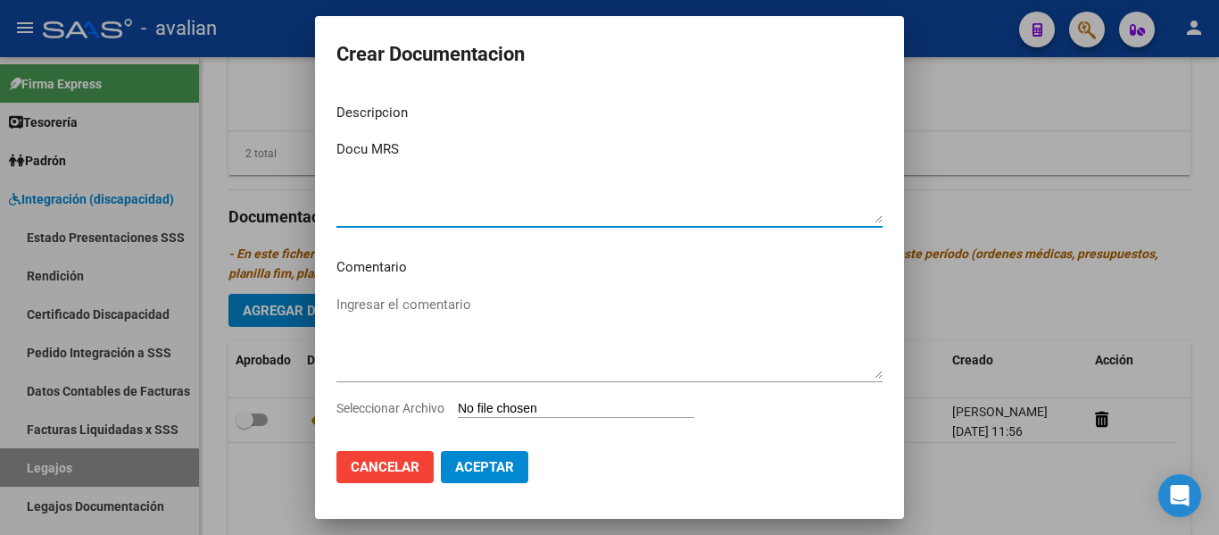
type textarea "Docu MRS"
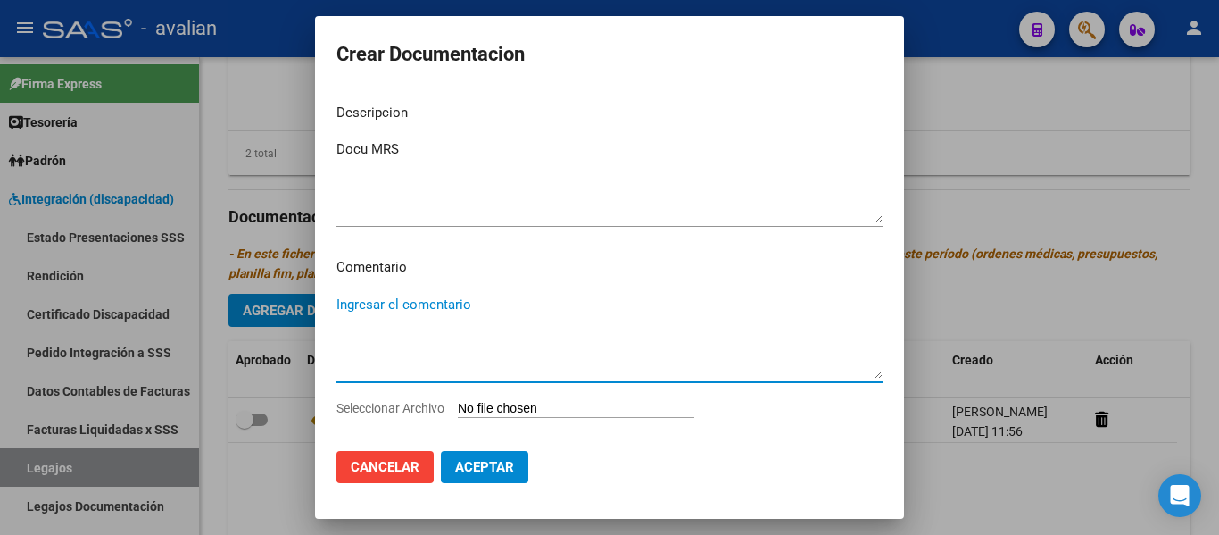
click at [411, 307] on textarea "Ingresar el comentario" at bounding box center [609, 337] width 546 height 84
paste textarea "Febrero a diciembre: - Módulo de rehabilitación simple (2 ss semanales de Fonoa…"
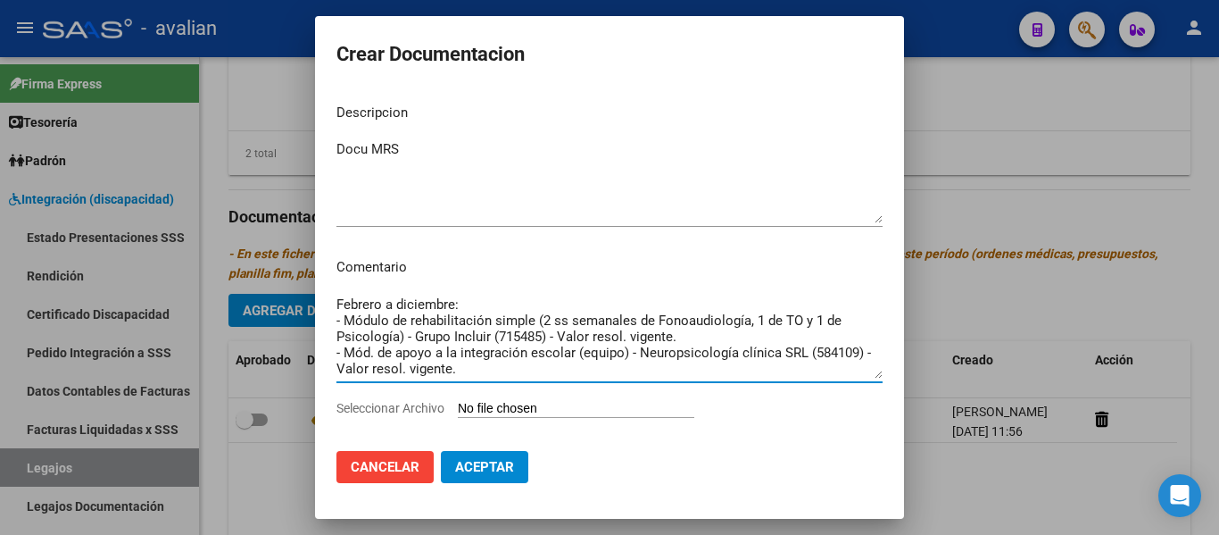
drag, startPoint x: 412, startPoint y: 373, endPoint x: 291, endPoint y: 355, distance: 122.7
click at [291, 355] on div "Crear Documentacion Descripcion Docu MRS Ingresar el descripcion Comentario Feb…" at bounding box center [609, 267] width 1219 height 535
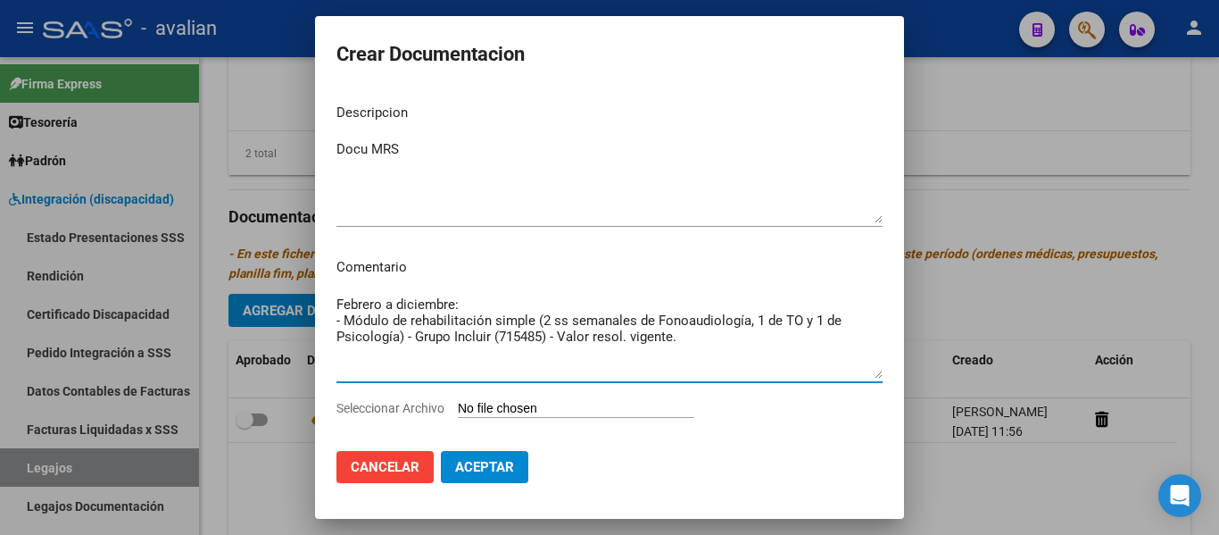
type textarea "Febrero a diciembre: - Módulo de rehabilitación simple (2 ss semanales de Fonoa…"
click at [542, 409] on input "Seleccionar Archivo" at bounding box center [576, 409] width 237 height 17
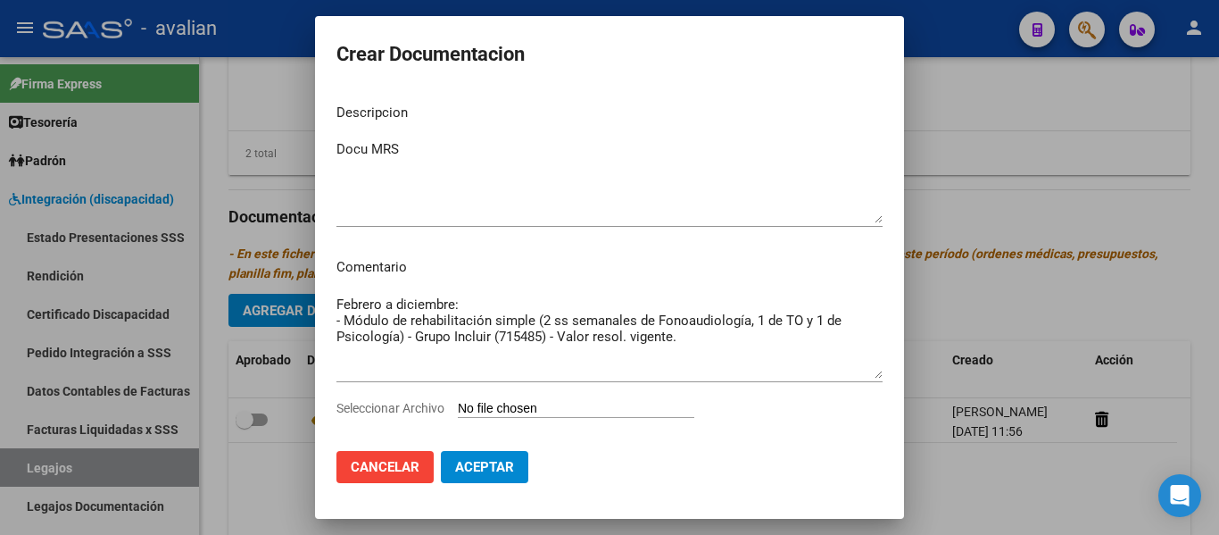
type input "C:\fakepath\Docu MRS_merged_merged.pdf"
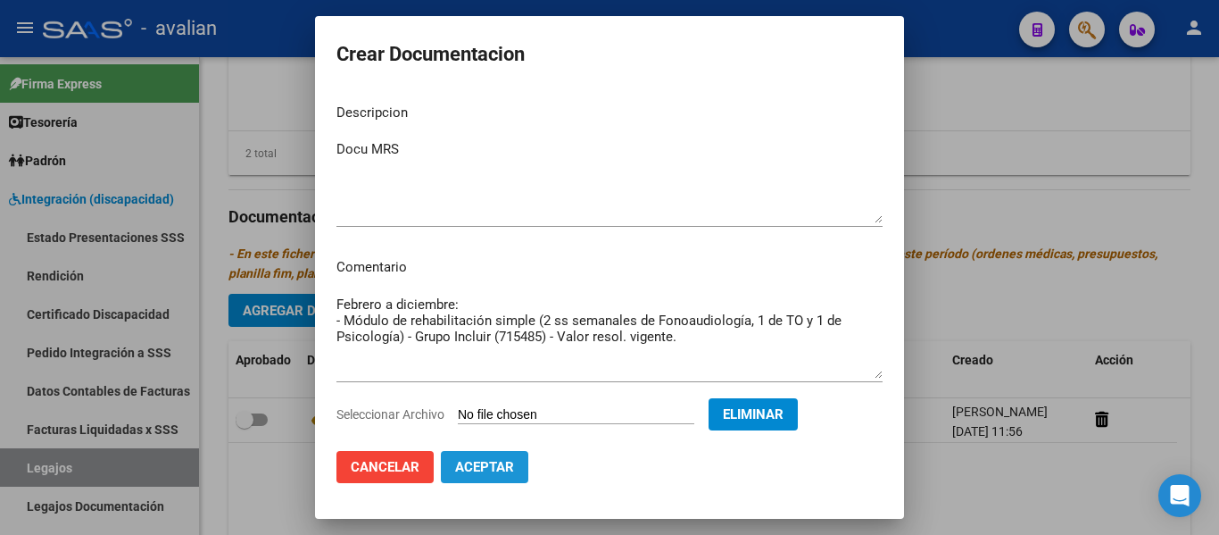
click at [497, 470] on span "Aceptar" at bounding box center [484, 467] width 59 height 16
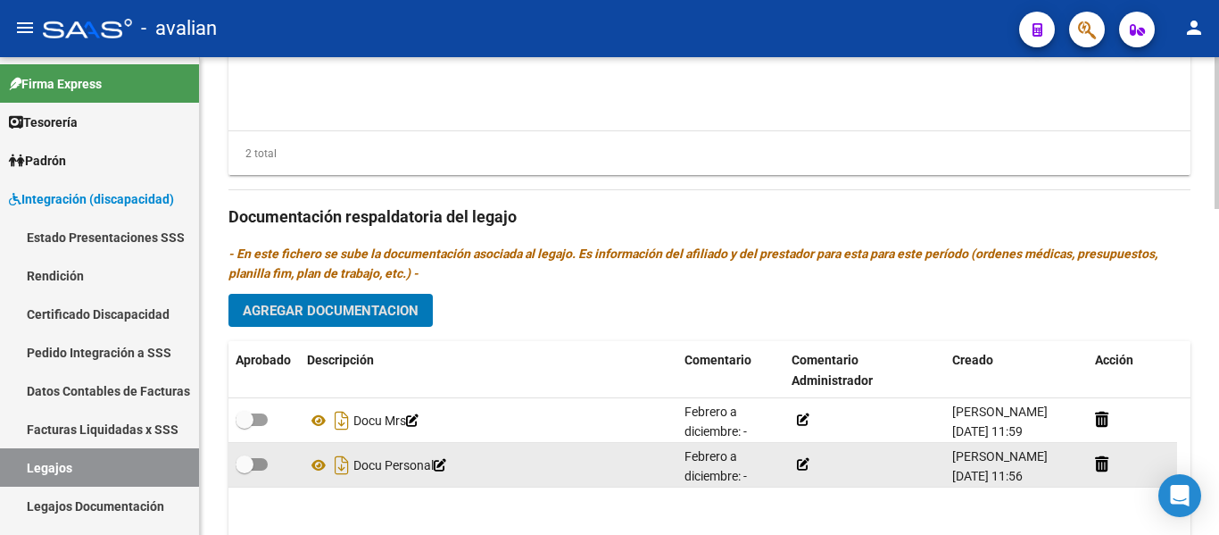
scroll to position [982, 0]
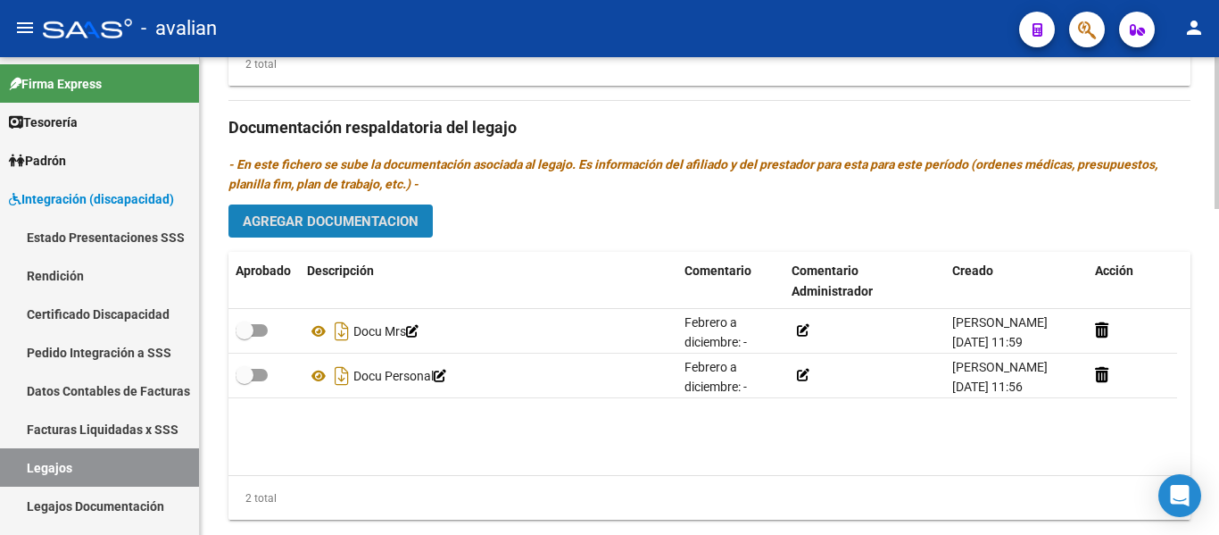
click at [349, 220] on span "Agregar Documentacion" at bounding box center [331, 221] width 176 height 16
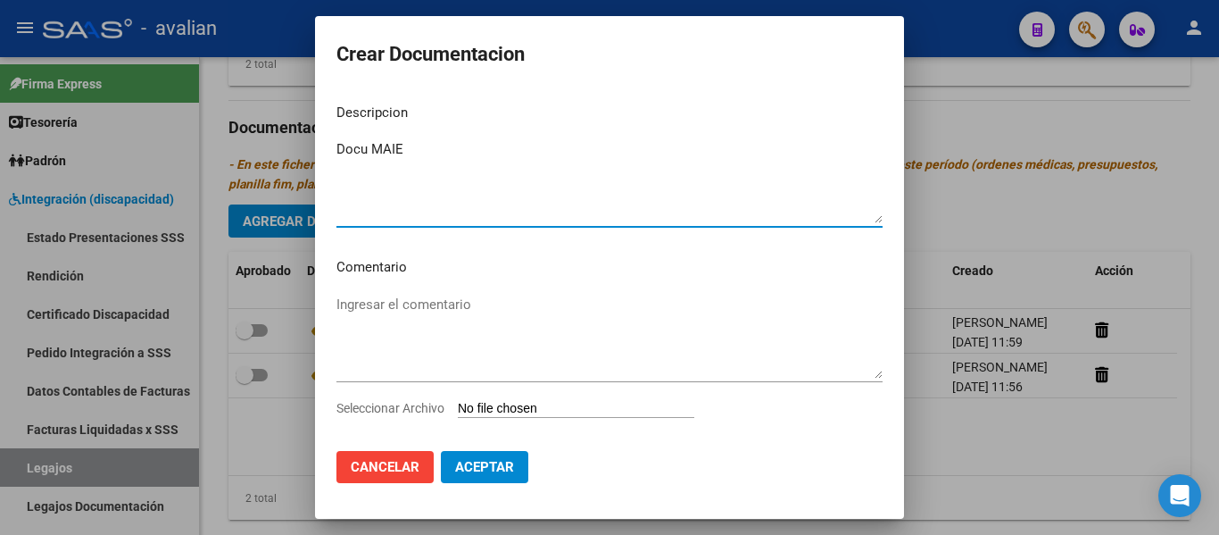
type textarea "Docu MAIE"
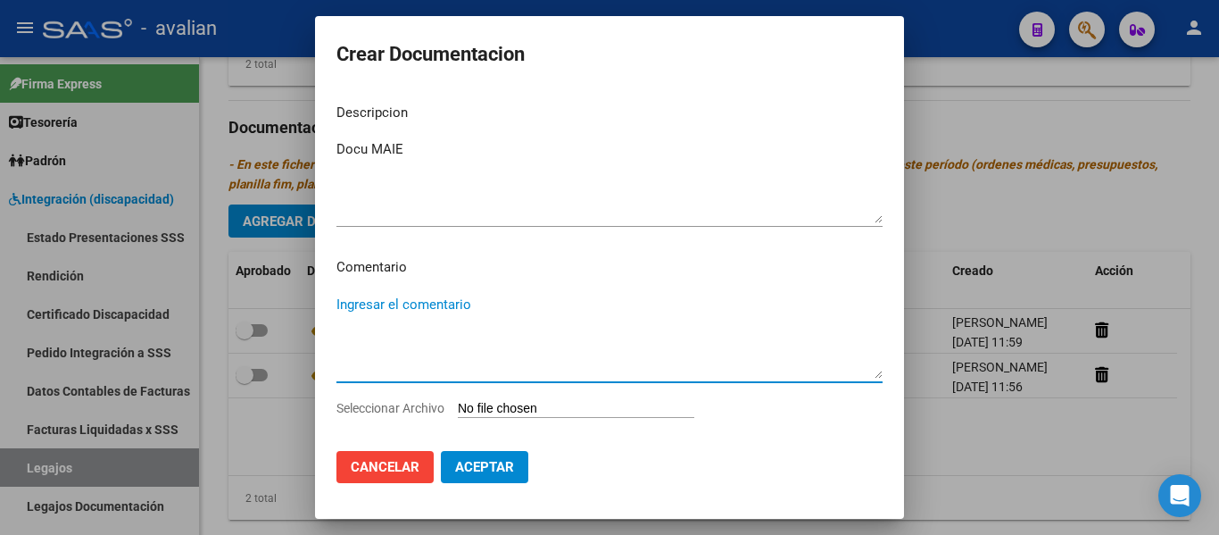
click at [407, 300] on textarea "Ingresar el comentario" at bounding box center [609, 337] width 546 height 84
paste textarea "AVALIAN - Coop.Agrícola Gan.de Monte Buey Buenas tardes chicas, Eso sucede ya q…"
type textarea "AVALIAN - Coop.Agrícola Gan.de Monte Buey Buenas tardes chicas, Eso sucede ya q…"
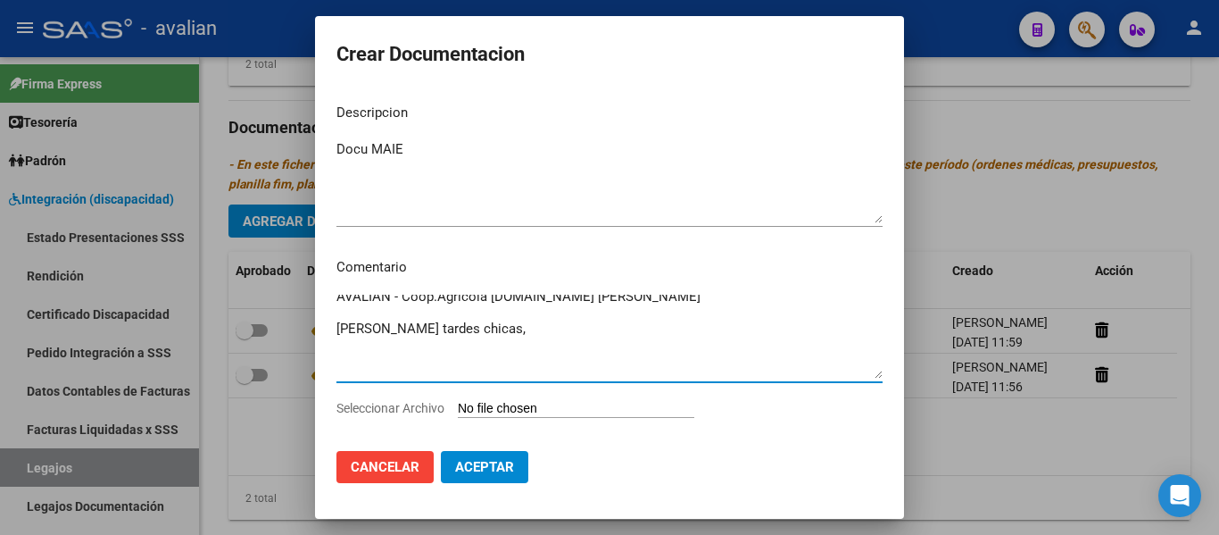
scroll to position [0, 0]
drag, startPoint x: 572, startPoint y: 374, endPoint x: 236, endPoint y: 310, distance: 342.5
click at [236, 310] on div "Crear Documentacion Descripcion Docu MAIE Ingresar el descripcion Comentario AV…" at bounding box center [609, 267] width 1219 height 535
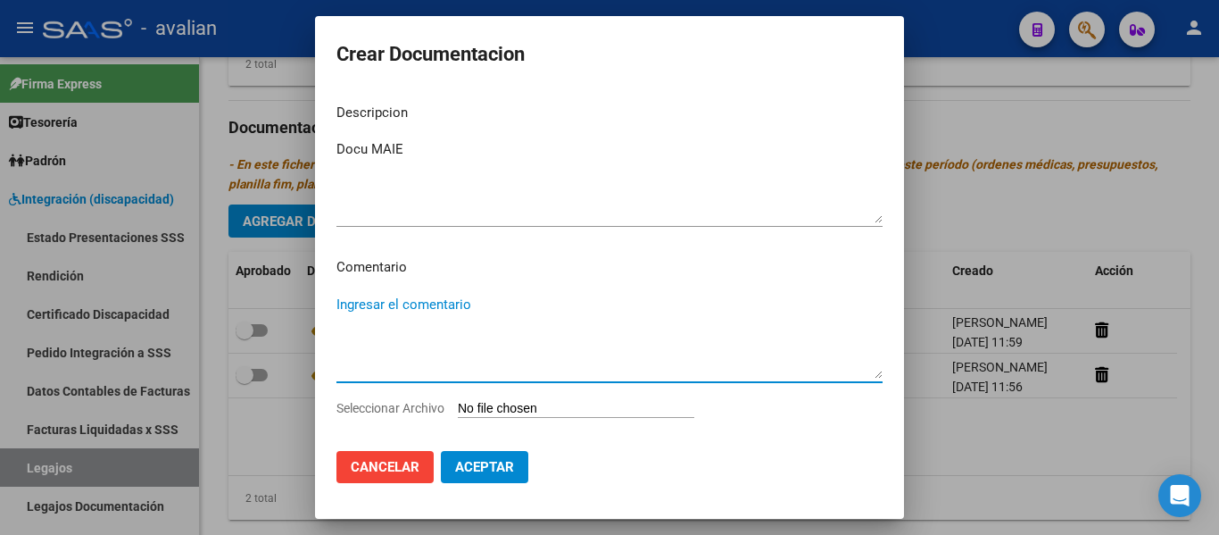
paste textarea "- Mód. de apoyo a la integración escolar (equipo) - Neuropsicología clínica SRL…"
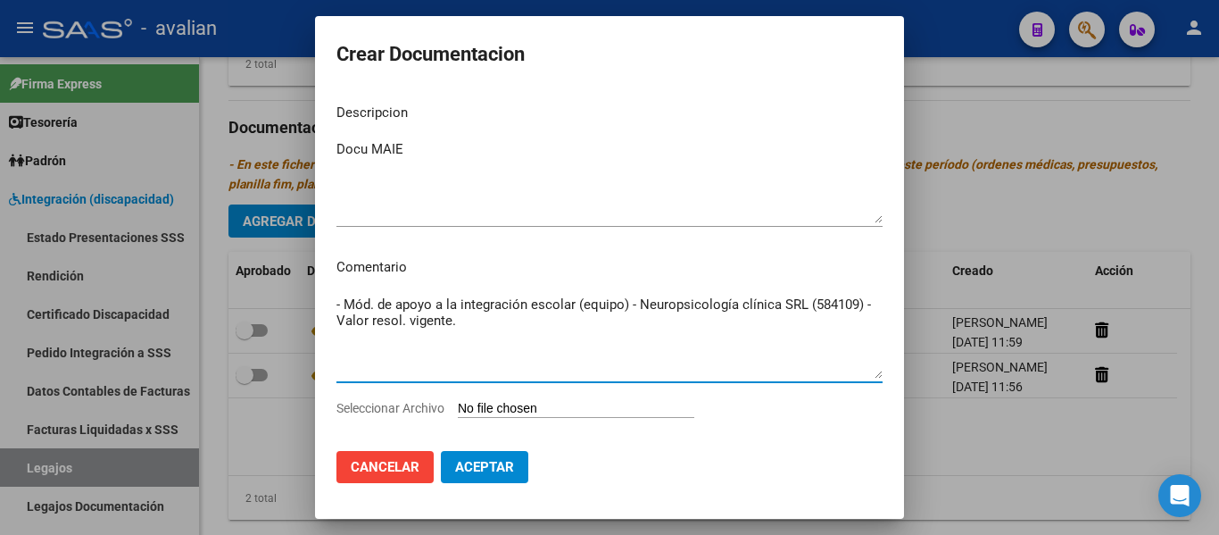
type textarea "- Mód. de apoyo a la integración escolar (equipo) - Neuropsicología clínica SRL…"
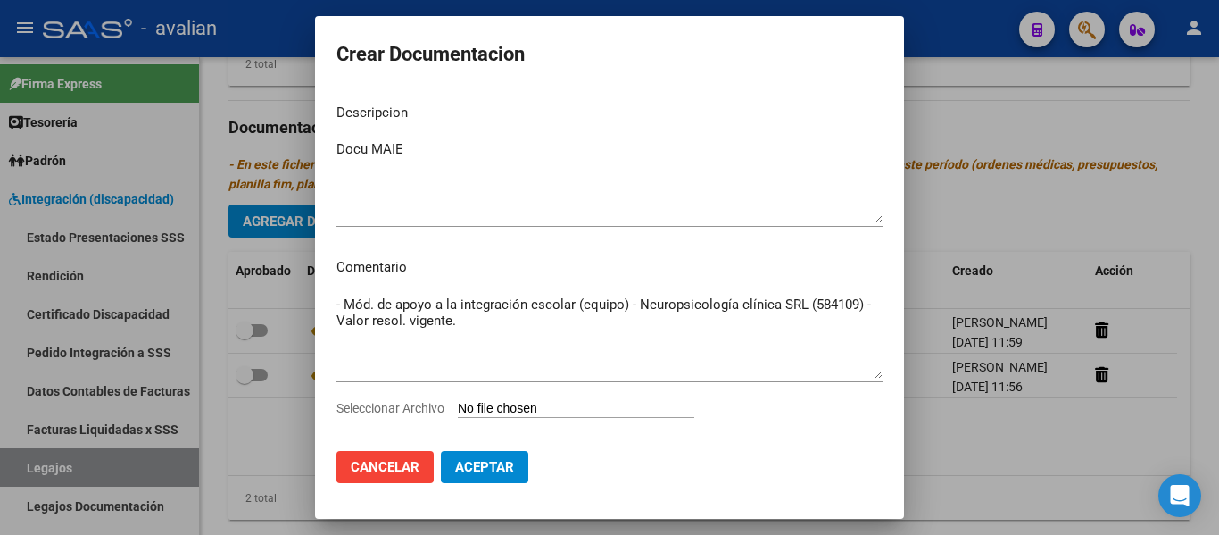
click at [515, 409] on input "Seleccionar Archivo" at bounding box center [576, 409] width 237 height 17
type input "C:\fakepath\Docu AIE (2).pdf"
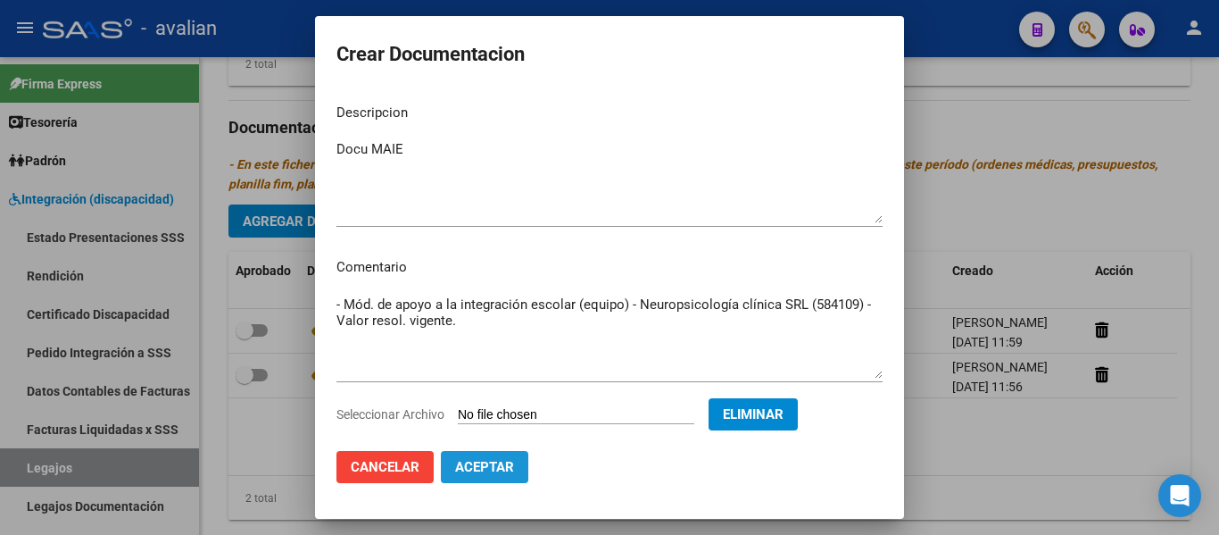
click at [486, 474] on span "Aceptar" at bounding box center [484, 467] width 59 height 16
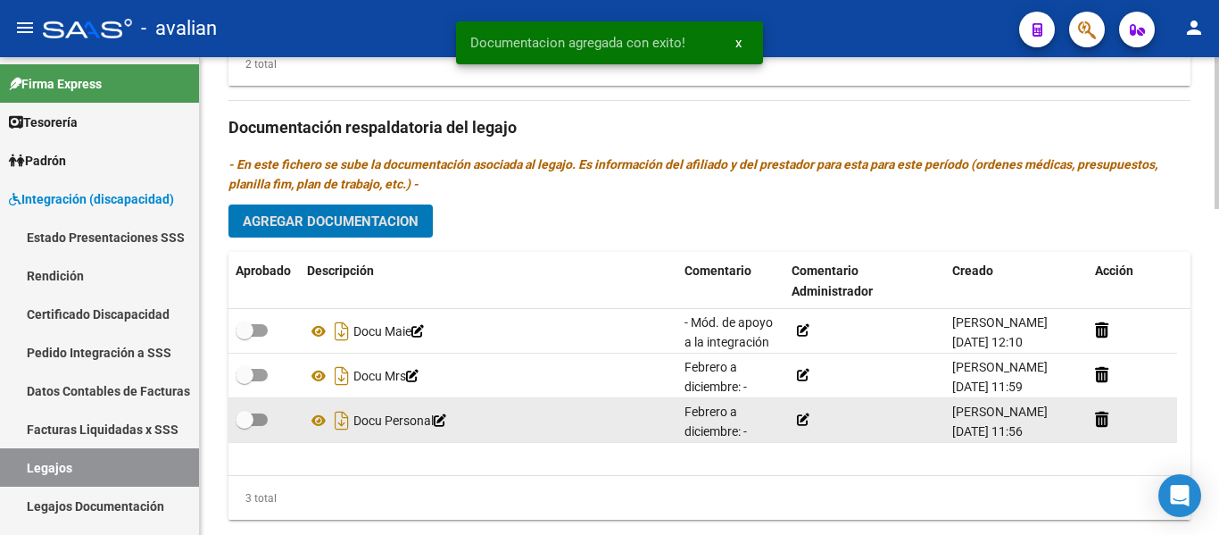
click at [258, 424] on span at bounding box center [252, 419] width 32 height 12
click at [245, 426] on input "checkbox" at bounding box center [244, 426] width 1 height 1
checkbox input "true"
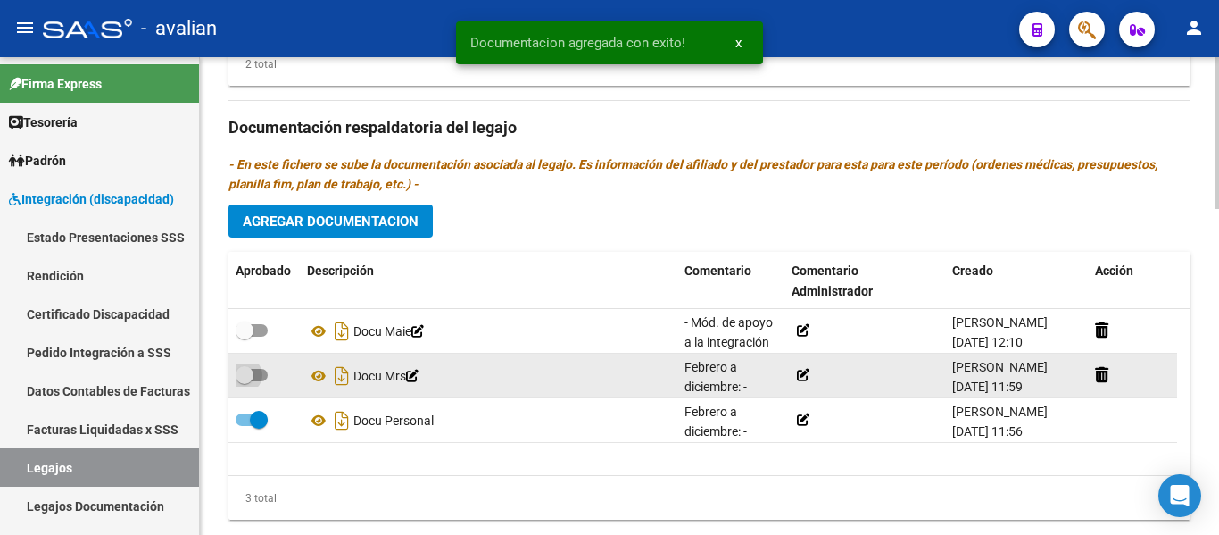
click at [265, 375] on span at bounding box center [252, 375] width 32 height 12
click at [245, 381] on input "checkbox" at bounding box center [244, 381] width 1 height 1
checkbox input "true"
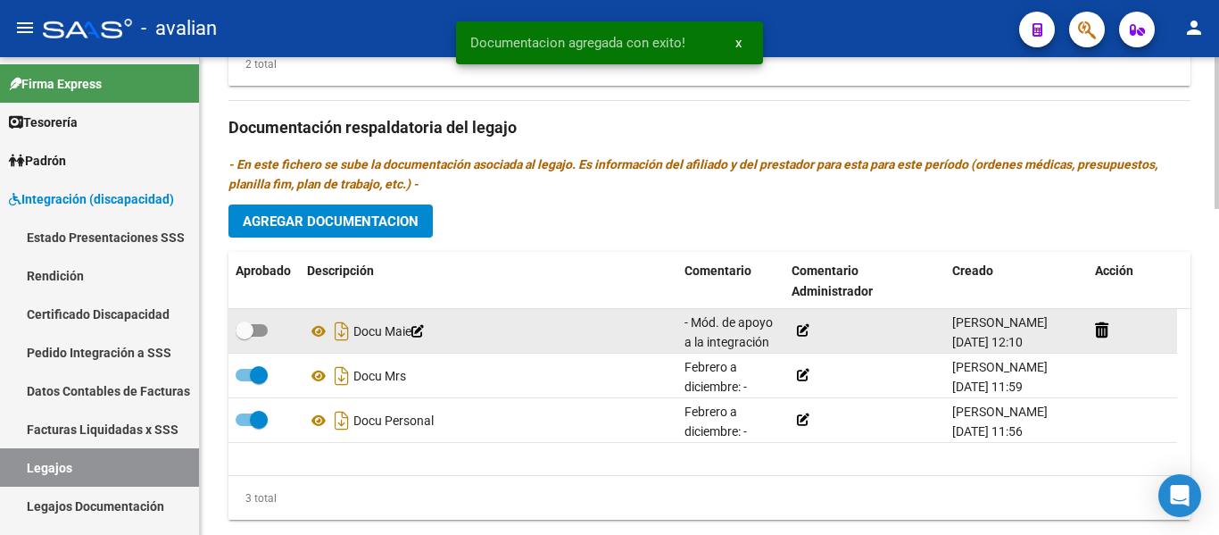
click at [257, 330] on span at bounding box center [252, 330] width 32 height 12
click at [245, 336] on input "checkbox" at bounding box center [244, 336] width 1 height 1
checkbox input "true"
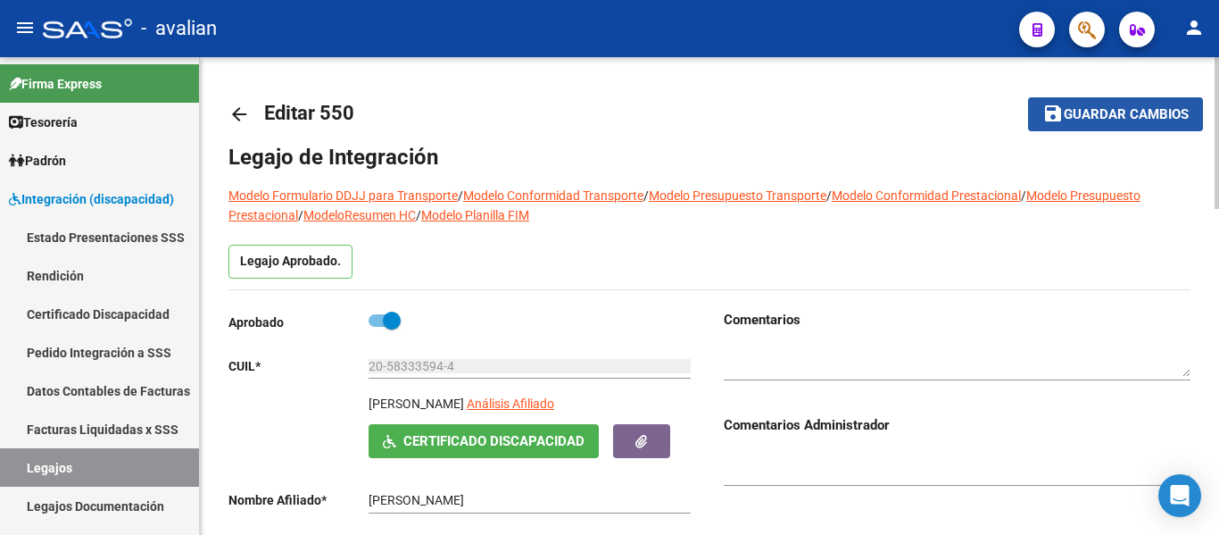
click at [651, 121] on span "Guardar cambios" at bounding box center [1126, 115] width 125 height 16
